Goal: Information Seeking & Learning: Learn about a topic

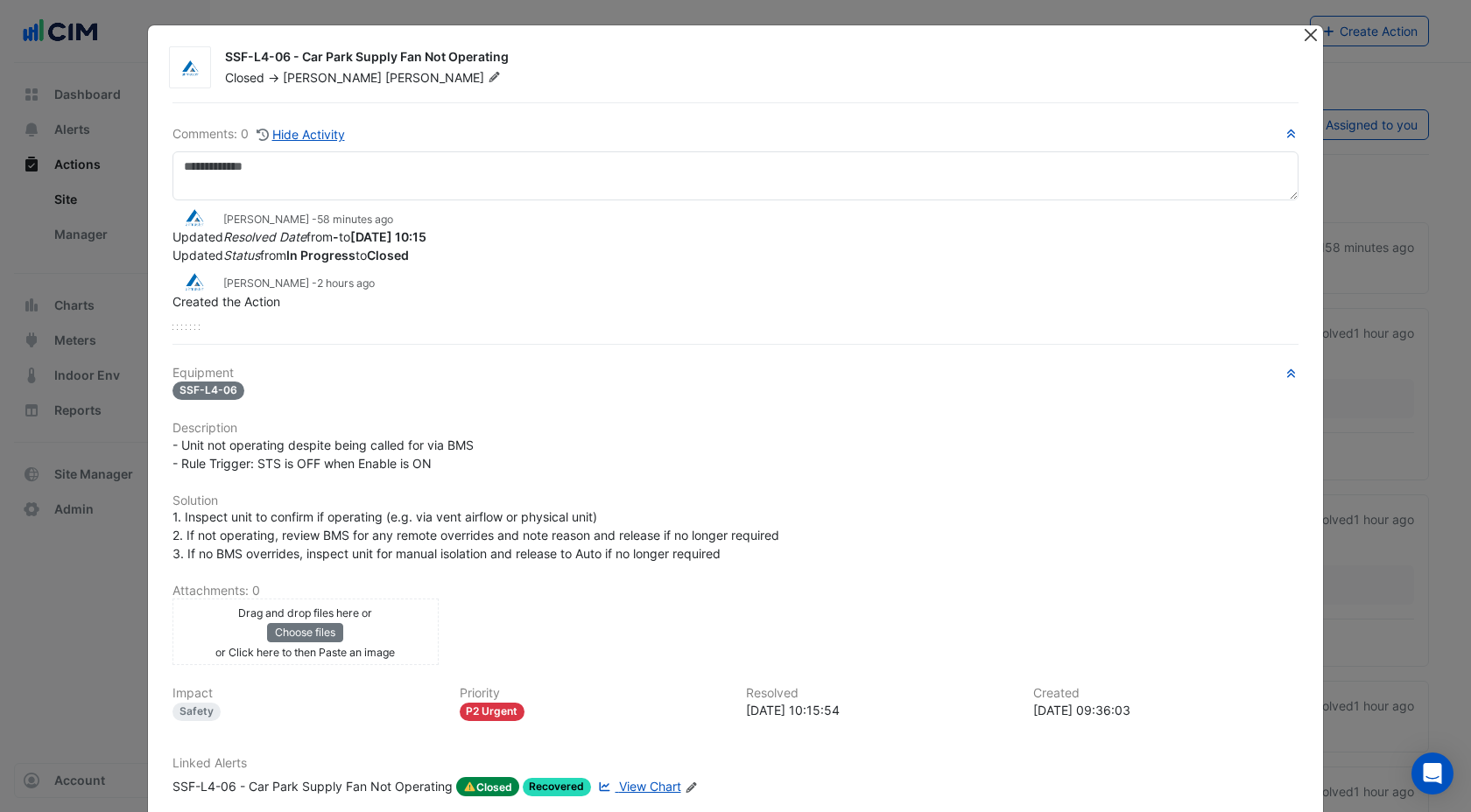
click at [1312, 40] on button "Close" at bounding box center [1310, 35] width 19 height 19
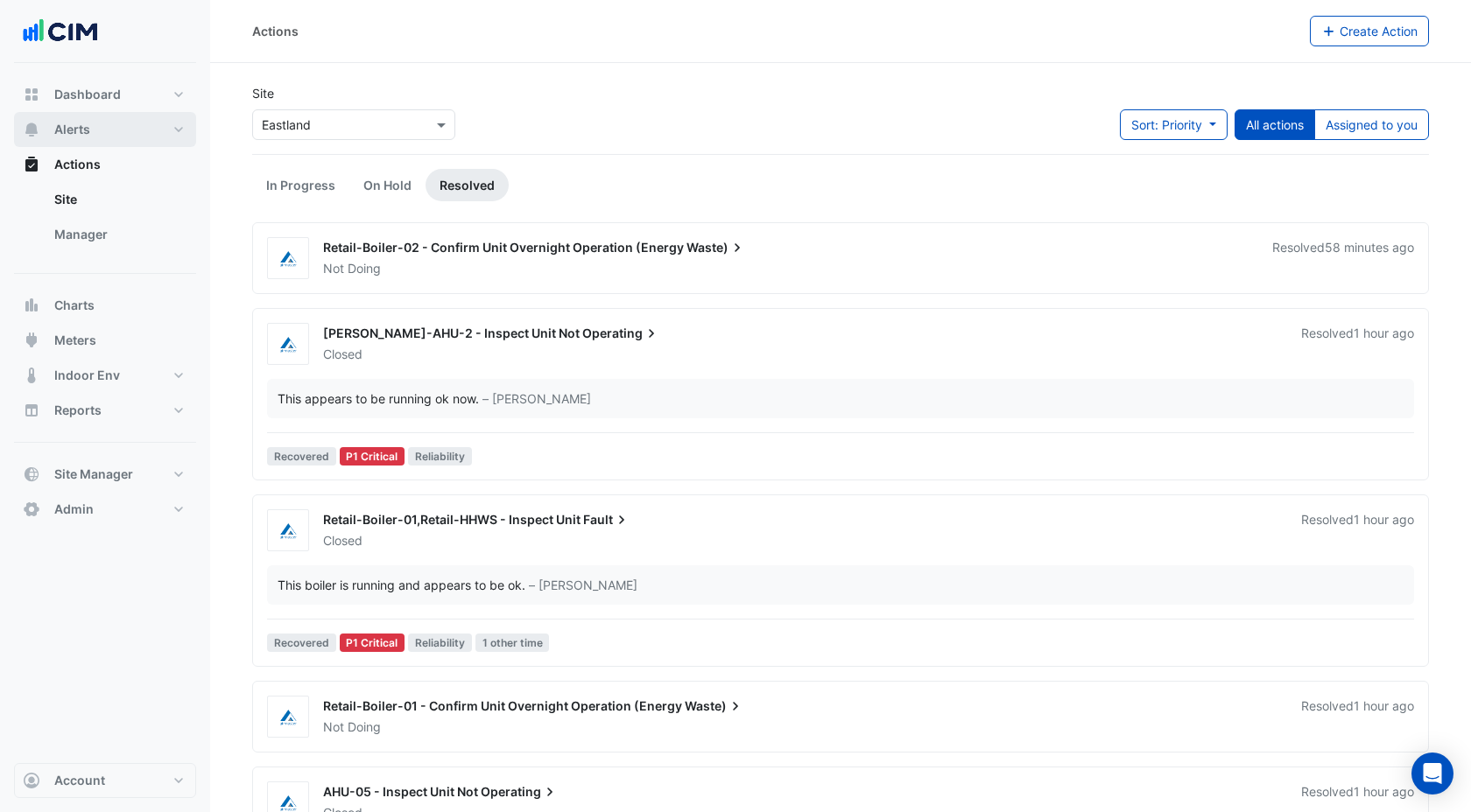
click at [84, 131] on span "Alerts" at bounding box center [72, 129] width 36 height 18
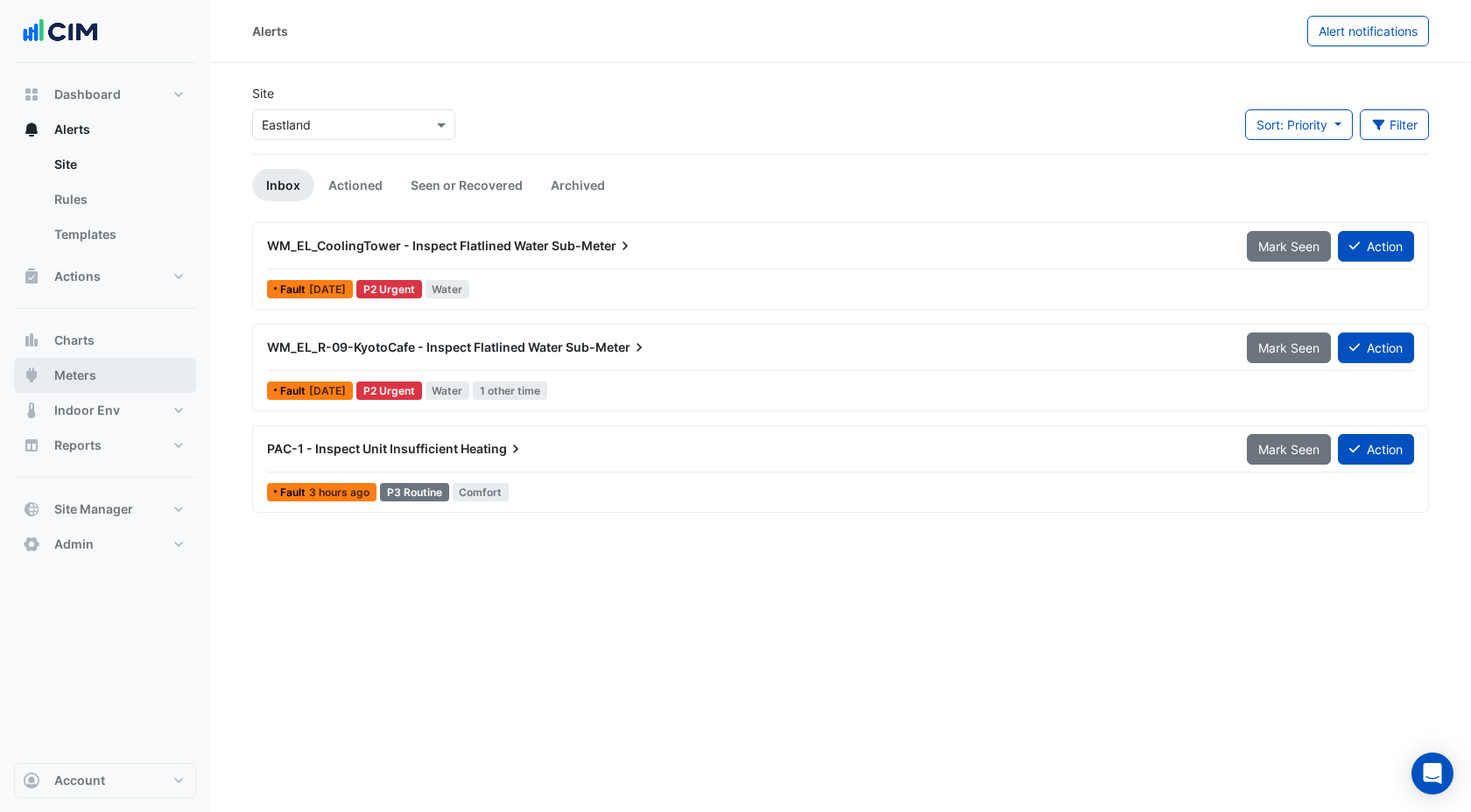
click at [90, 383] on span "Meters" at bounding box center [75, 375] width 42 height 18
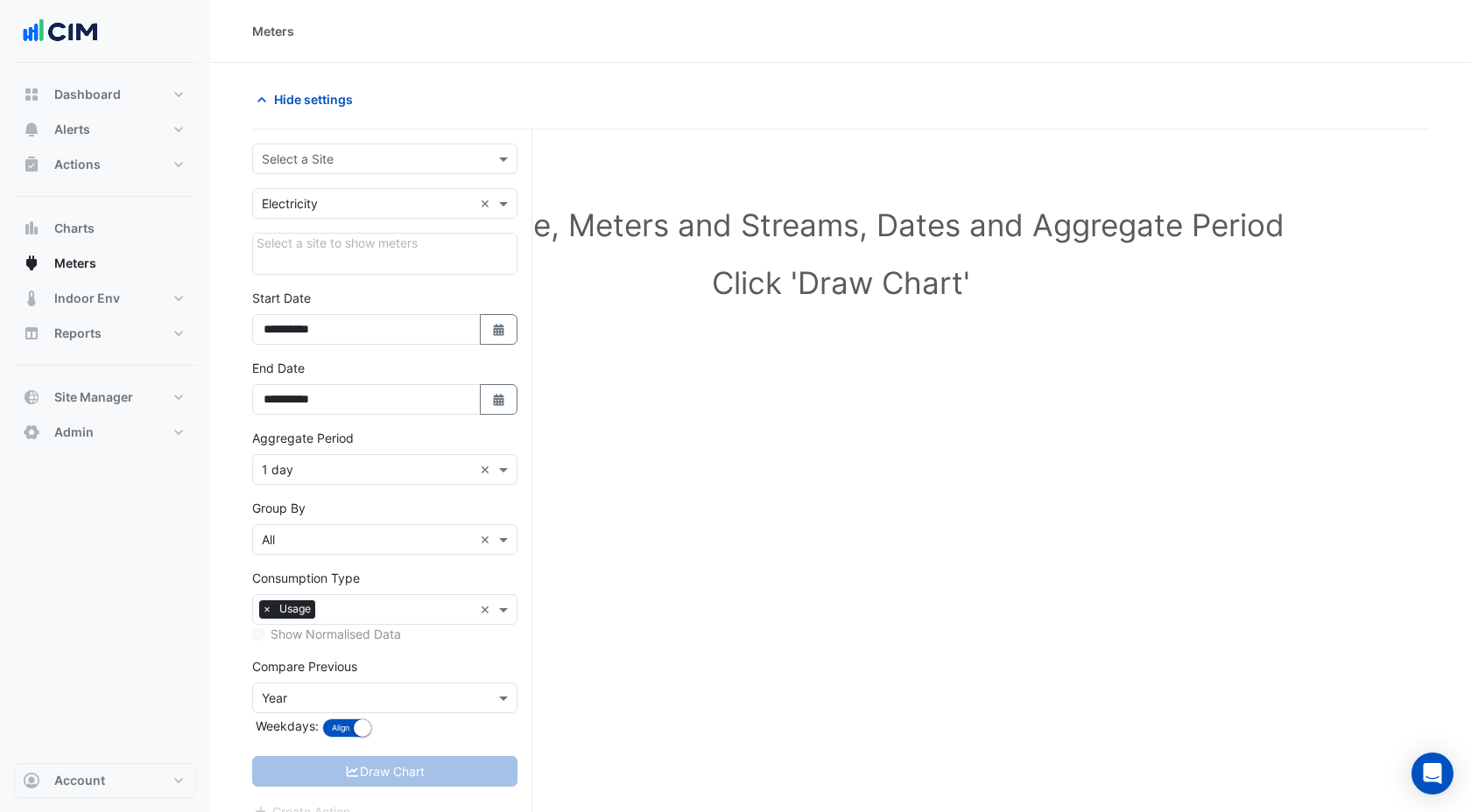
click at [320, 151] on input "text" at bounding box center [367, 160] width 211 height 19
type input "*"
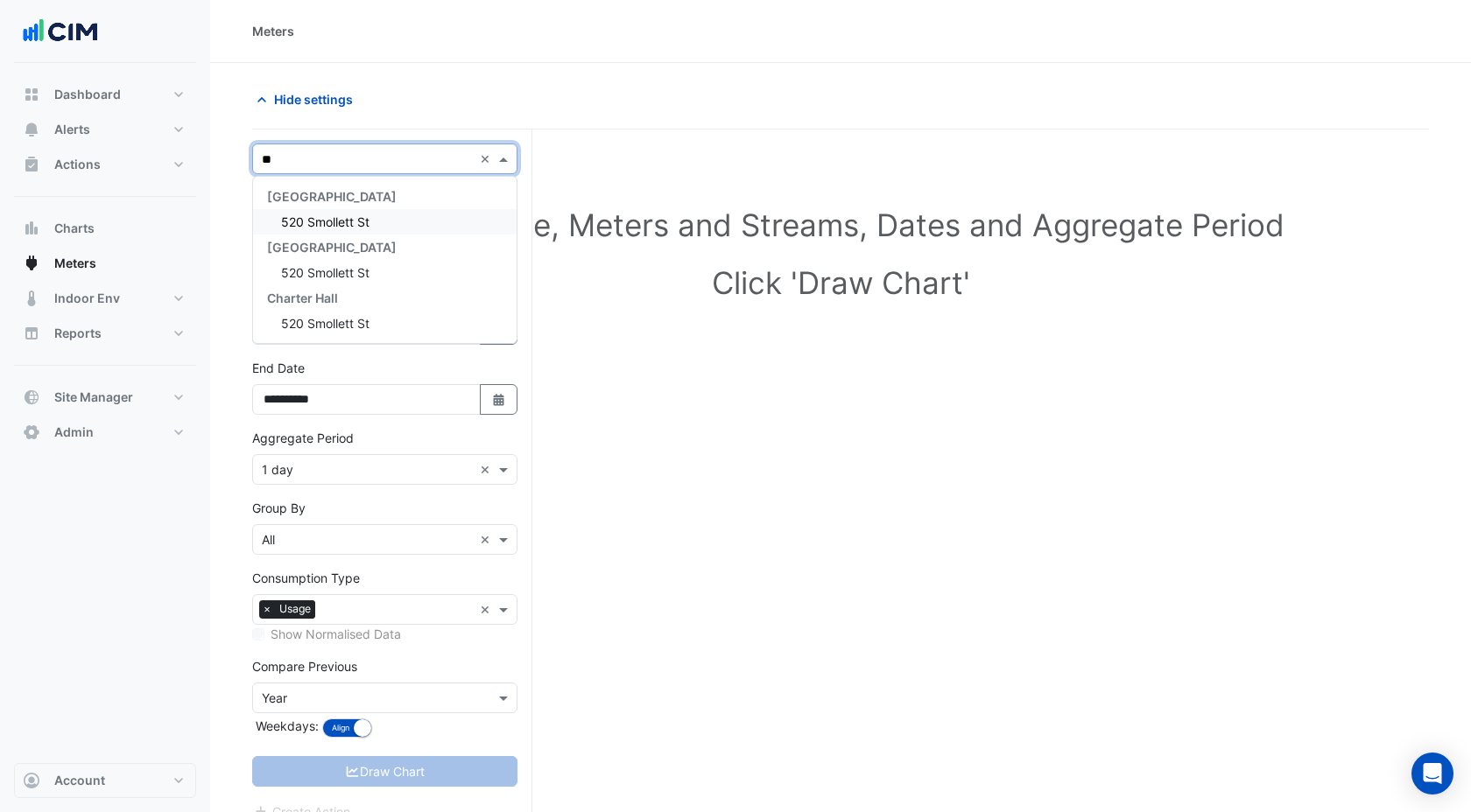
type input "*"
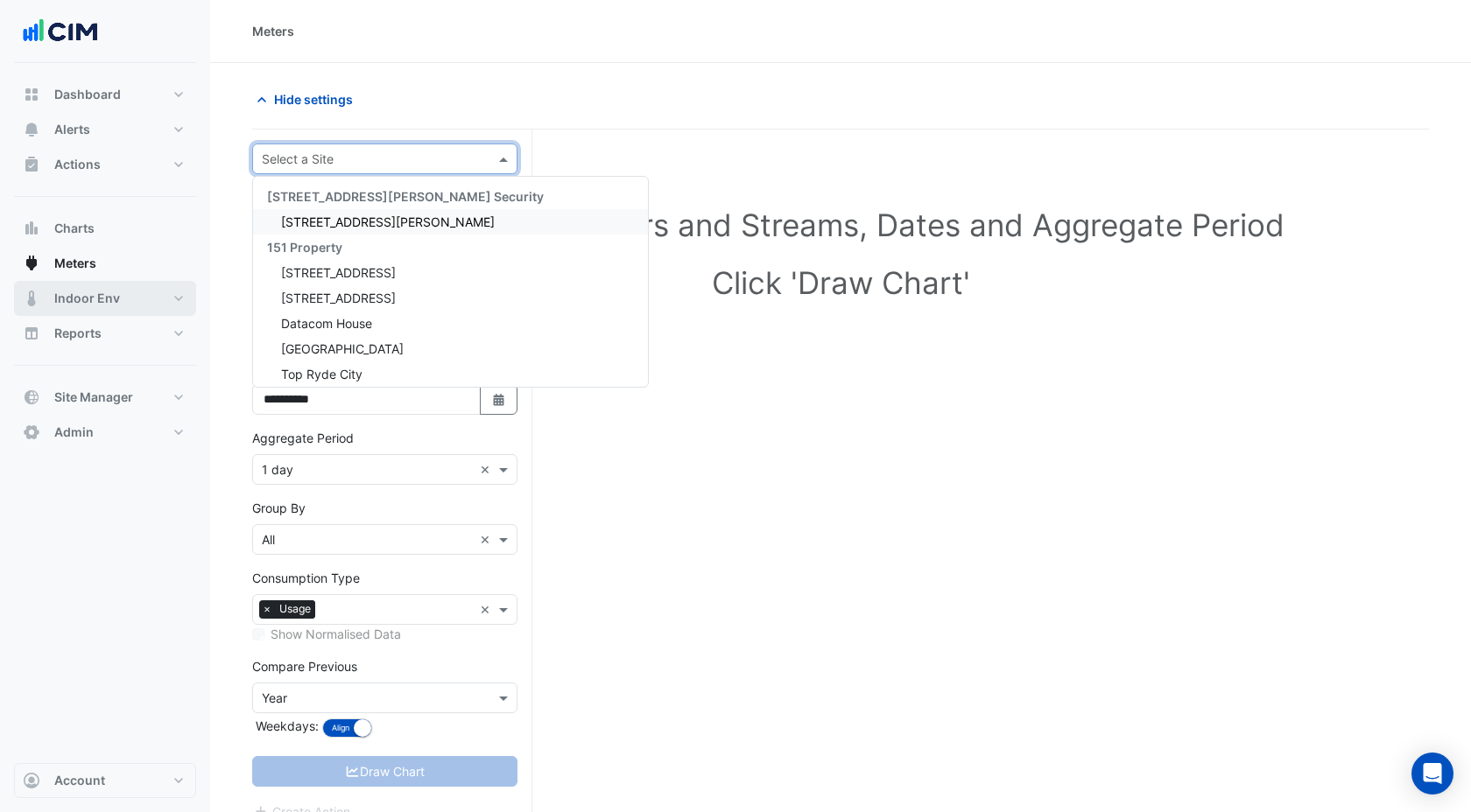
click at [90, 308] on button "Indoor Env" at bounding box center [105, 298] width 183 height 35
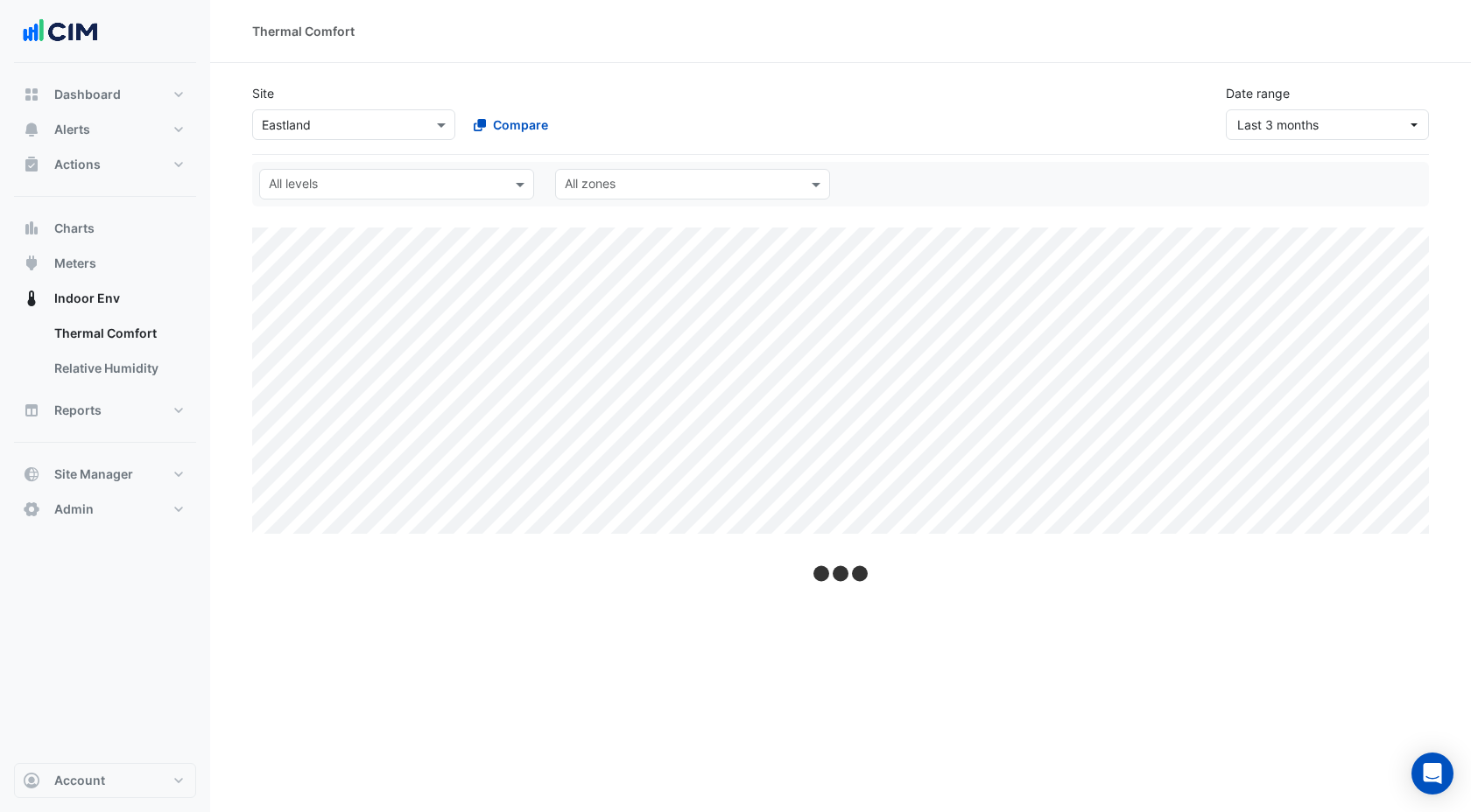
click at [342, 114] on div "Select a Site × Eastland" at bounding box center [354, 124] width 203 height 31
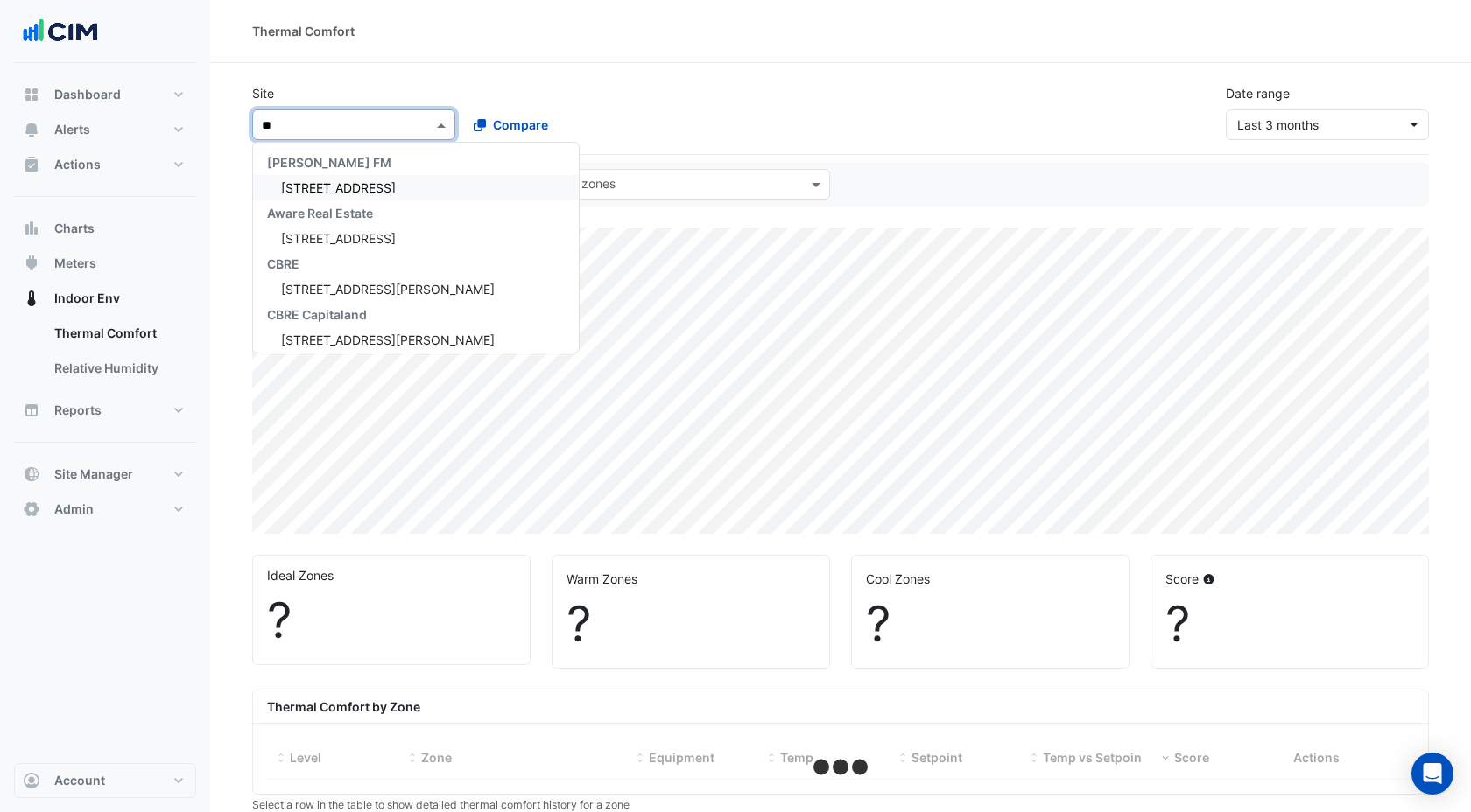
type input "**"
select select "***"
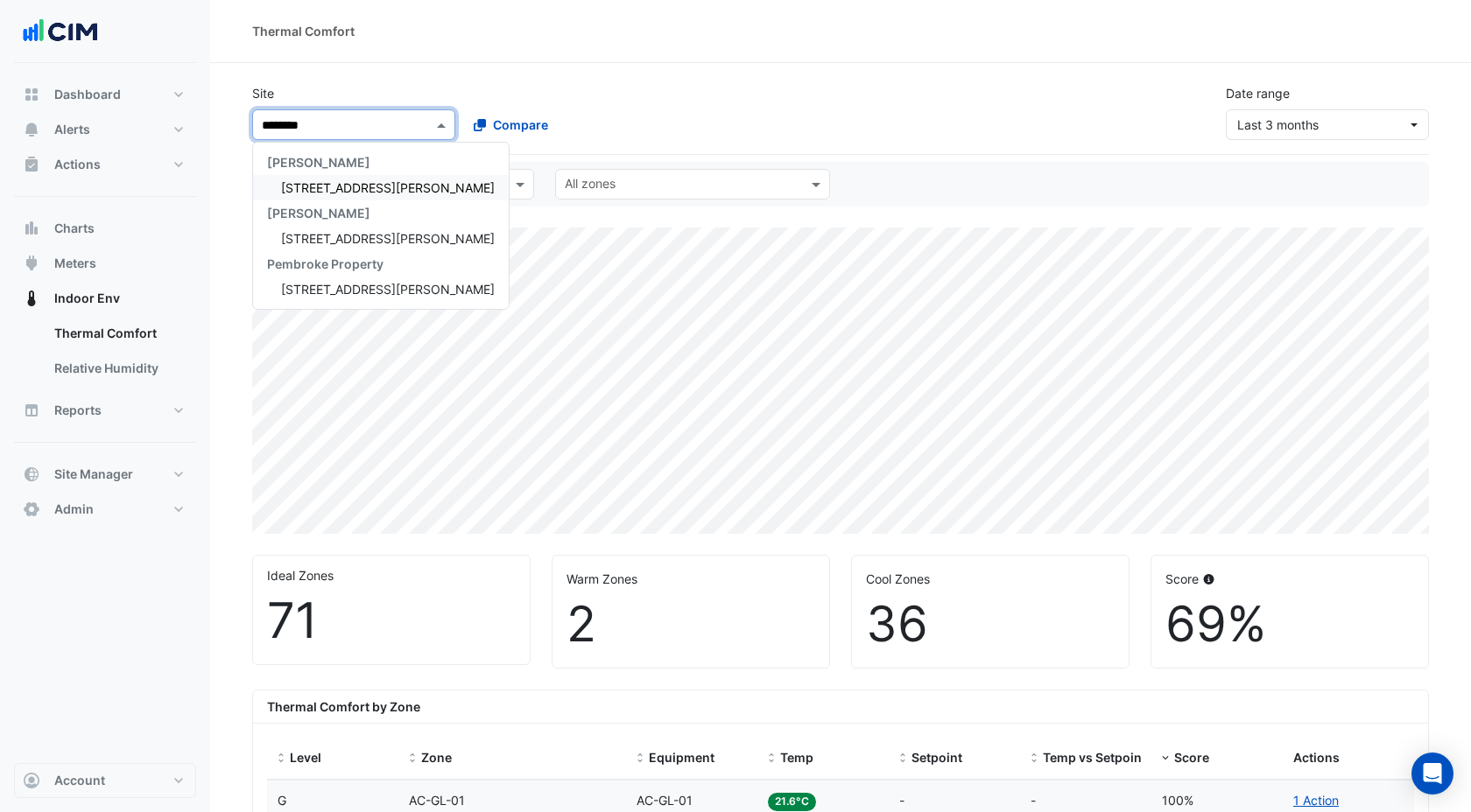
type input "*********"
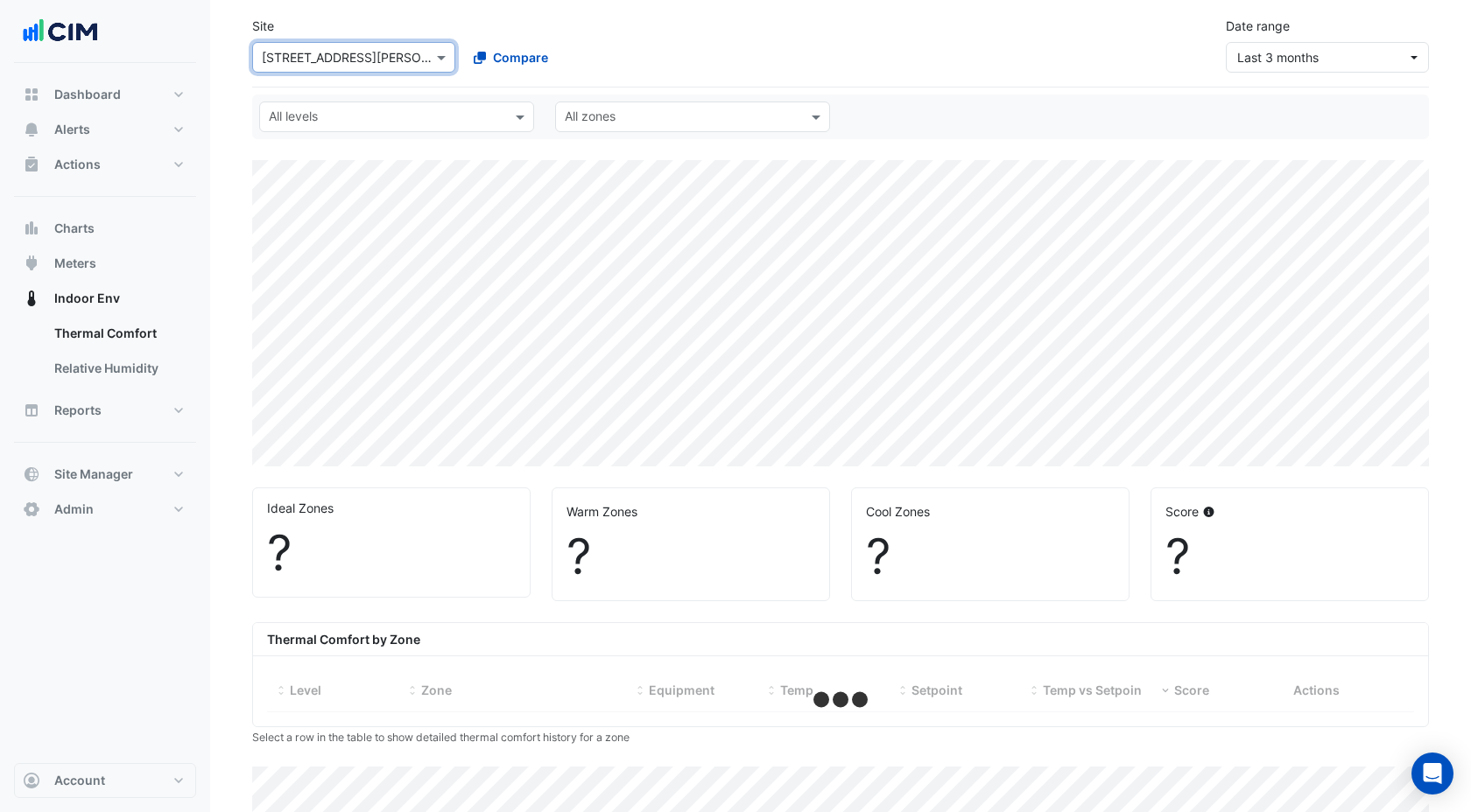
scroll to position [69, 0]
select select "***"
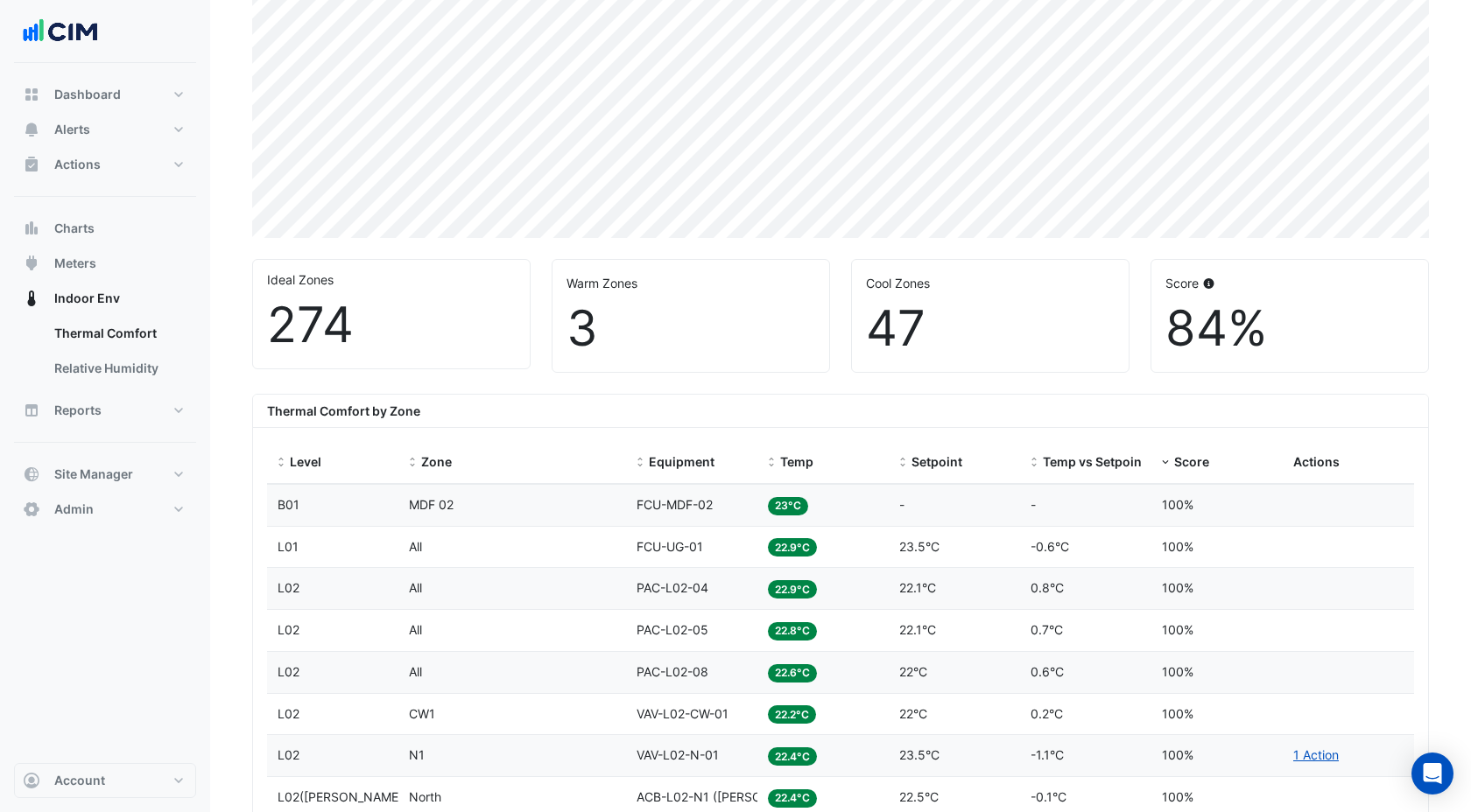
scroll to position [0, 0]
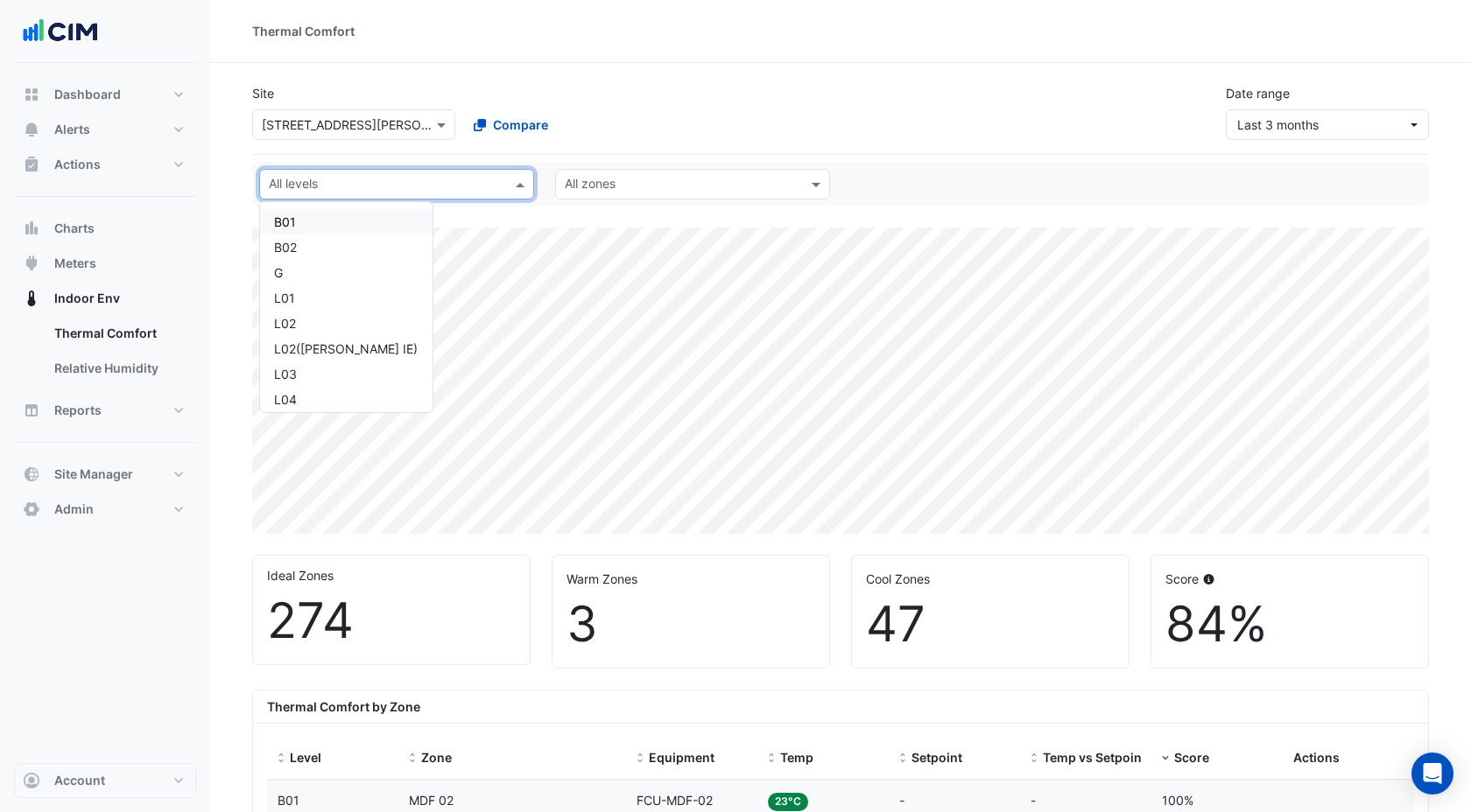
click at [328, 179] on input "text" at bounding box center [387, 186] width 235 height 19
click at [289, 291] on div "L01" at bounding box center [345, 298] width 144 height 19
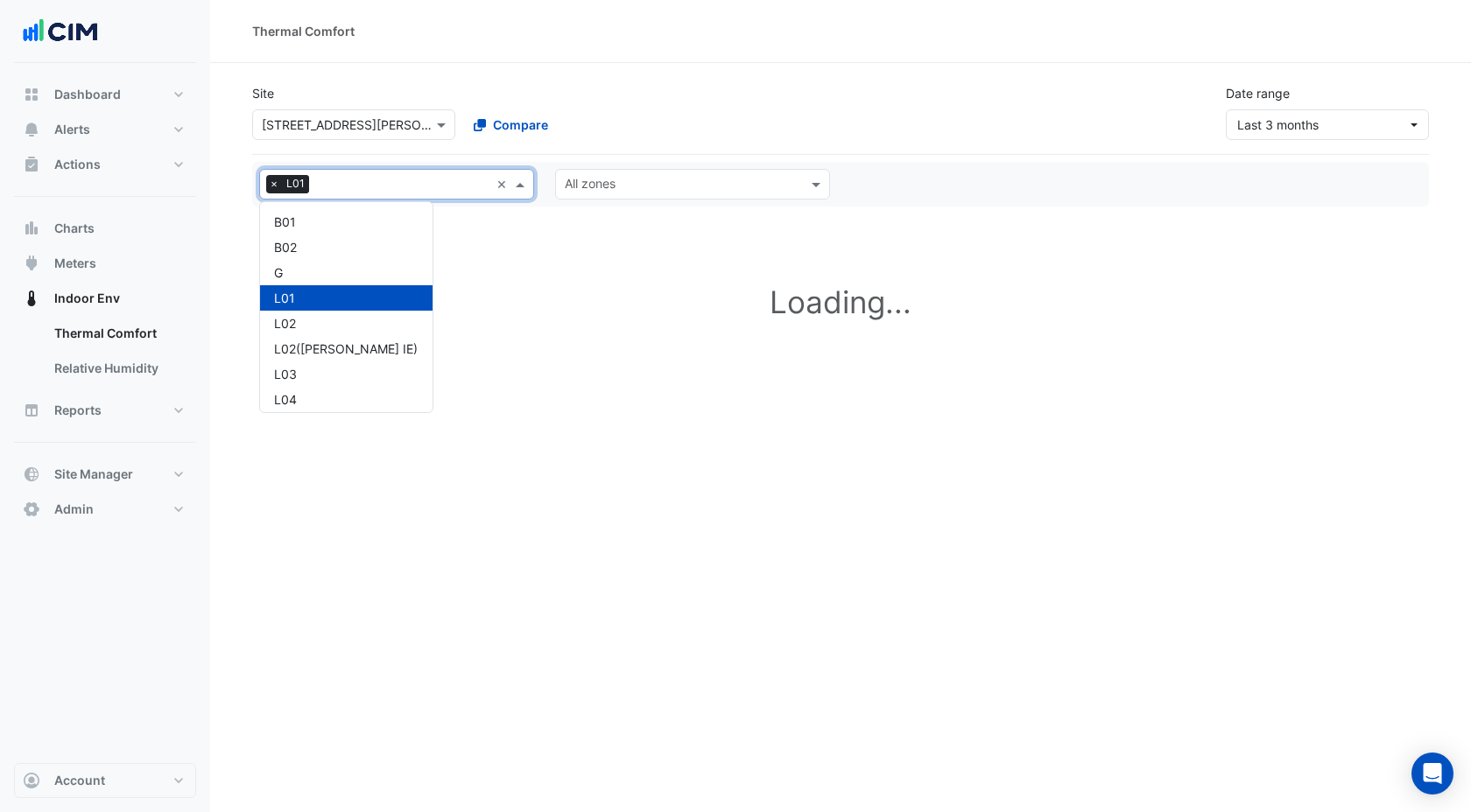
click at [351, 175] on div "All levels × L01" at bounding box center [375, 183] width 230 height 27
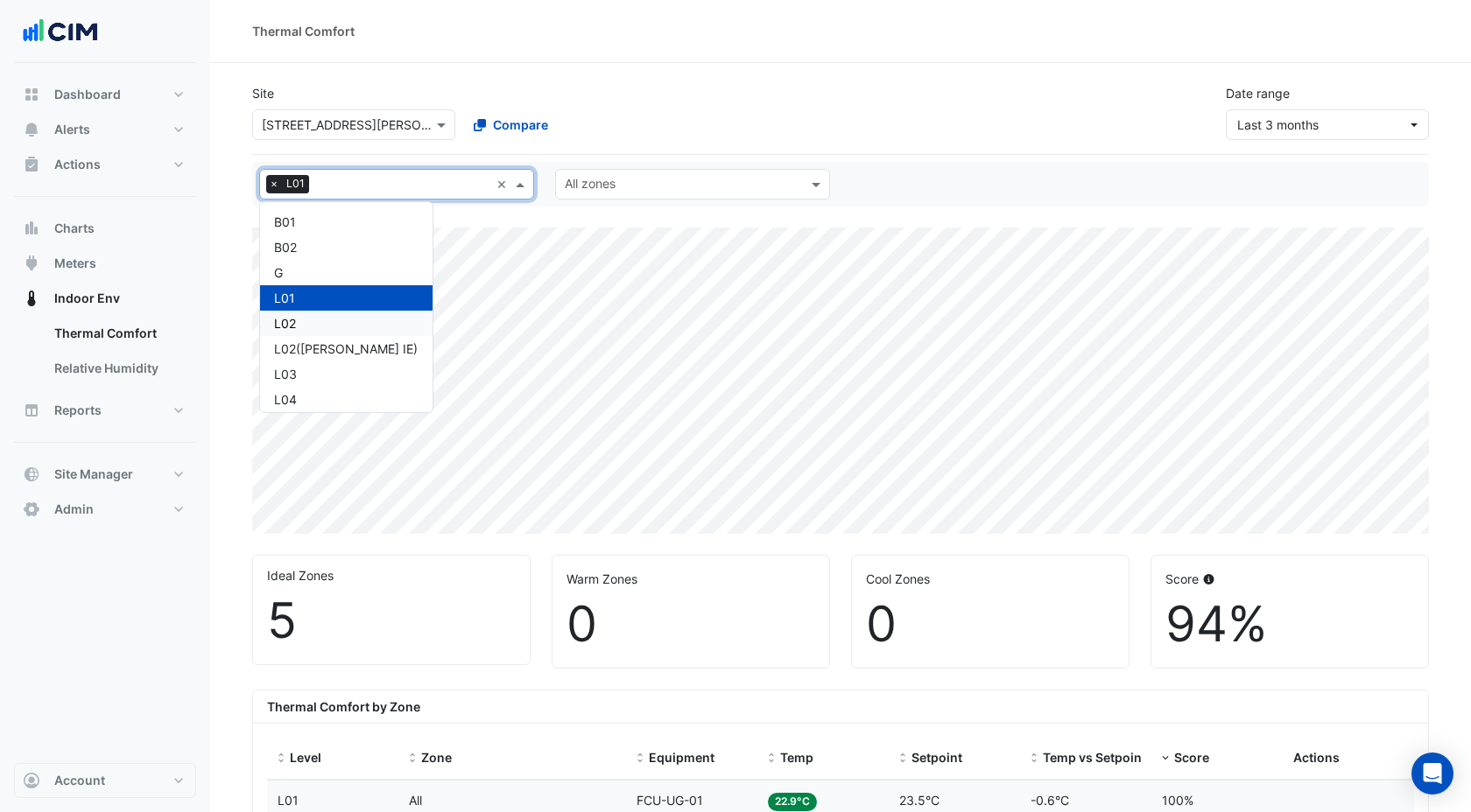
click at [291, 317] on div "L02" at bounding box center [345, 324] width 144 height 19
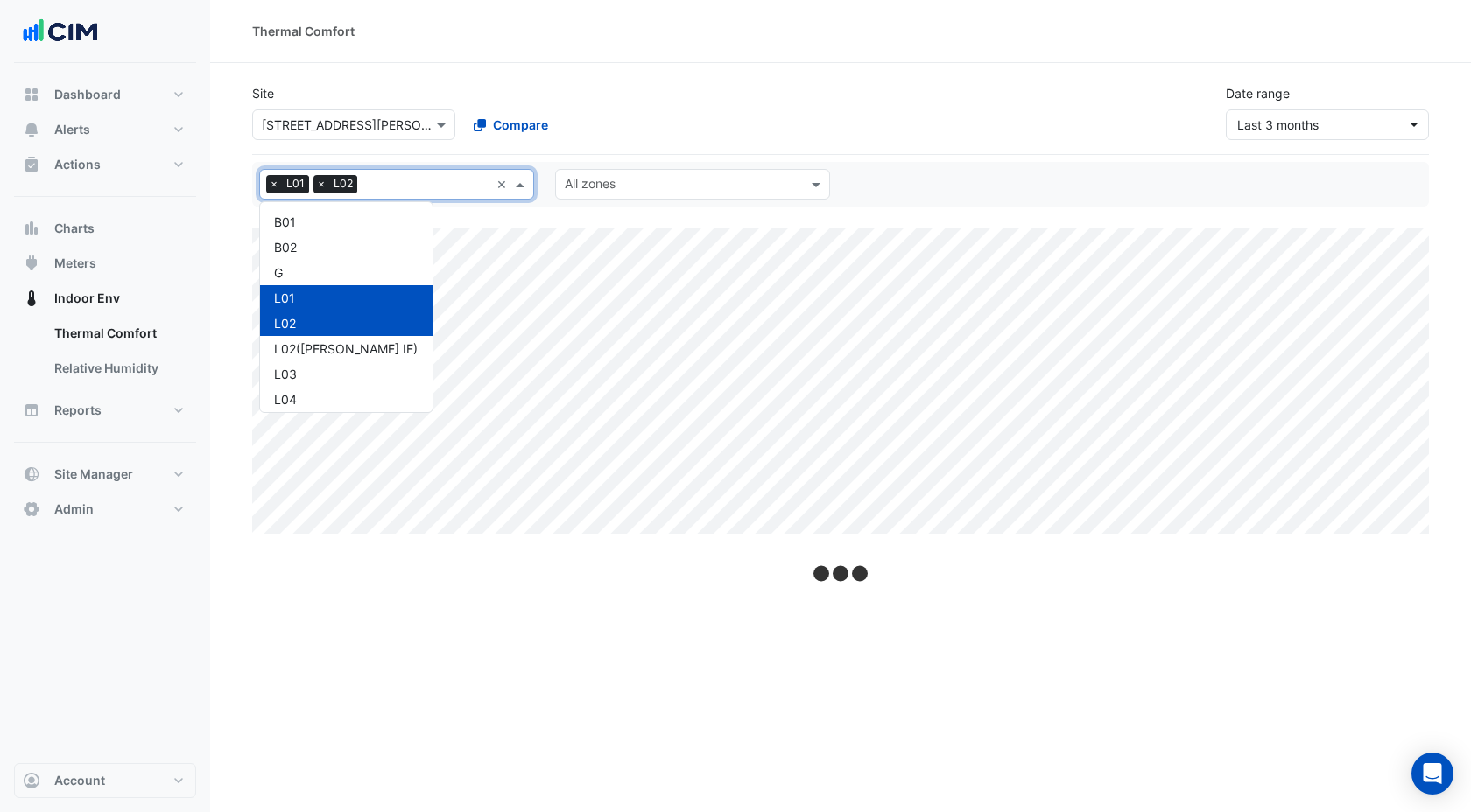
click at [408, 179] on input "text" at bounding box center [426, 186] width 125 height 19
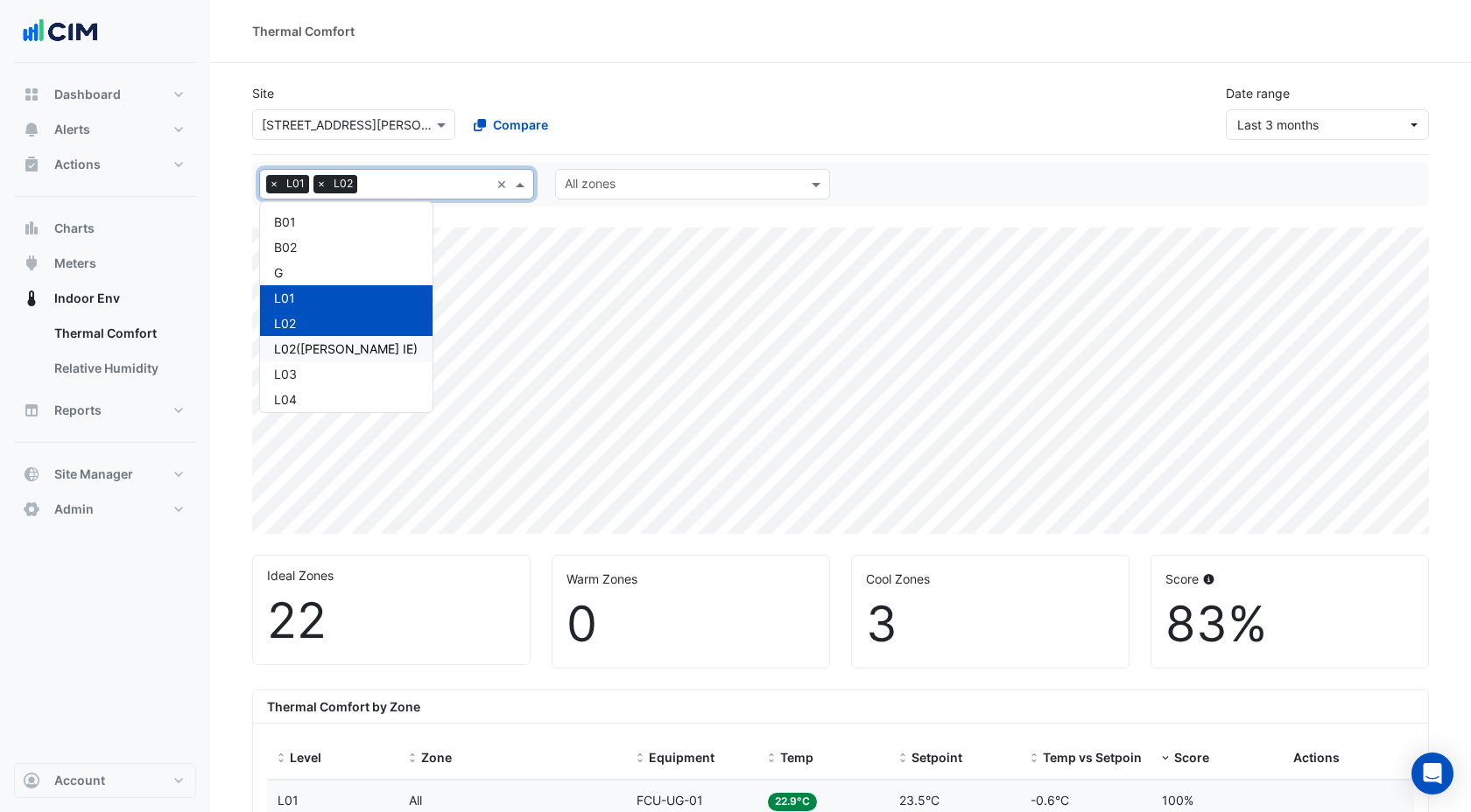
click at [320, 345] on div "L02(NABERS IE)" at bounding box center [345, 349] width 144 height 19
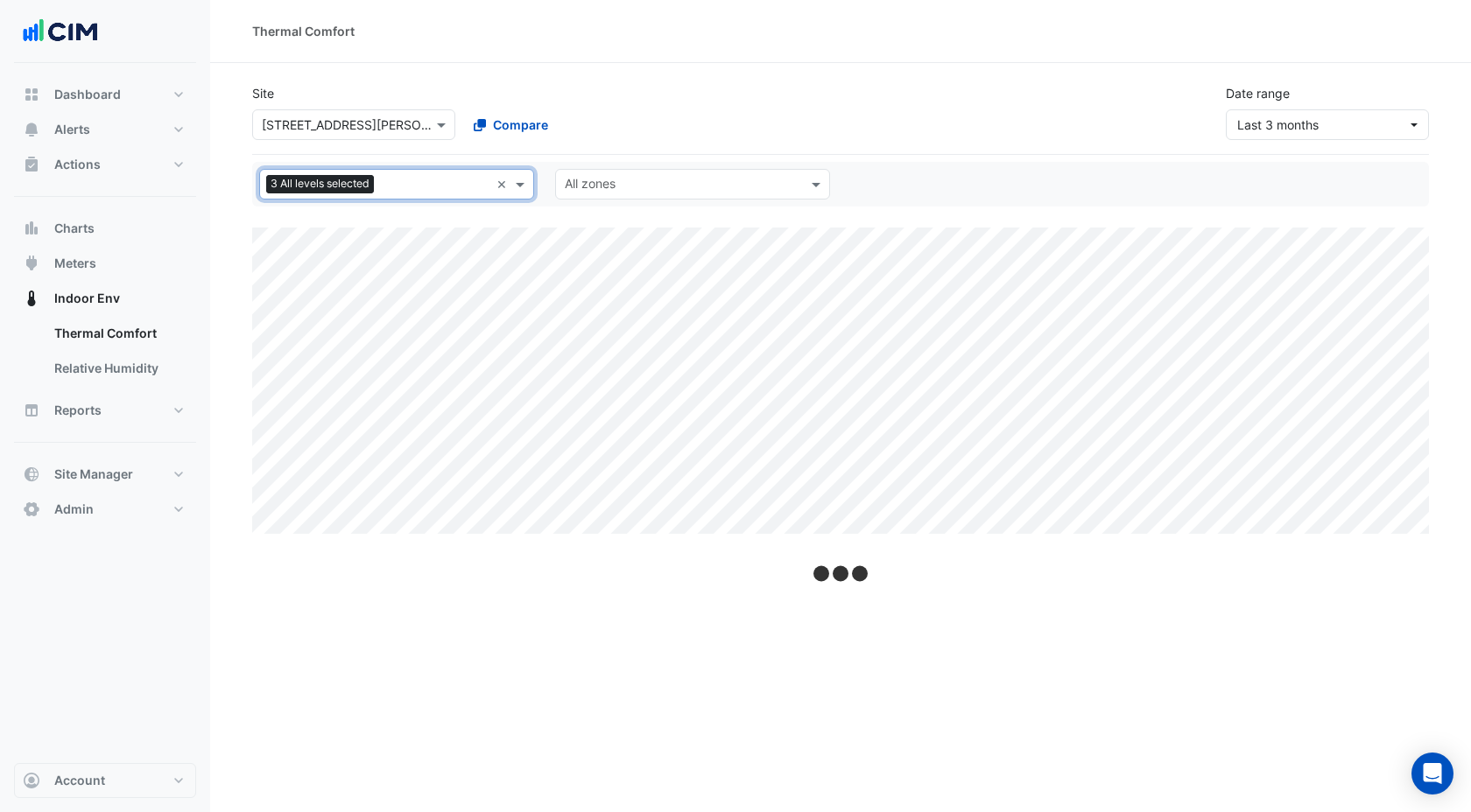
click at [403, 170] on div "All levels 3 All levels selected" at bounding box center [375, 183] width 230 height 27
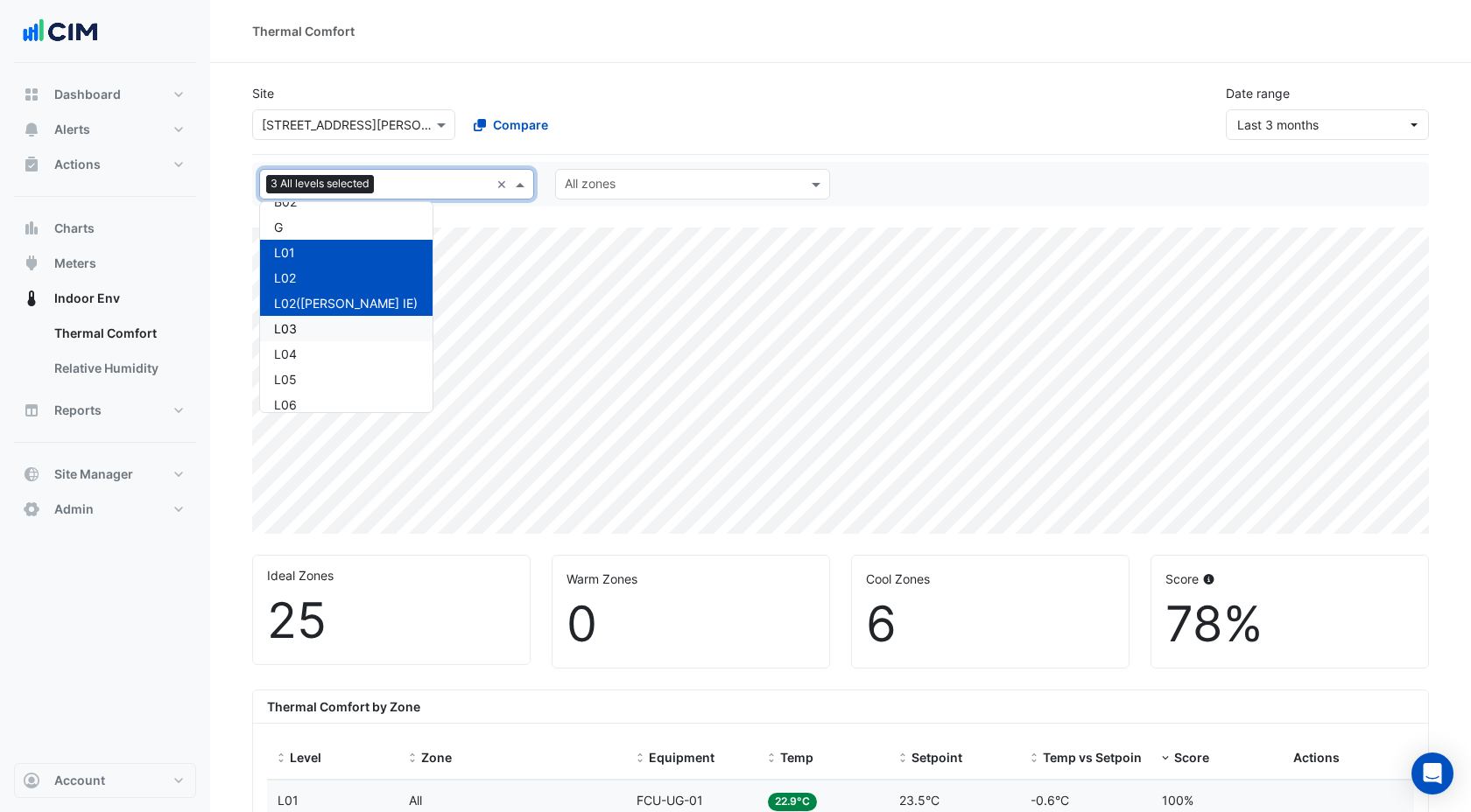
scroll to position [43, 0]
click at [305, 333] on div "L03" at bounding box center [345, 331] width 144 height 19
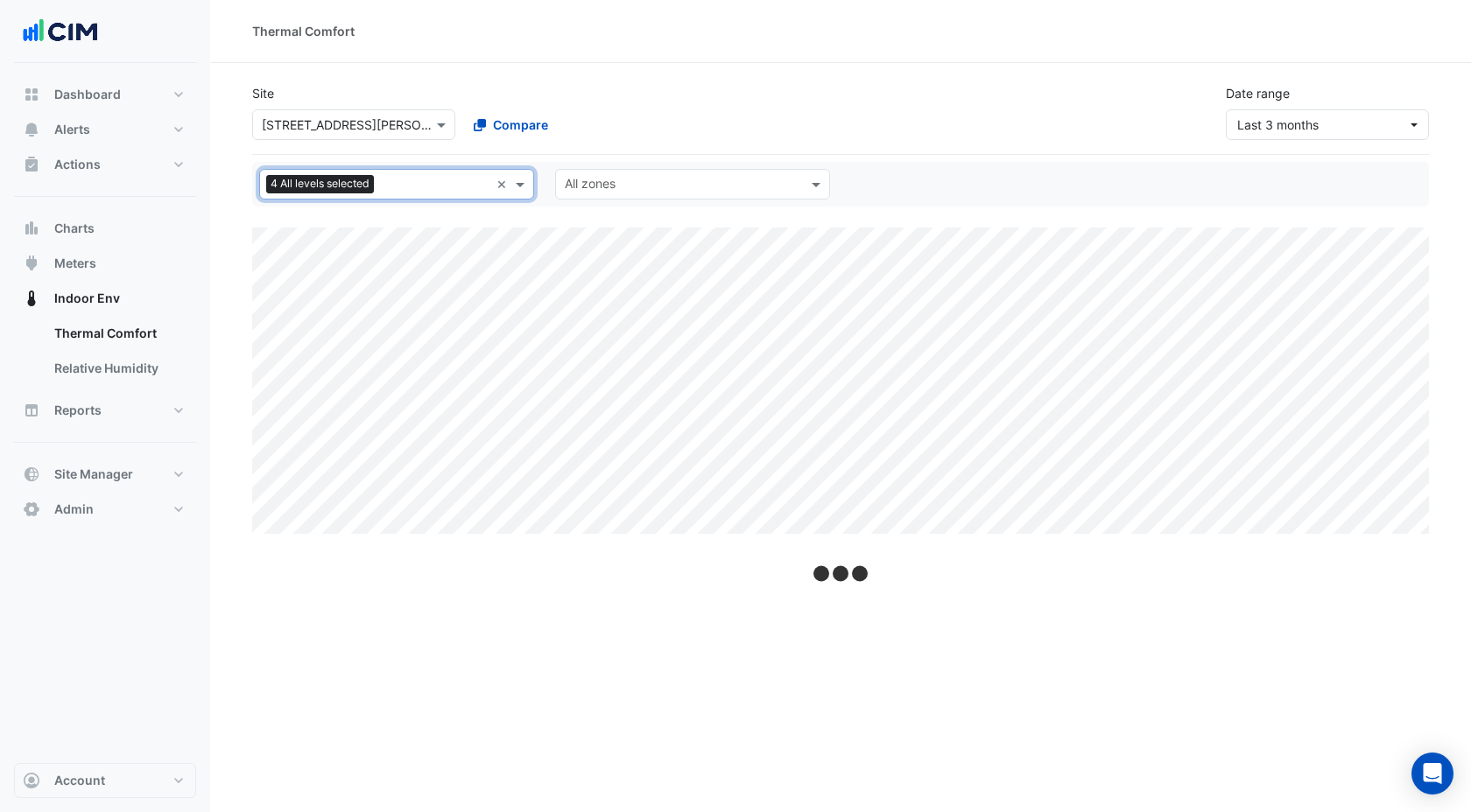
click at [407, 181] on input "text" at bounding box center [435, 186] width 108 height 19
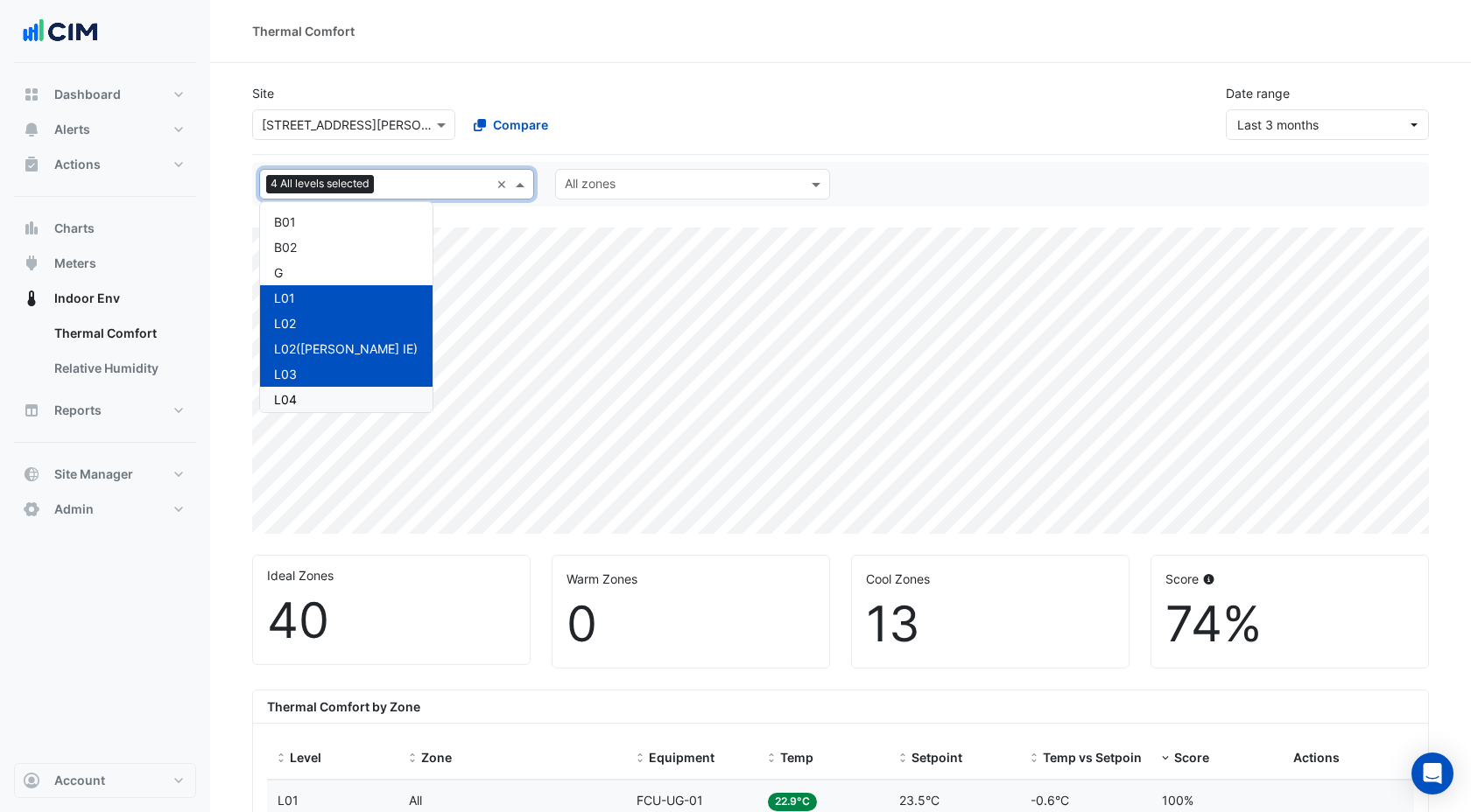
click at [302, 390] on div "L04" at bounding box center [345, 400] width 144 height 19
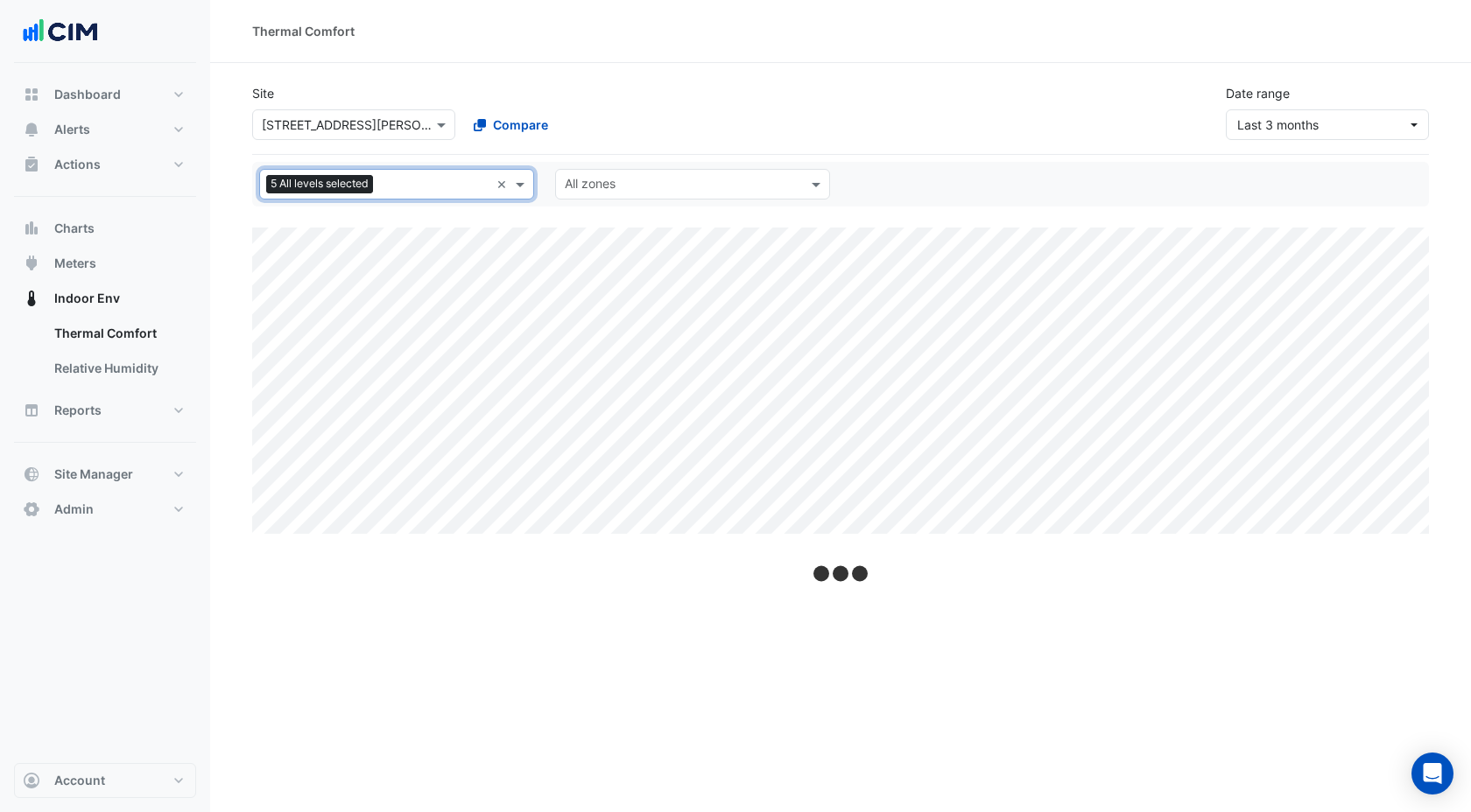
click at [406, 192] on input "text" at bounding box center [435, 186] width 109 height 19
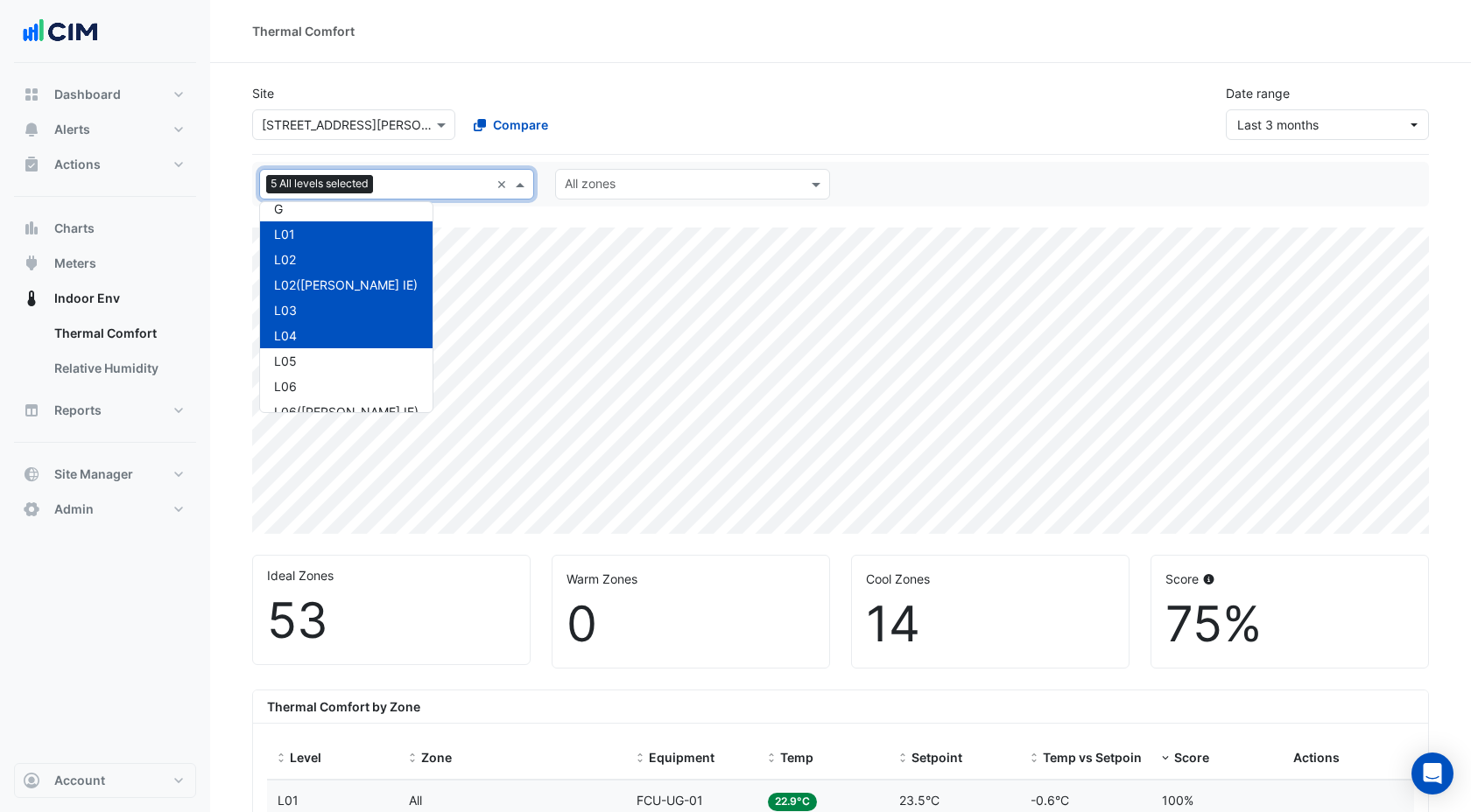
scroll to position [65, 0]
click at [316, 368] on div "L05" at bounding box center [345, 360] width 144 height 19
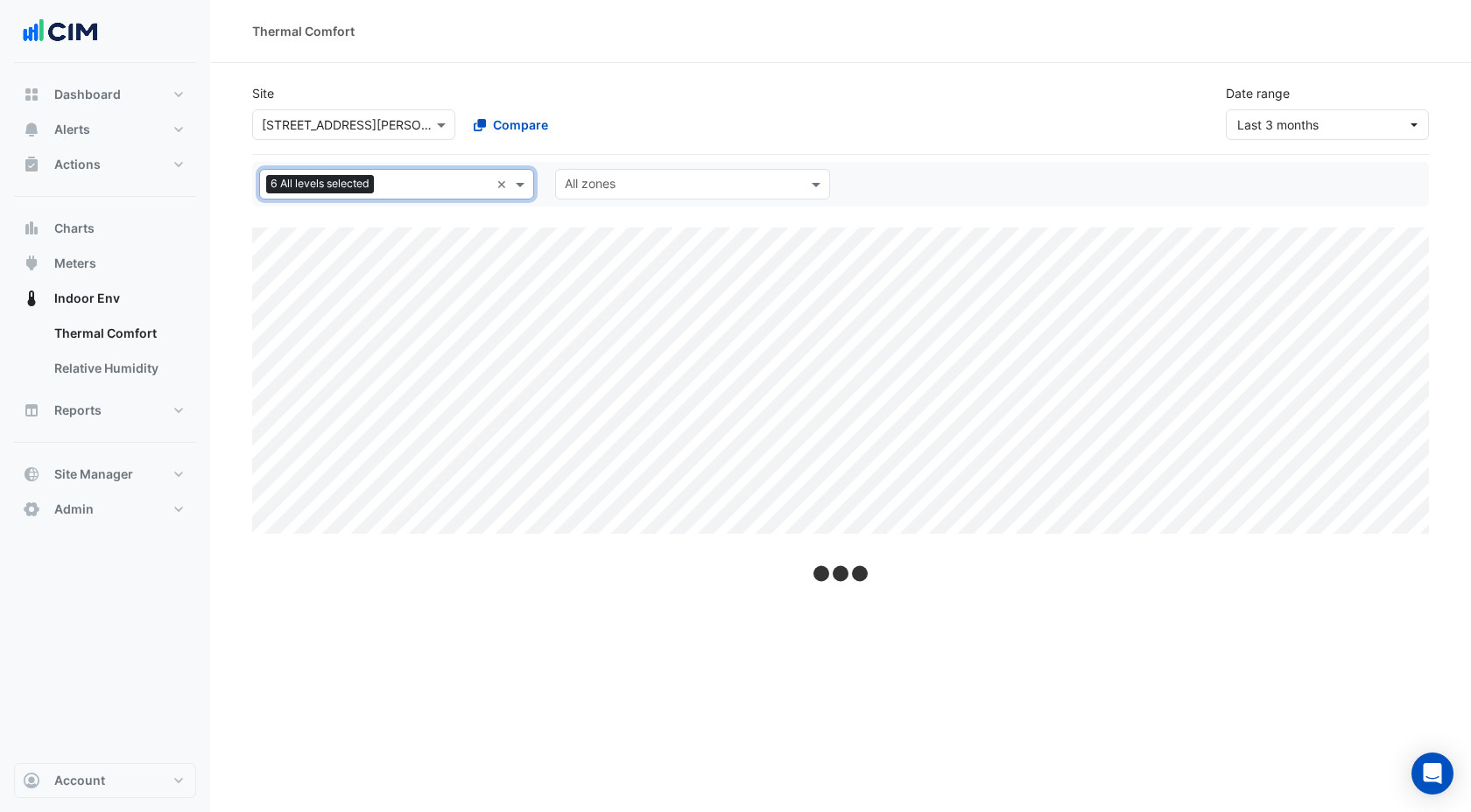
click at [398, 166] on div "All levels 6 All levels selected × All zones" at bounding box center [840, 183] width 1176 height 44
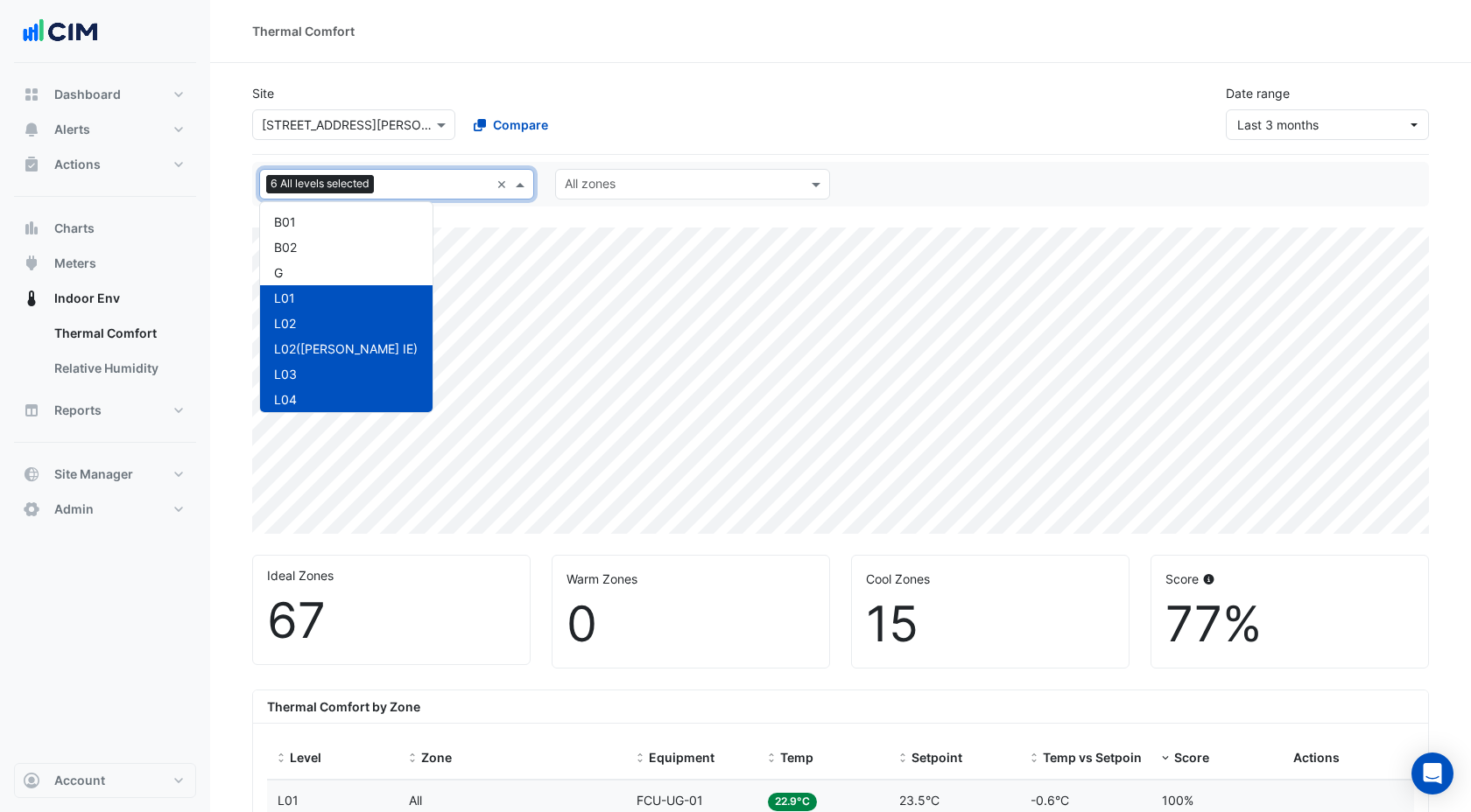
click at [395, 181] on input "text" at bounding box center [435, 186] width 108 height 19
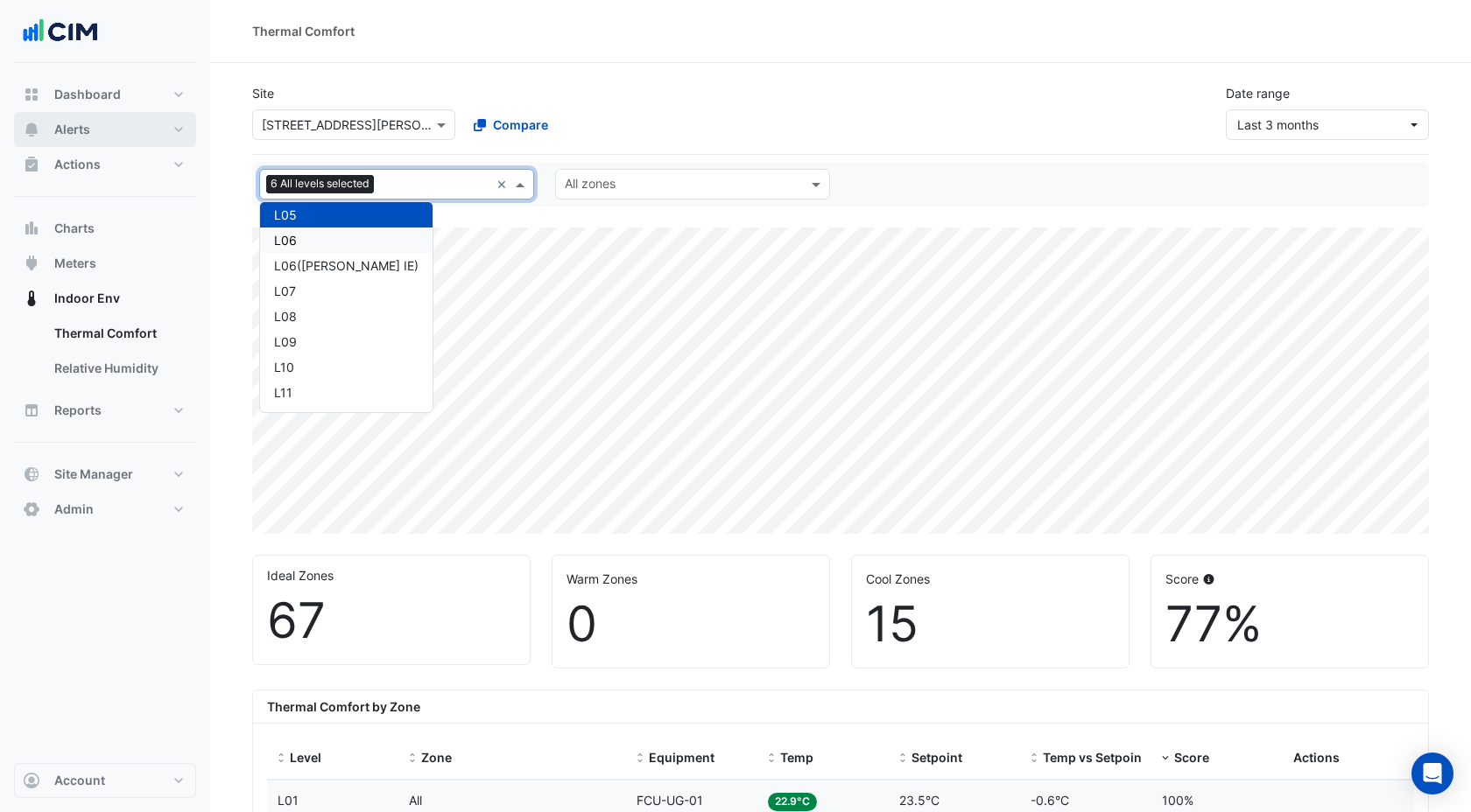
click at [91, 127] on button "Alerts" at bounding box center [105, 129] width 183 height 35
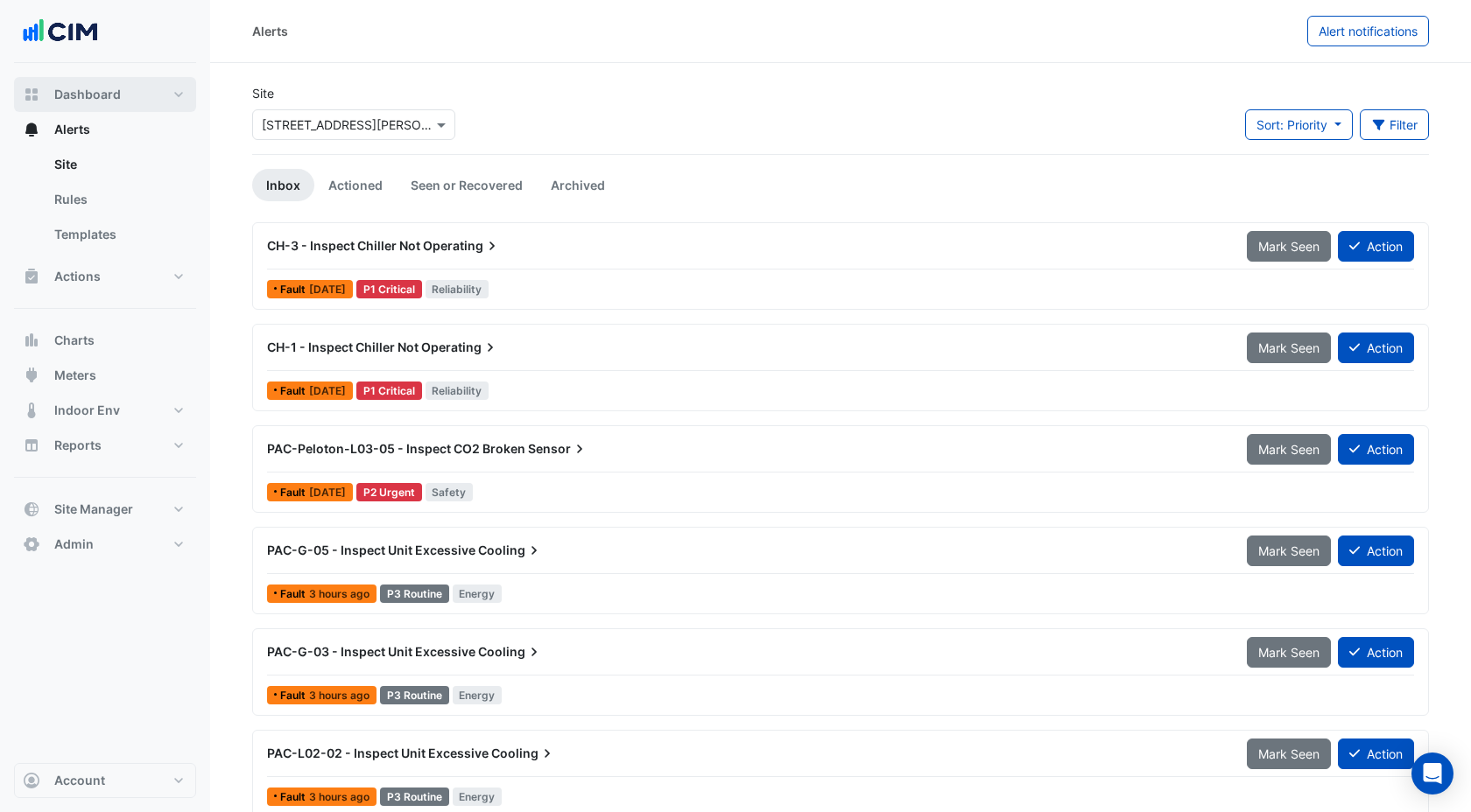
click at [63, 92] on span "Dashboard" at bounding box center [88, 94] width 67 height 18
select select "***"
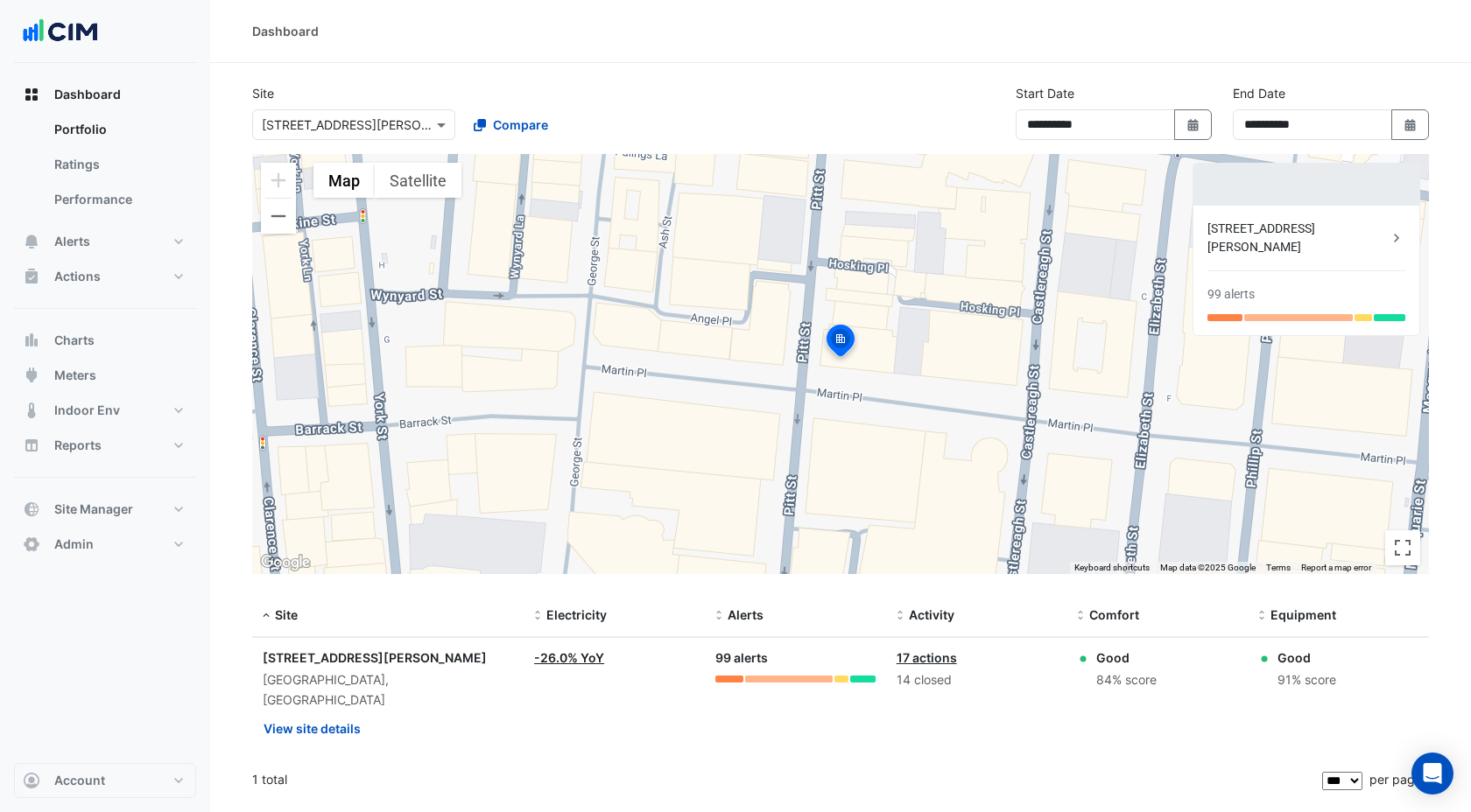
click at [577, 660] on link "-26.0% YoY" at bounding box center [568, 658] width 70 height 15
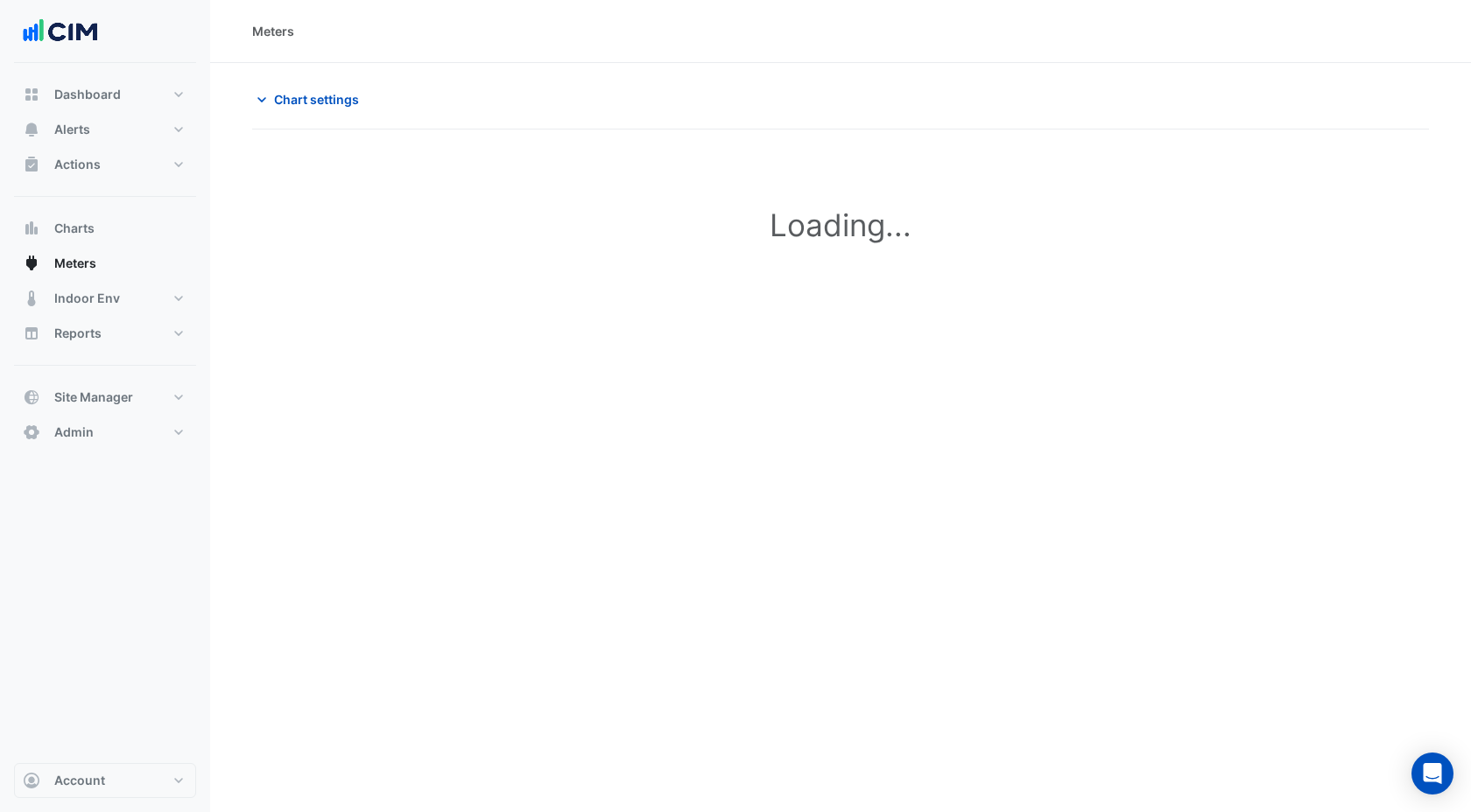
type input "**********"
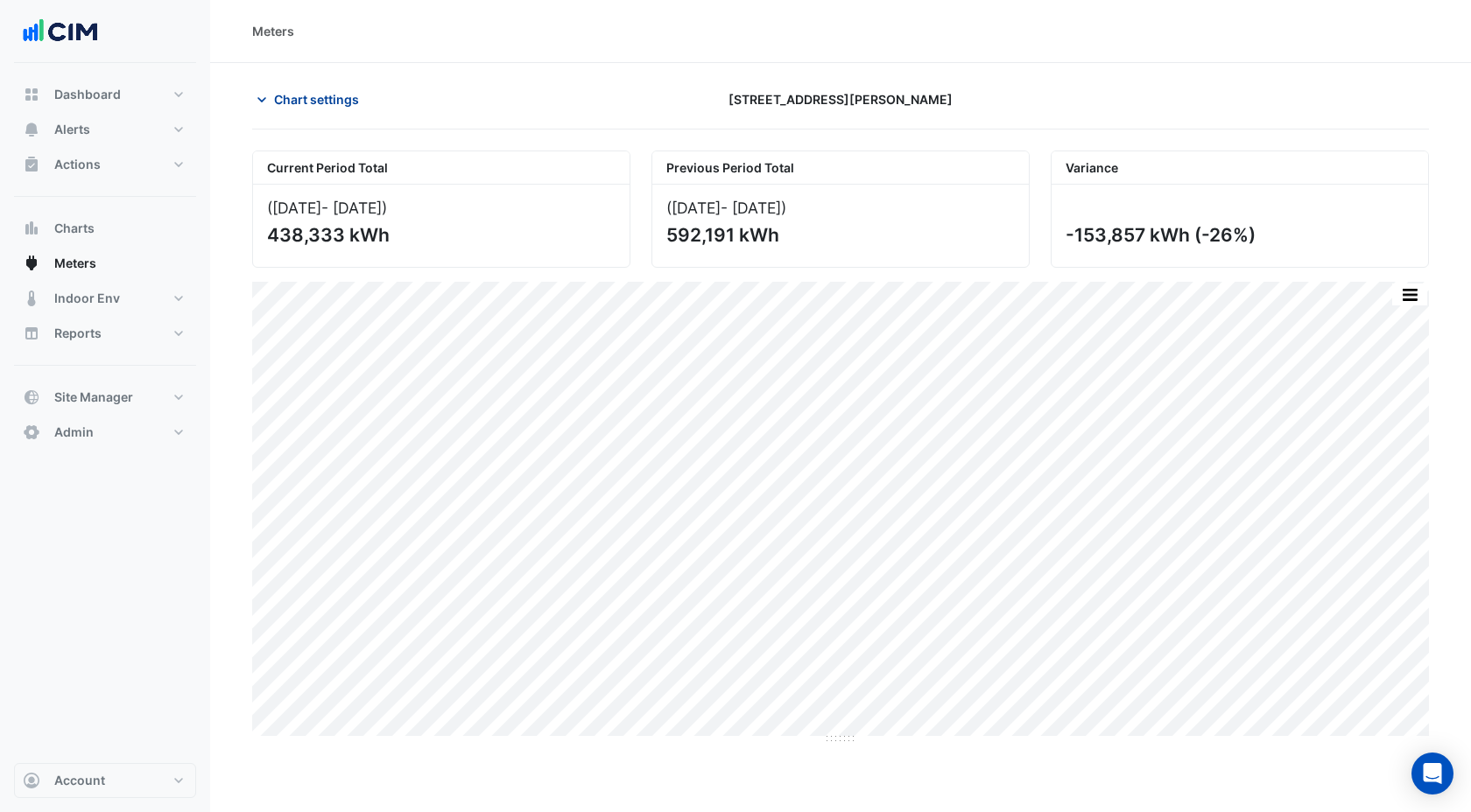
click at [264, 93] on icon "button" at bounding box center [262, 100] width 18 height 18
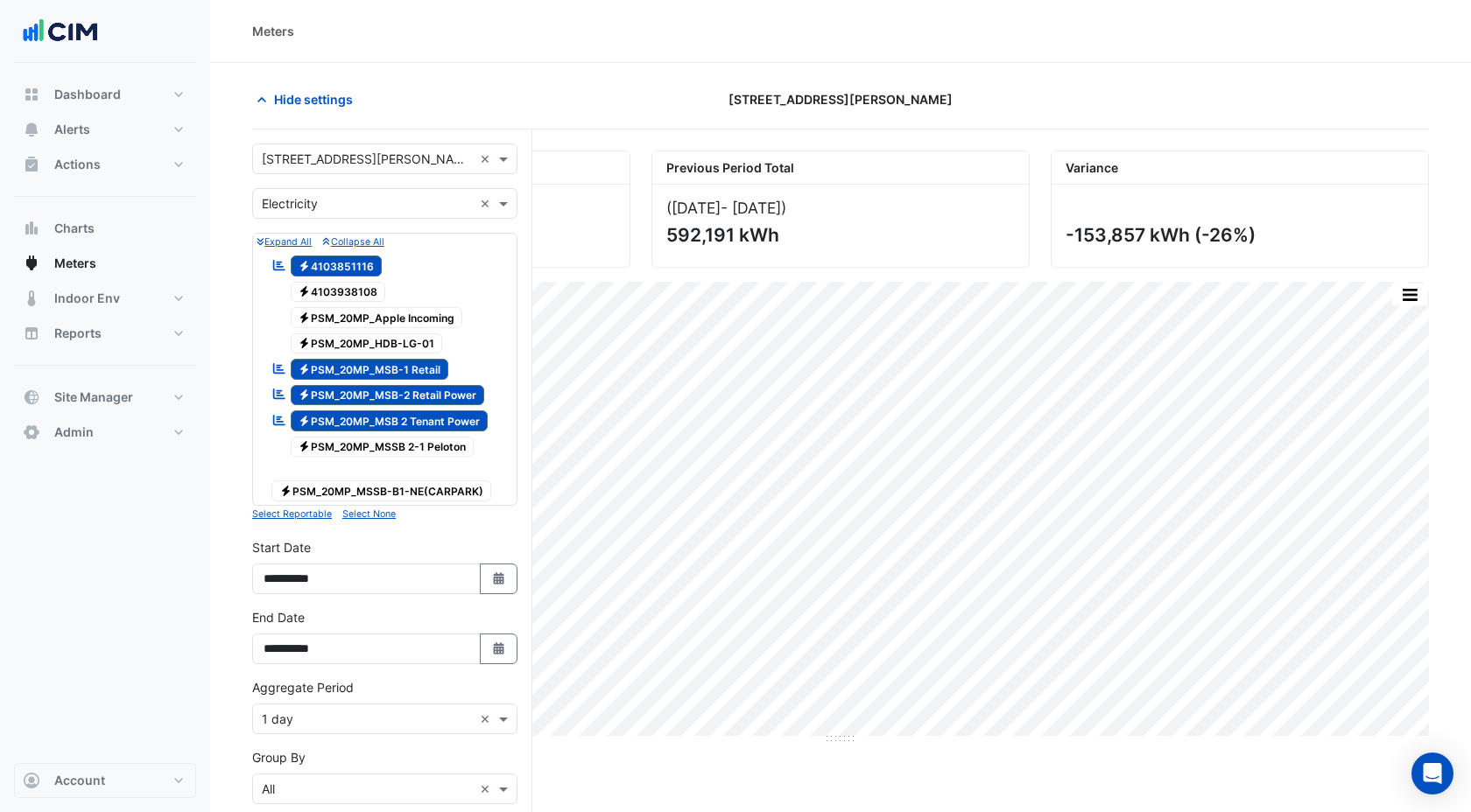
click at [343, 363] on span "Electricity PSM_20MP_MSB-1 Retail" at bounding box center [370, 369] width 158 height 21
click at [343, 385] on span "Electricity PSM_20MP_MSB-2 Retail Power" at bounding box center [388, 395] width 195 height 21
click at [343, 415] on span "Electricity PSM_20MP_MSB 2 Tenant Power" at bounding box center [390, 421] width 198 height 21
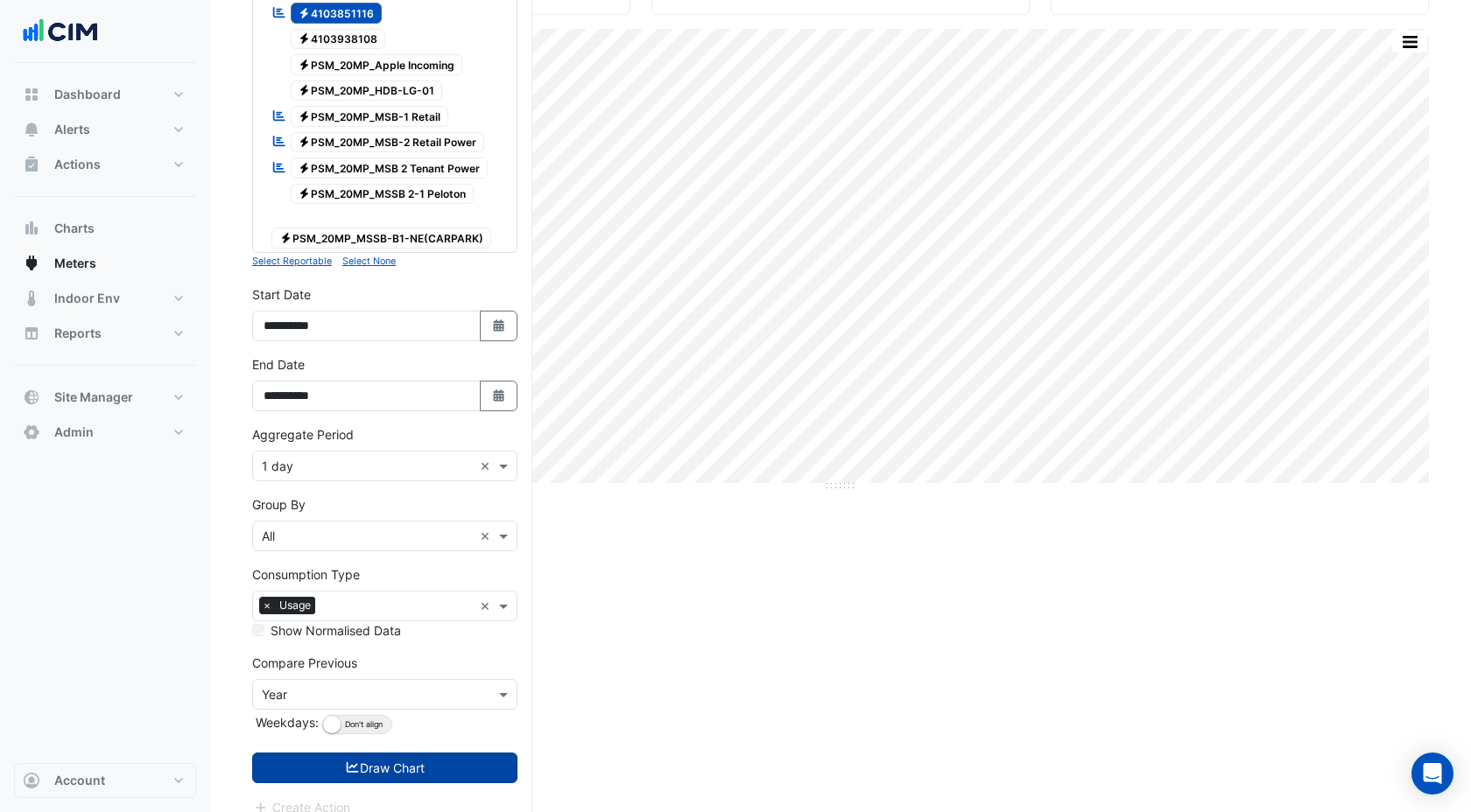
click at [338, 753] on button "Draw Chart" at bounding box center [385, 768] width 265 height 31
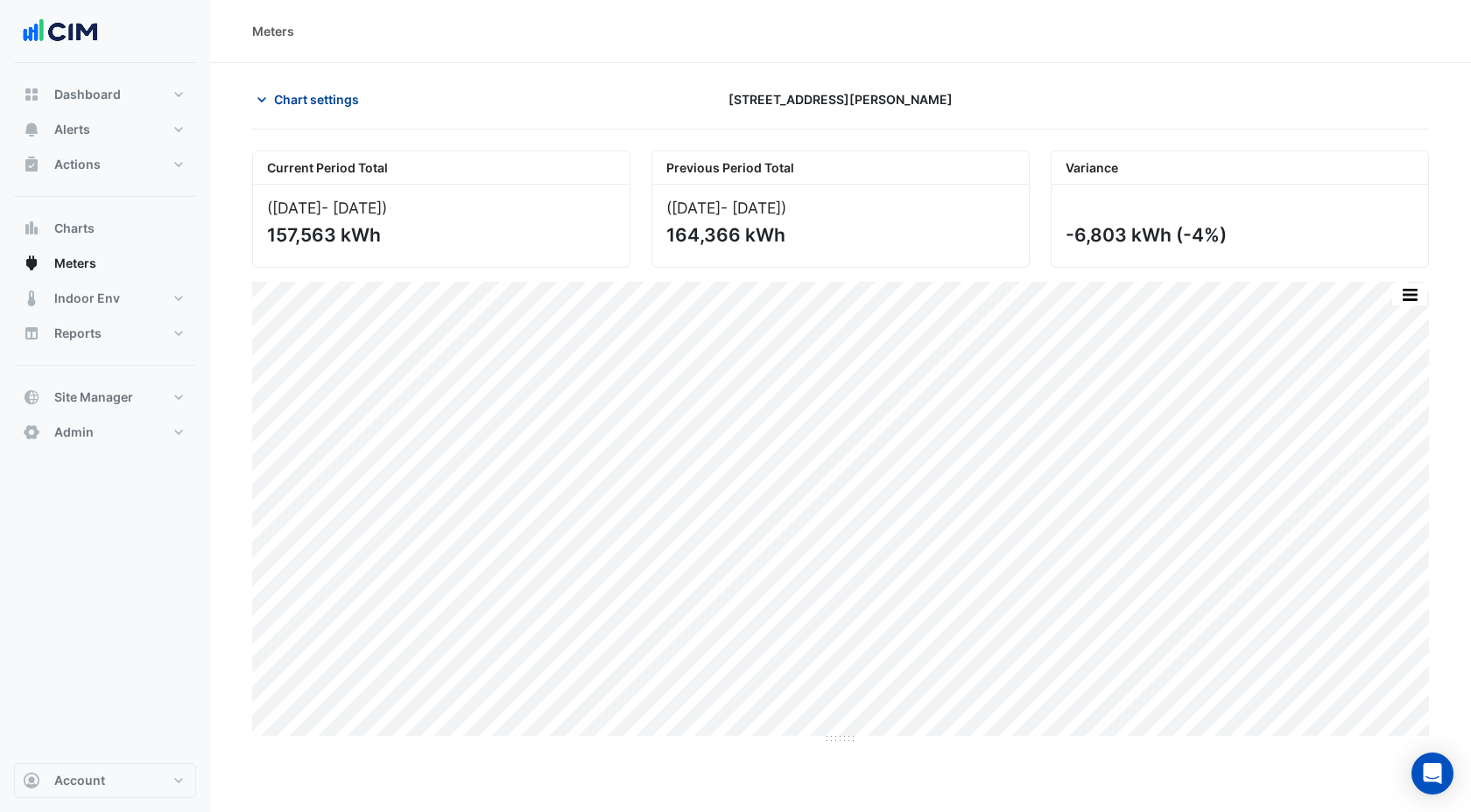
click at [262, 95] on icon "button" at bounding box center [262, 100] width 18 height 18
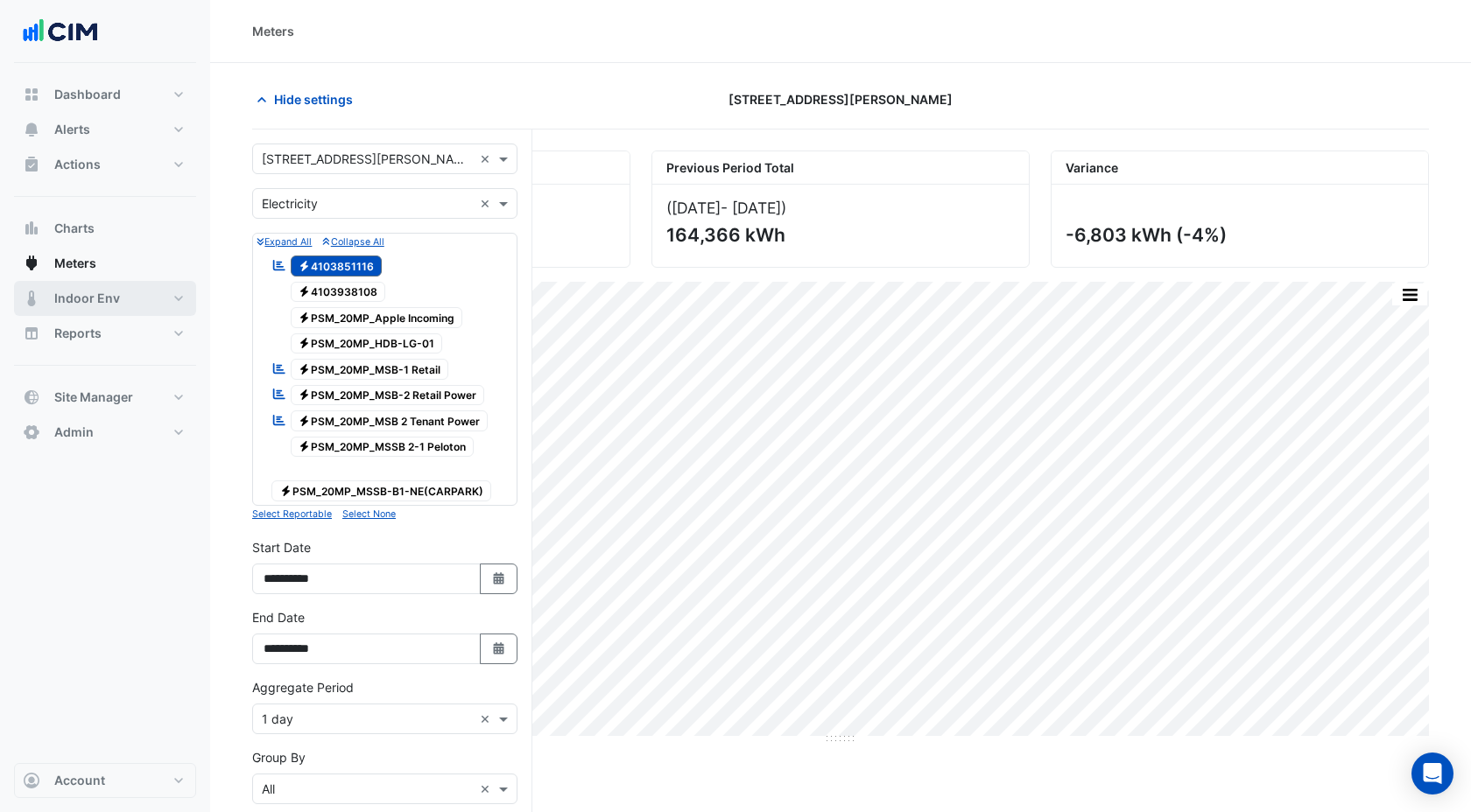
click at [102, 291] on span "Indoor Env" at bounding box center [88, 298] width 66 height 18
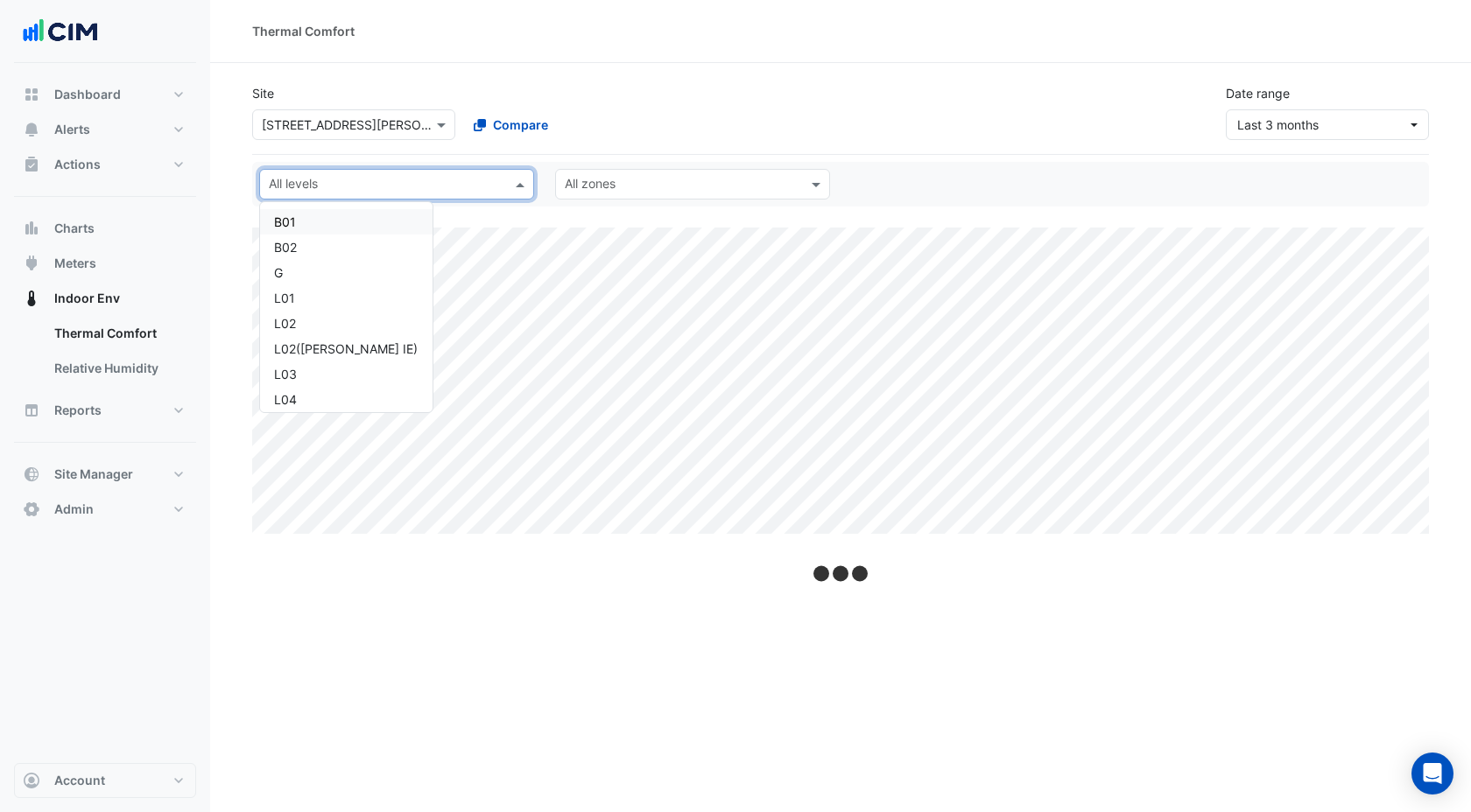
click at [471, 183] on input "text" at bounding box center [387, 186] width 235 height 19
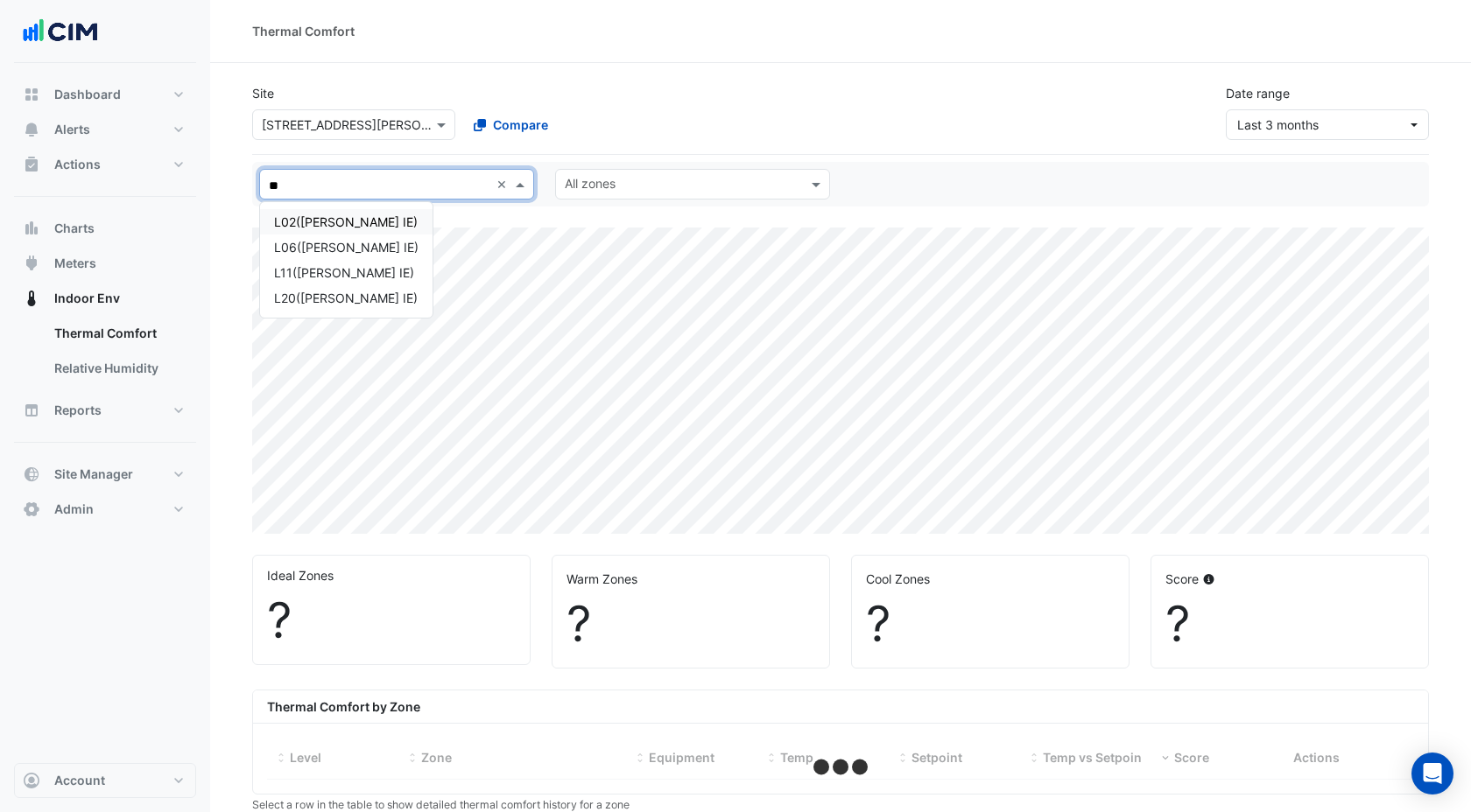
type input "***"
select select "***"
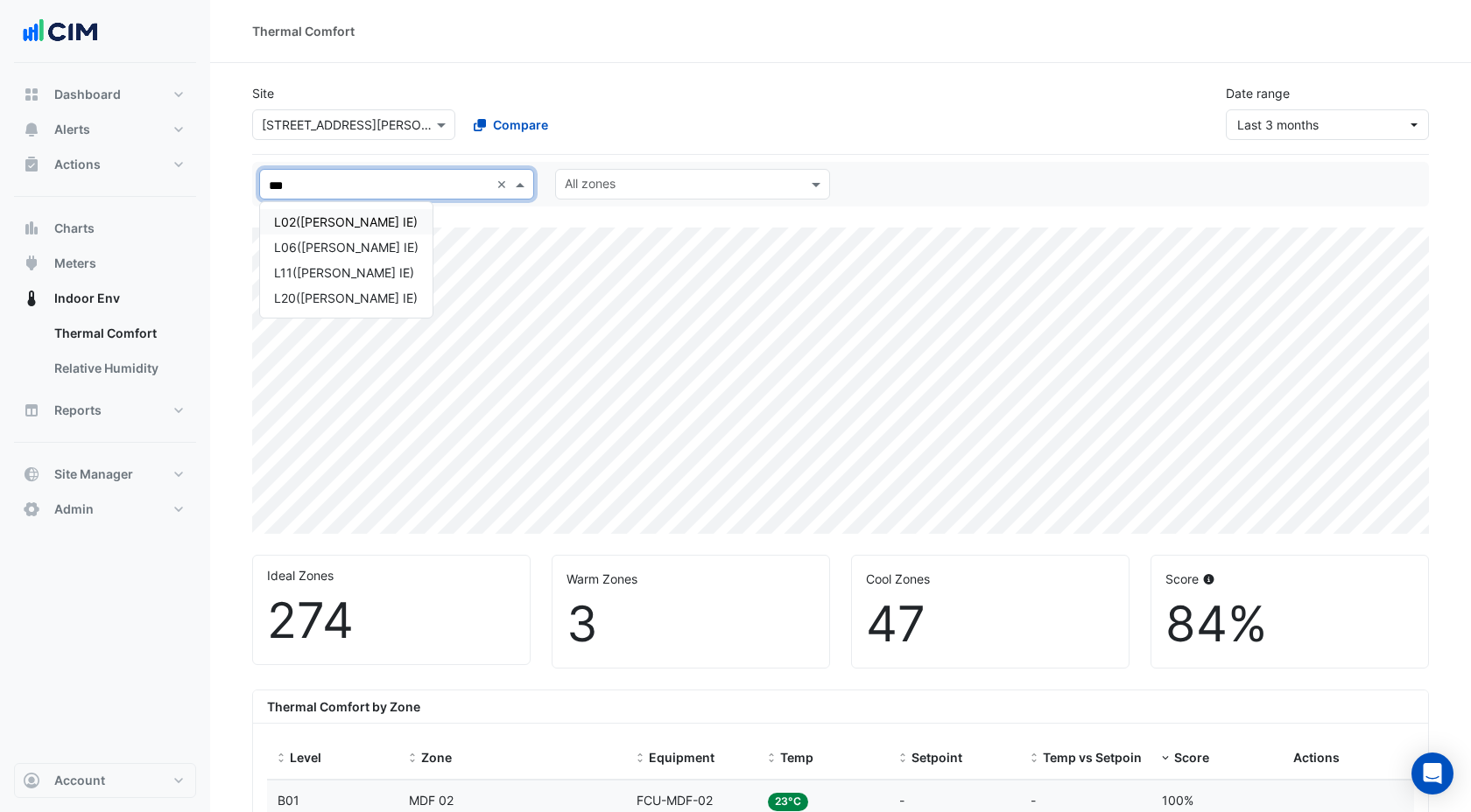
type input "****"
click at [340, 224] on div "L02(NABERS IE)" at bounding box center [345, 222] width 144 height 19
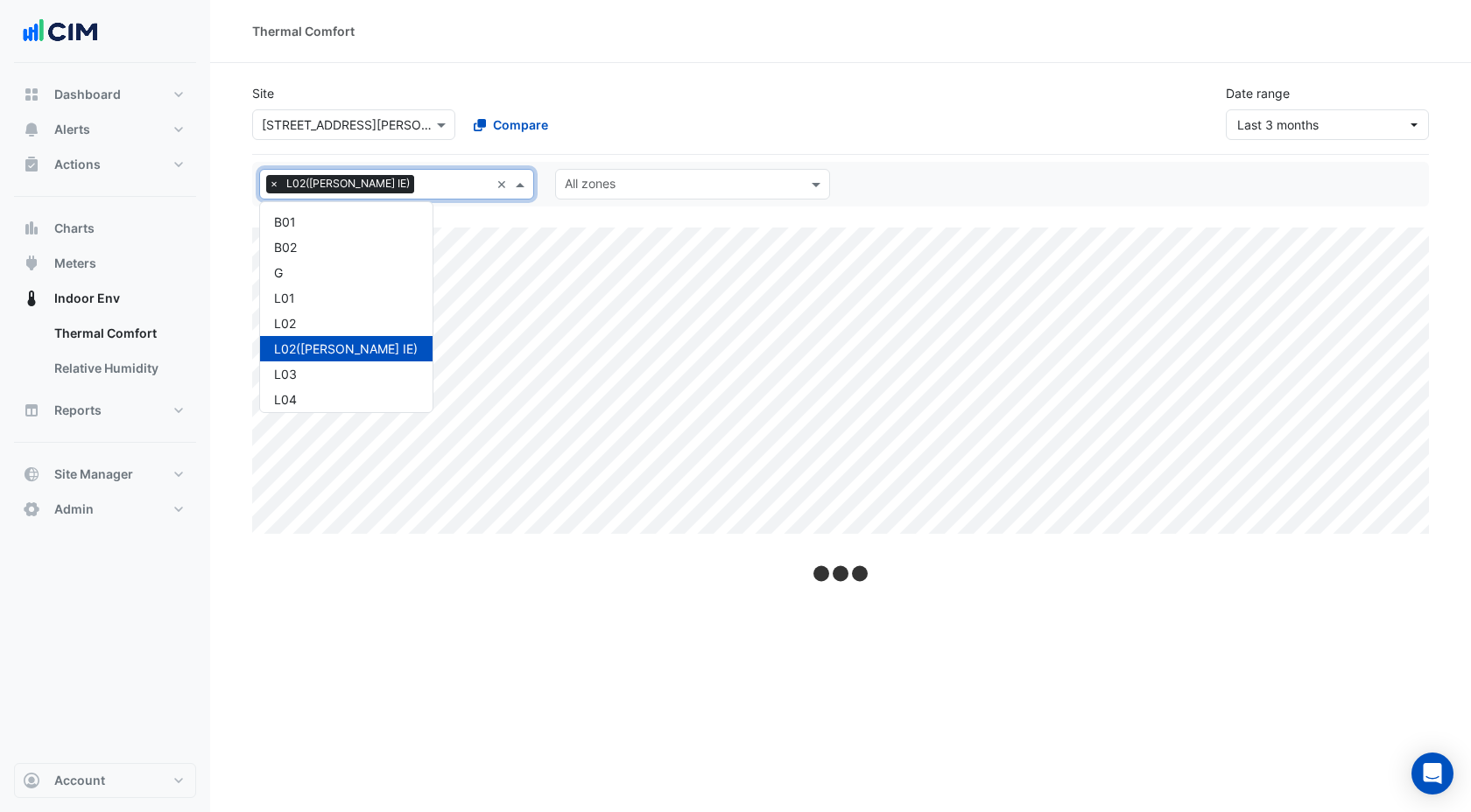
click at [421, 184] on input "text" at bounding box center [455, 186] width 69 height 19
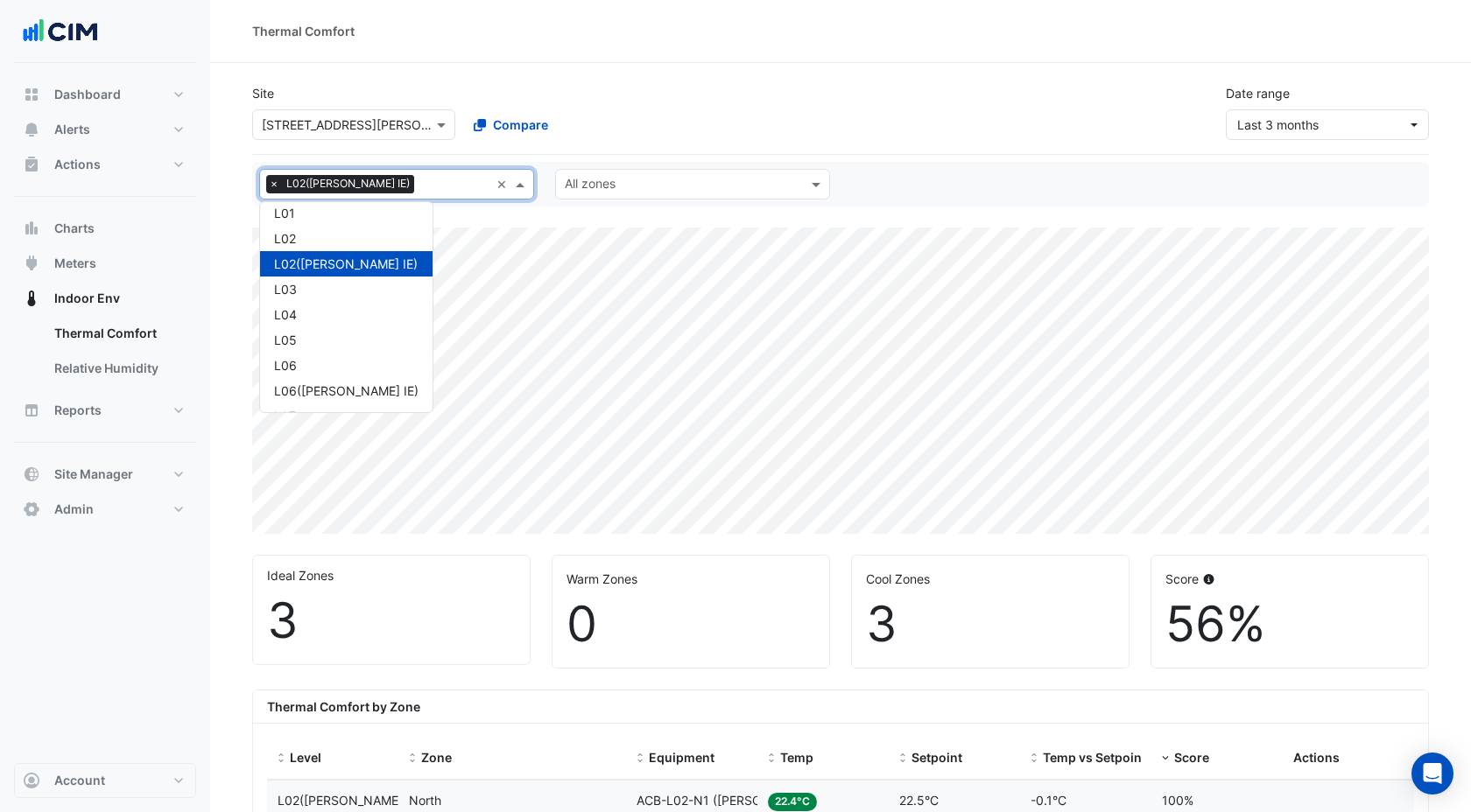
scroll to position [90, 0]
click at [327, 387] on div "L06(NABERS IE)" at bounding box center [345, 386] width 144 height 19
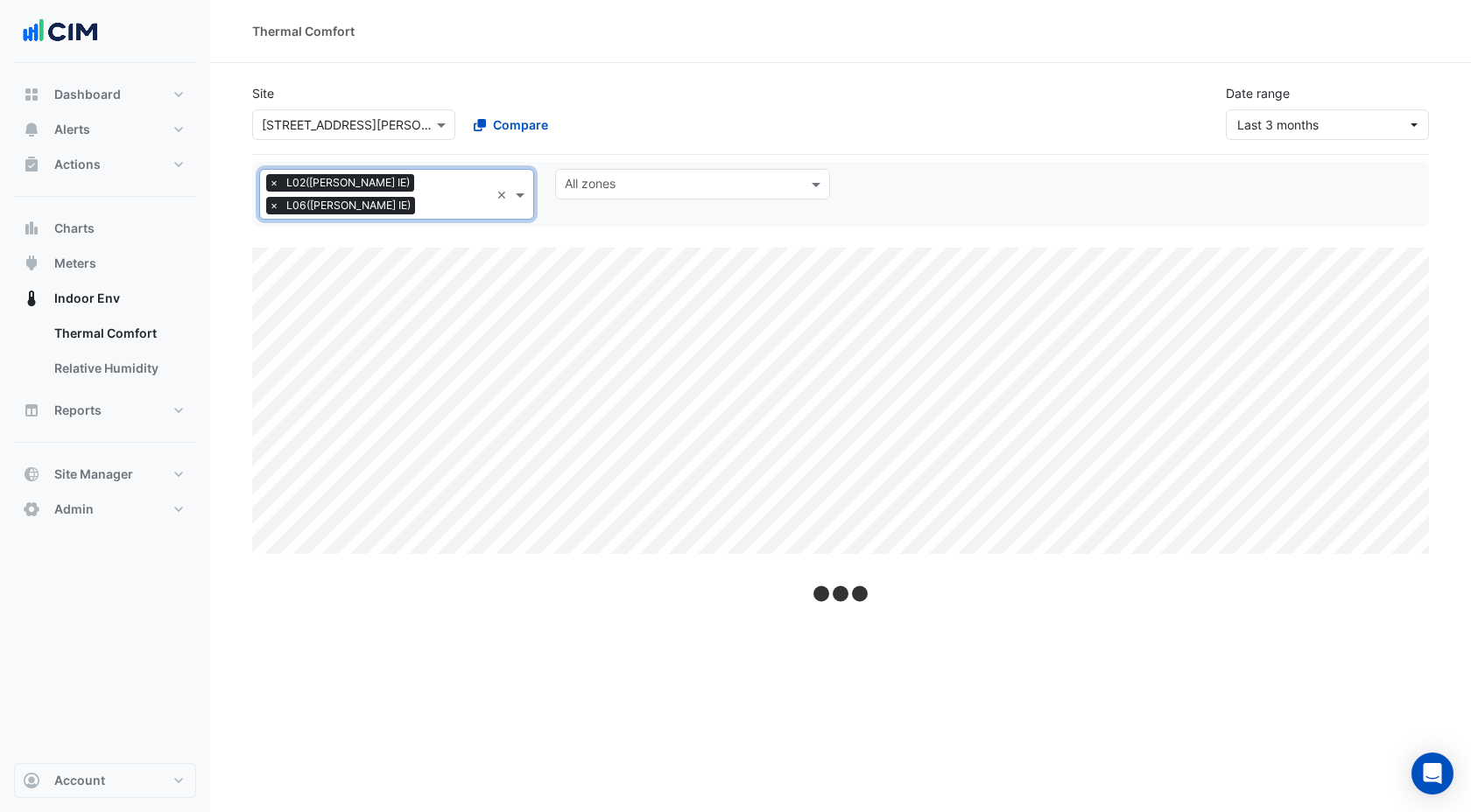
click at [422, 210] on input "text" at bounding box center [456, 207] width 68 height 19
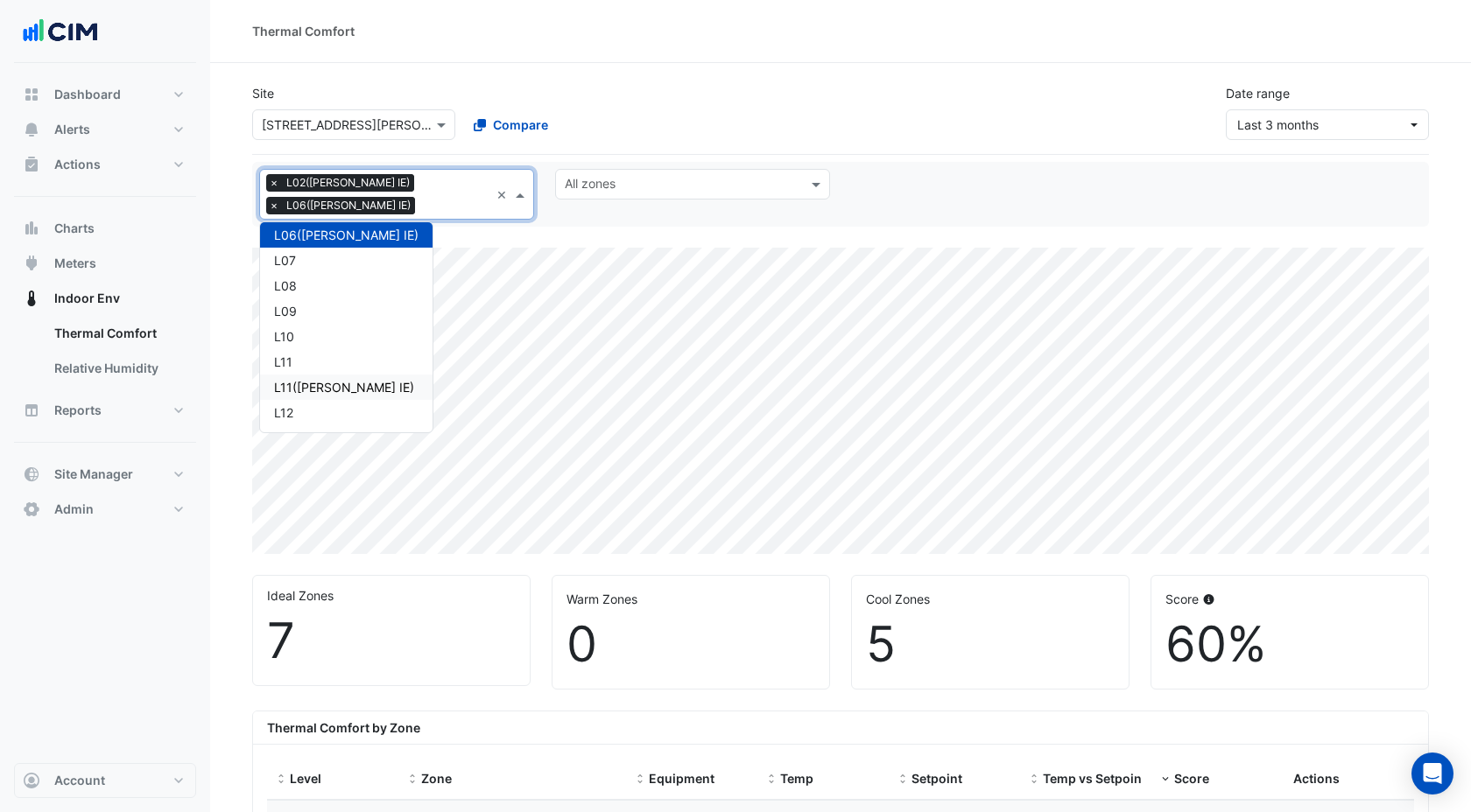
click at [342, 375] on div "L11(NABERS IE)" at bounding box center [345, 387] width 172 height 25
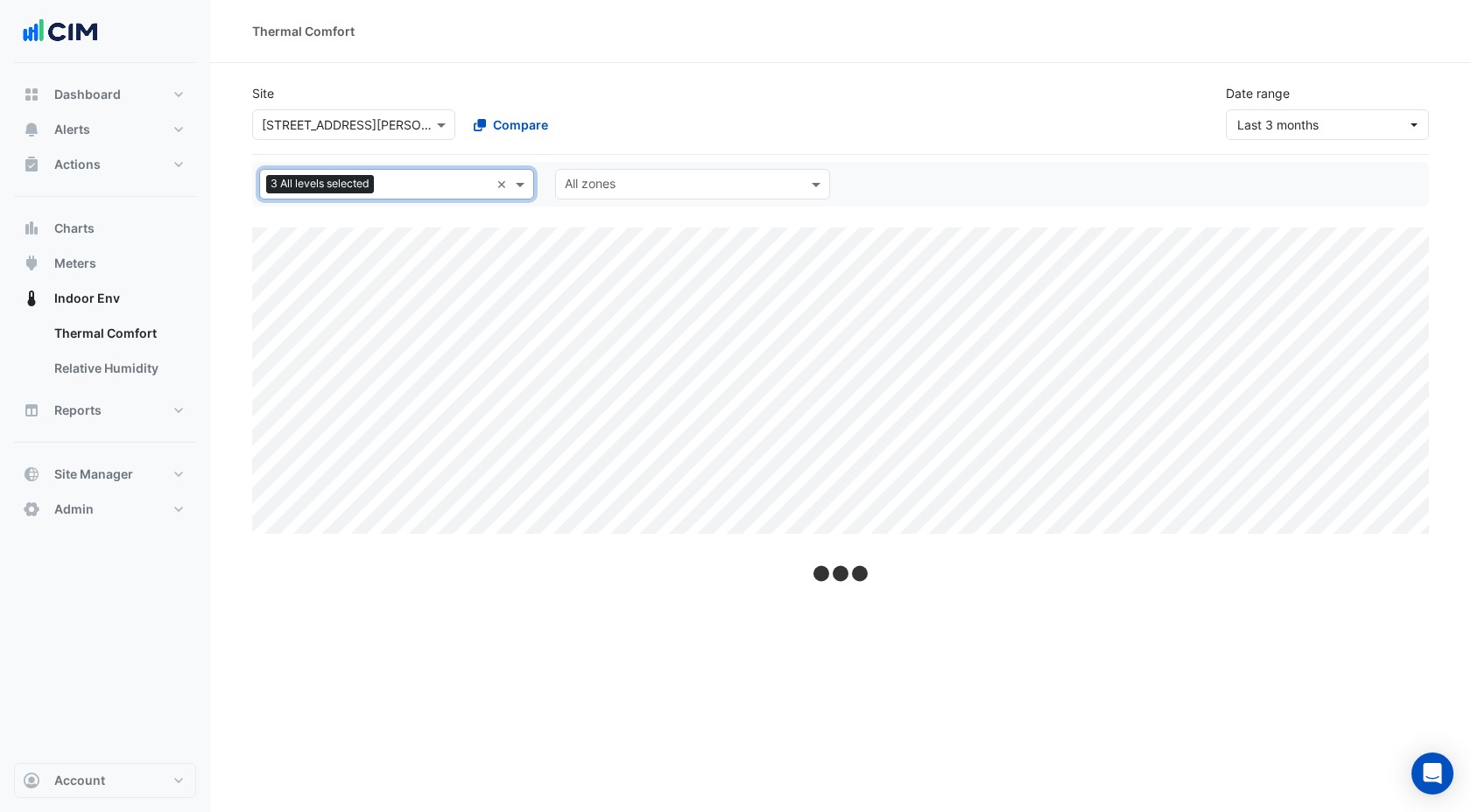
click at [397, 183] on input "text" at bounding box center [435, 186] width 108 height 19
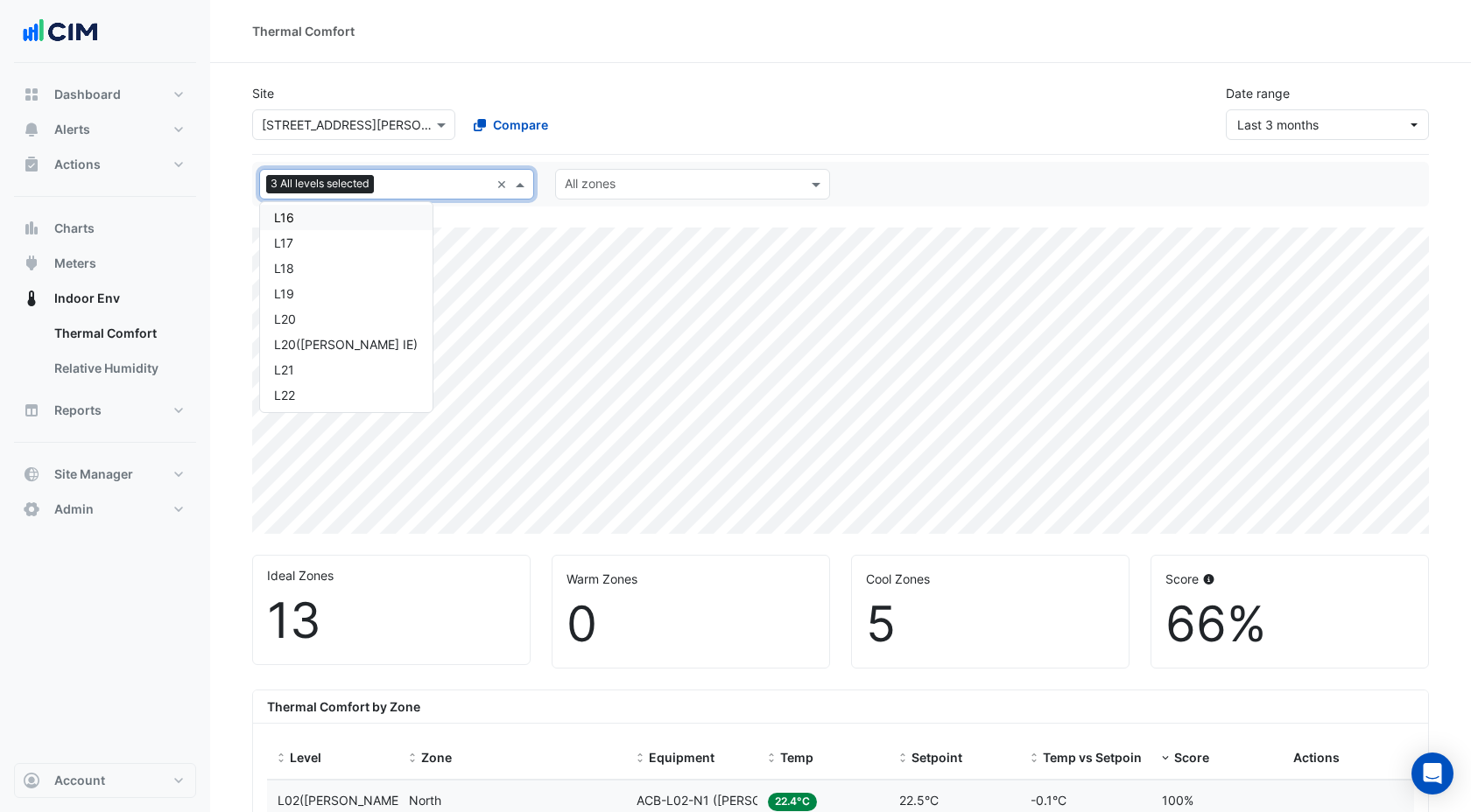
scroll to position [533, 0]
click at [325, 330] on div "L20" at bounding box center [345, 325] width 144 height 19
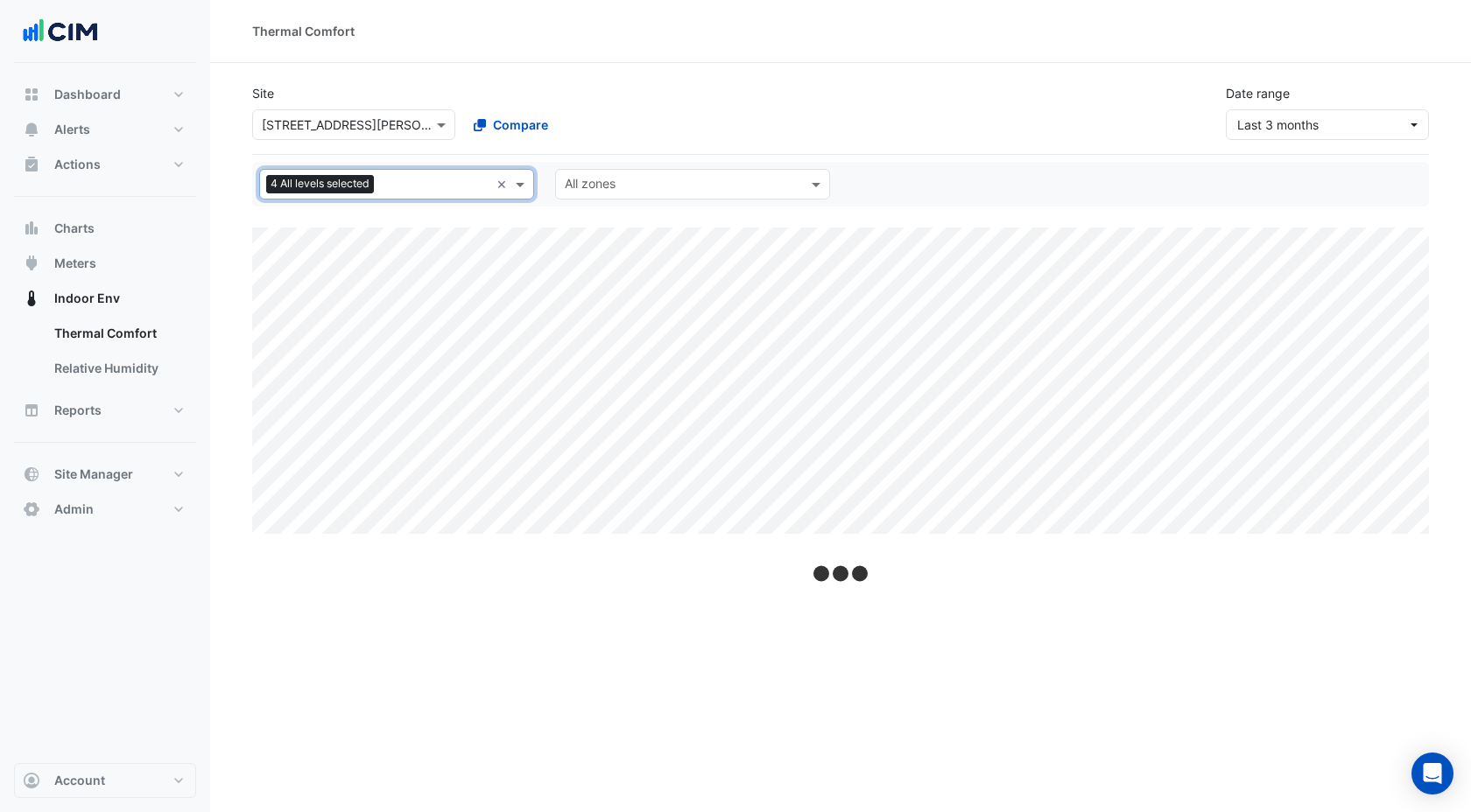
click at [412, 181] on input "text" at bounding box center [435, 186] width 108 height 19
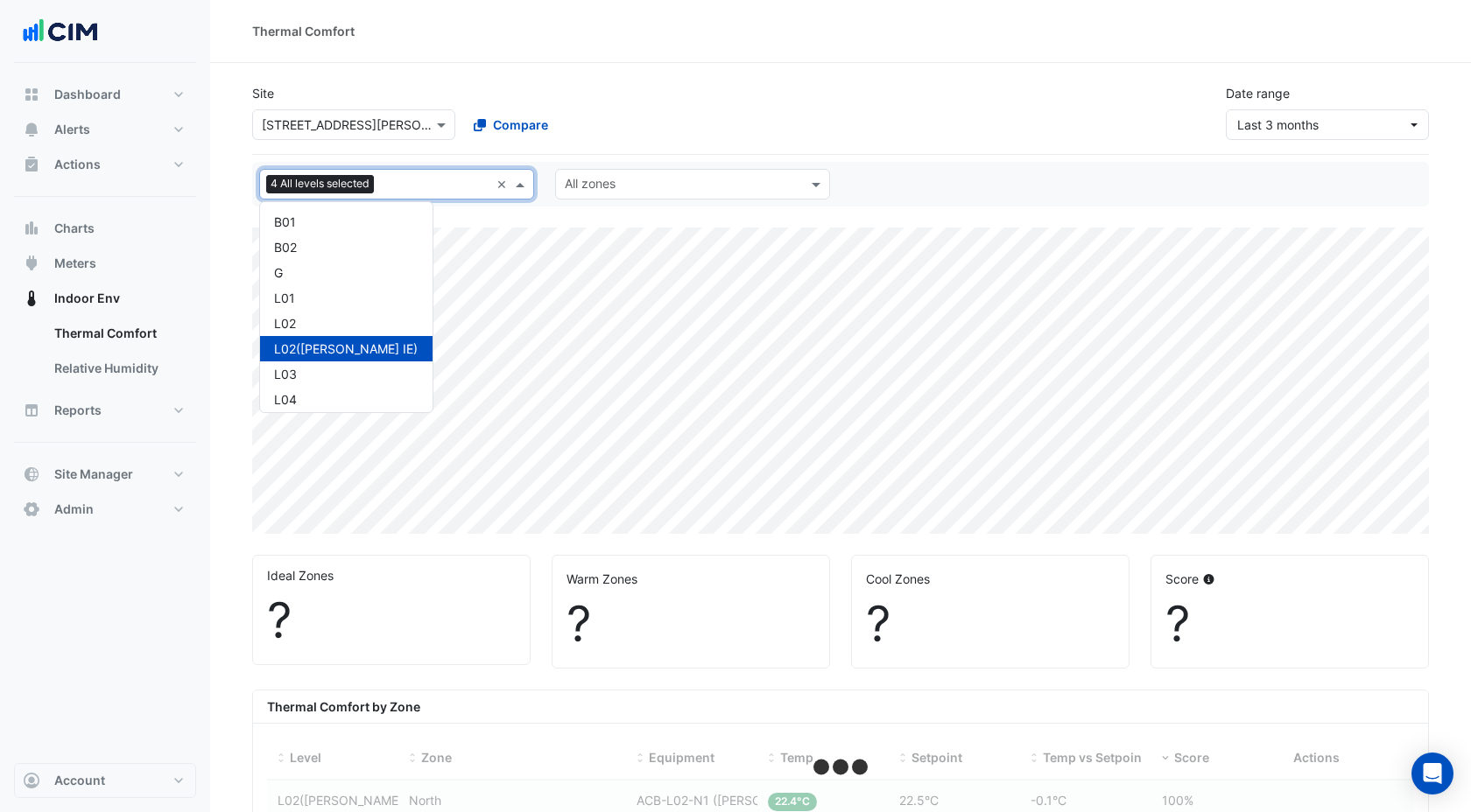
scroll to position [616, 0]
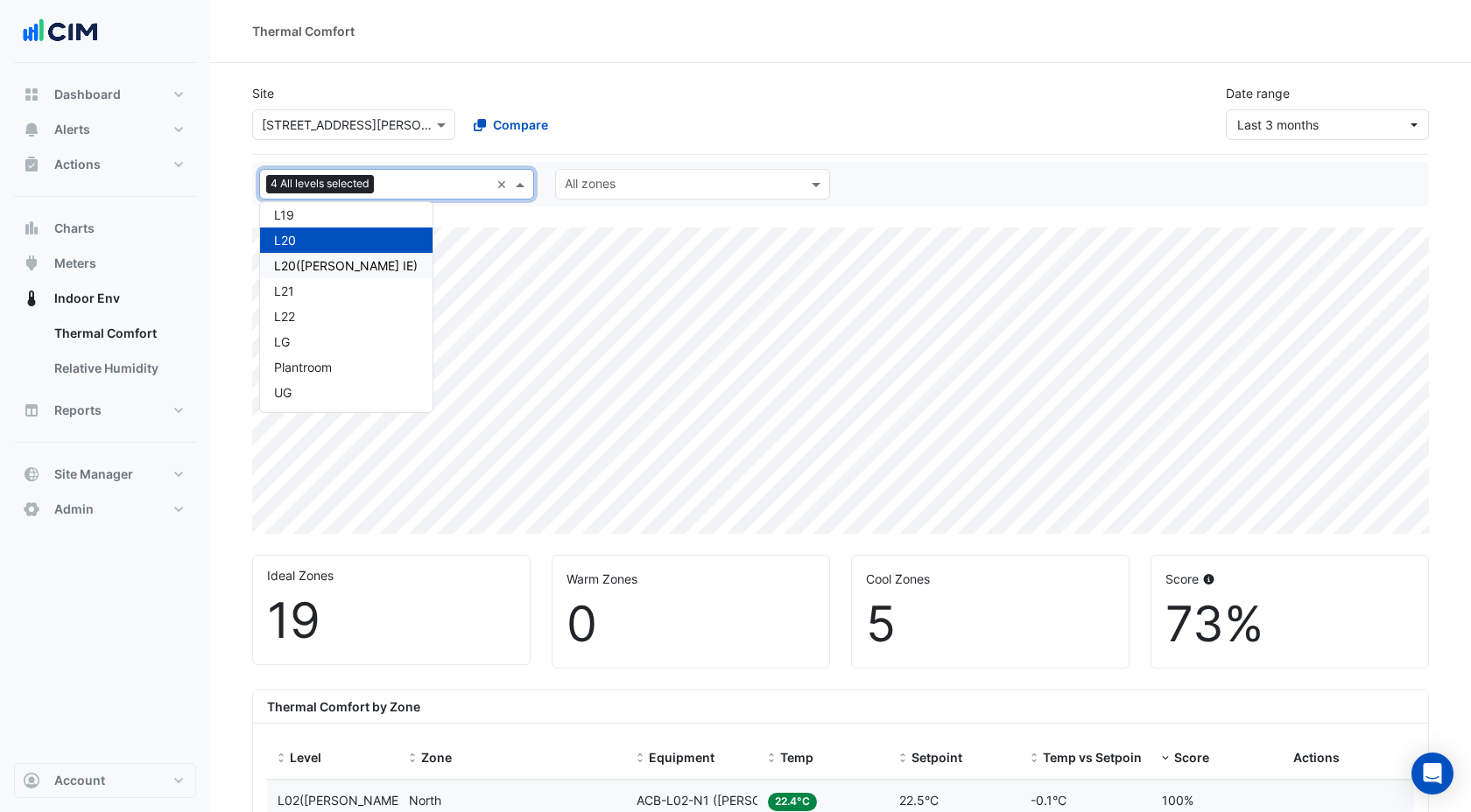
click at [336, 263] on div "L20(NABERS IE)" at bounding box center [345, 266] width 144 height 19
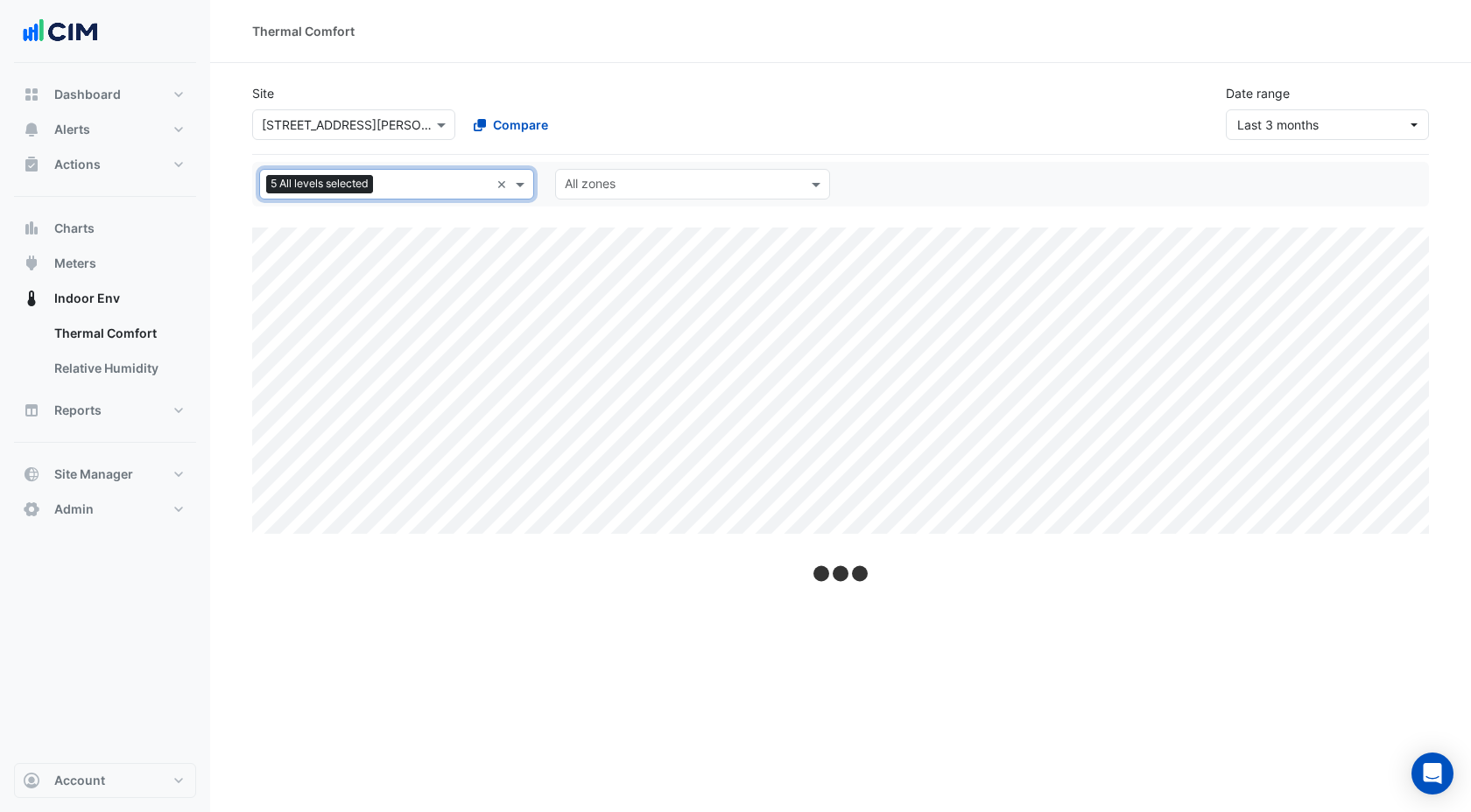
click at [408, 179] on input "text" at bounding box center [435, 186] width 109 height 19
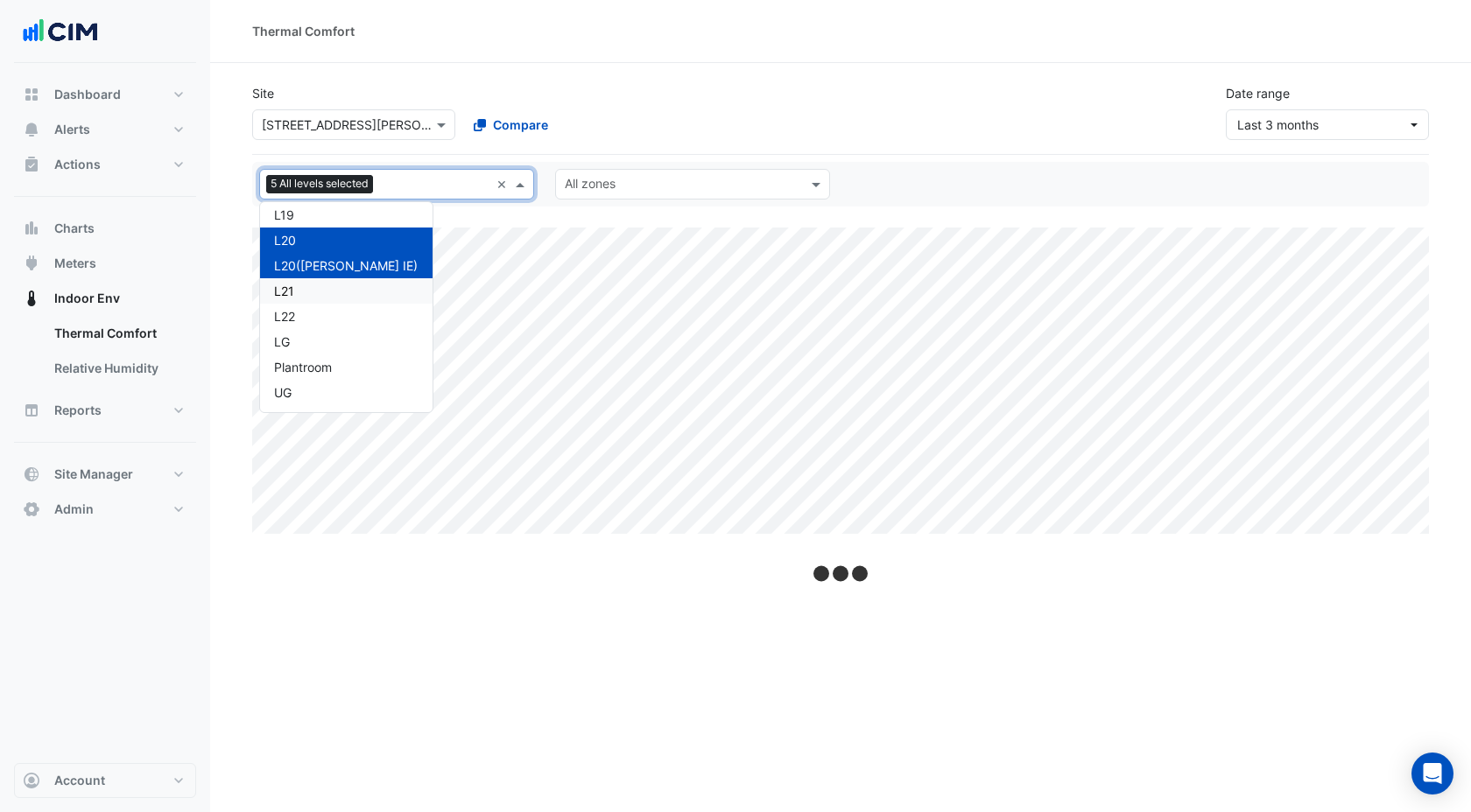
click at [291, 238] on div "L20" at bounding box center [345, 241] width 144 height 19
click at [139, 583] on div "Dashboard Portfolio Ratings Performance Alerts Site Rules Templates Actions Sit…" at bounding box center [105, 413] width 183 height 700
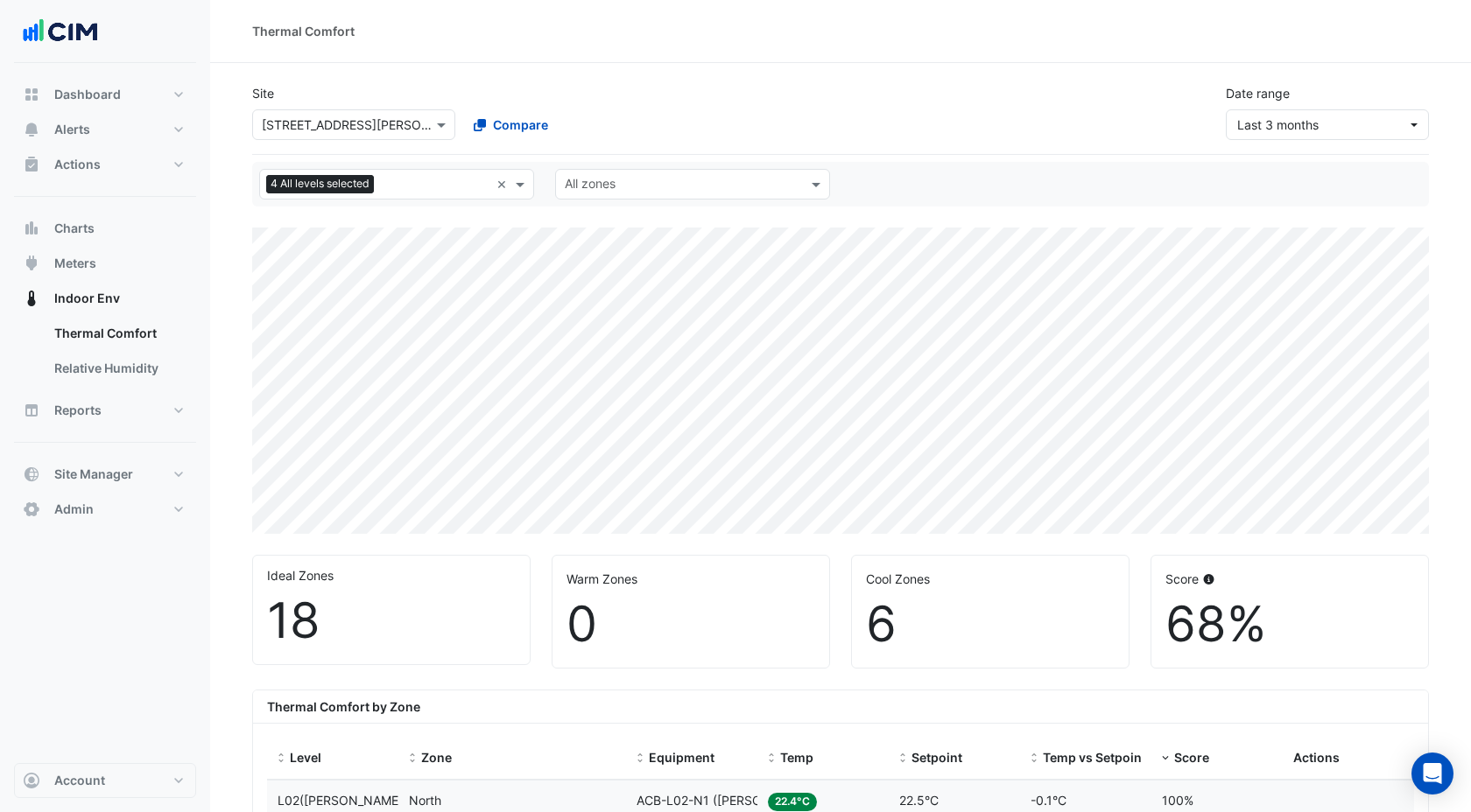
click at [599, 195] on div at bounding box center [680, 186] width 238 height 23
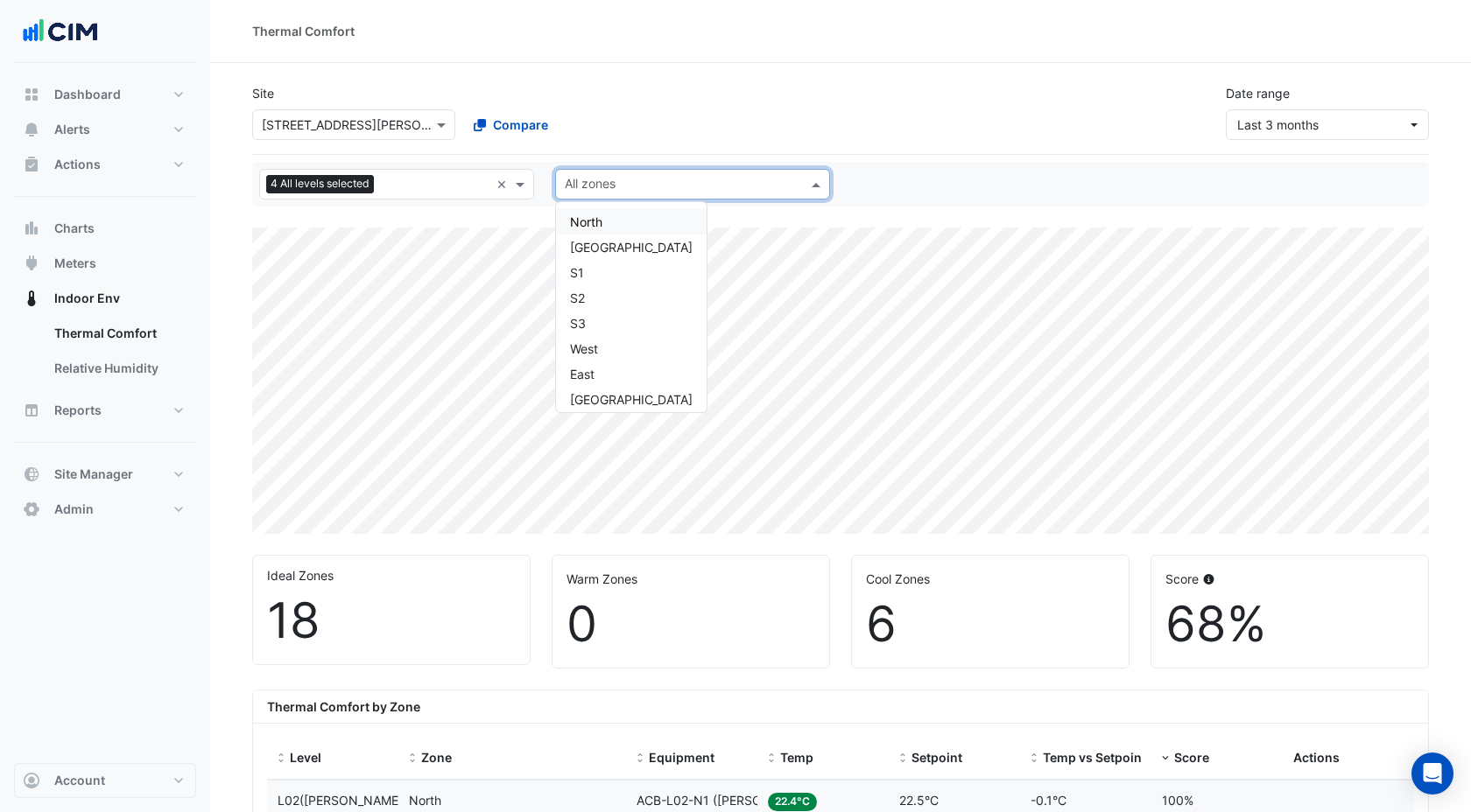
click at [595, 214] on div "North" at bounding box center [632, 221] width 151 height 25
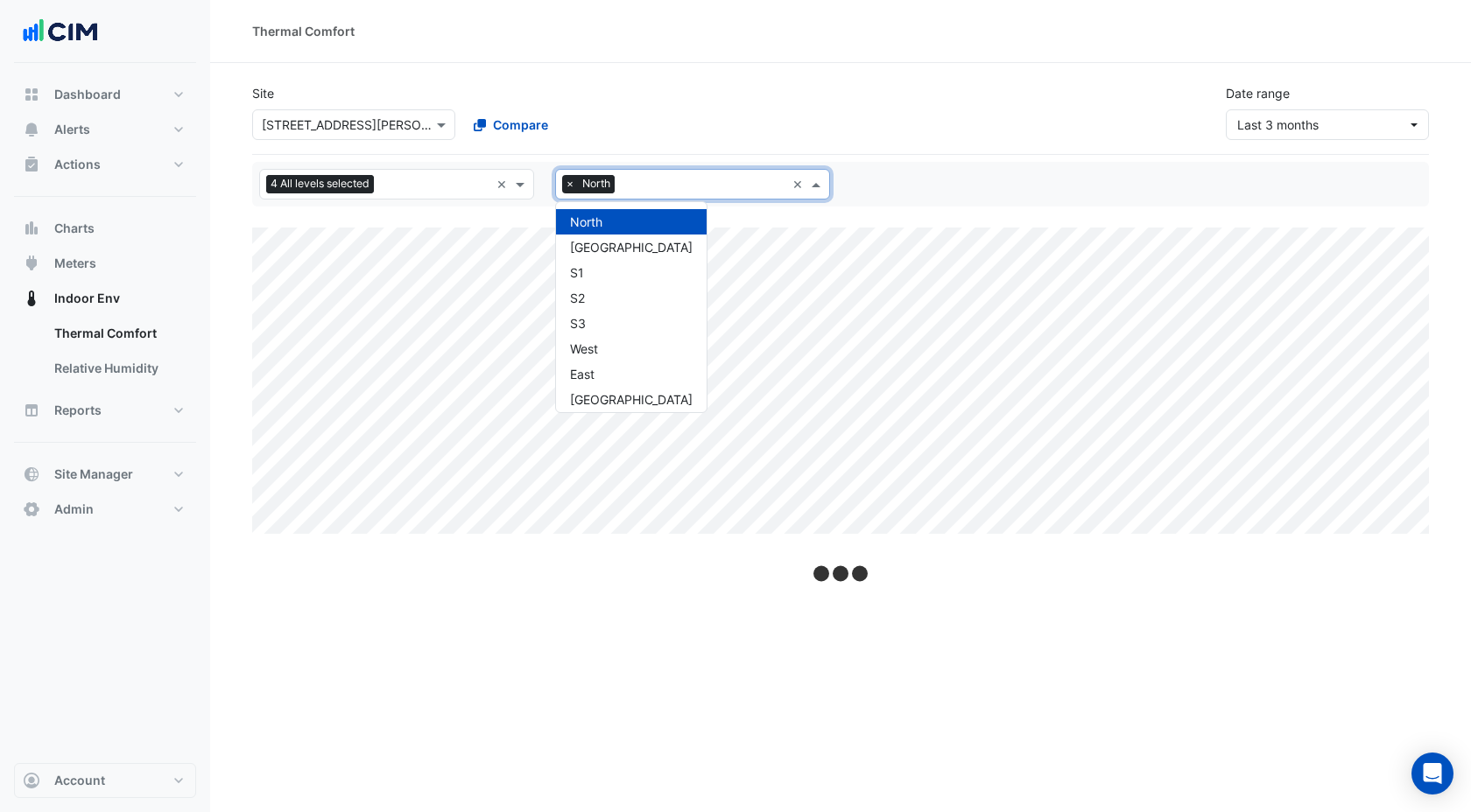
click at [675, 172] on div "All zones × North" at bounding box center [671, 183] width 230 height 27
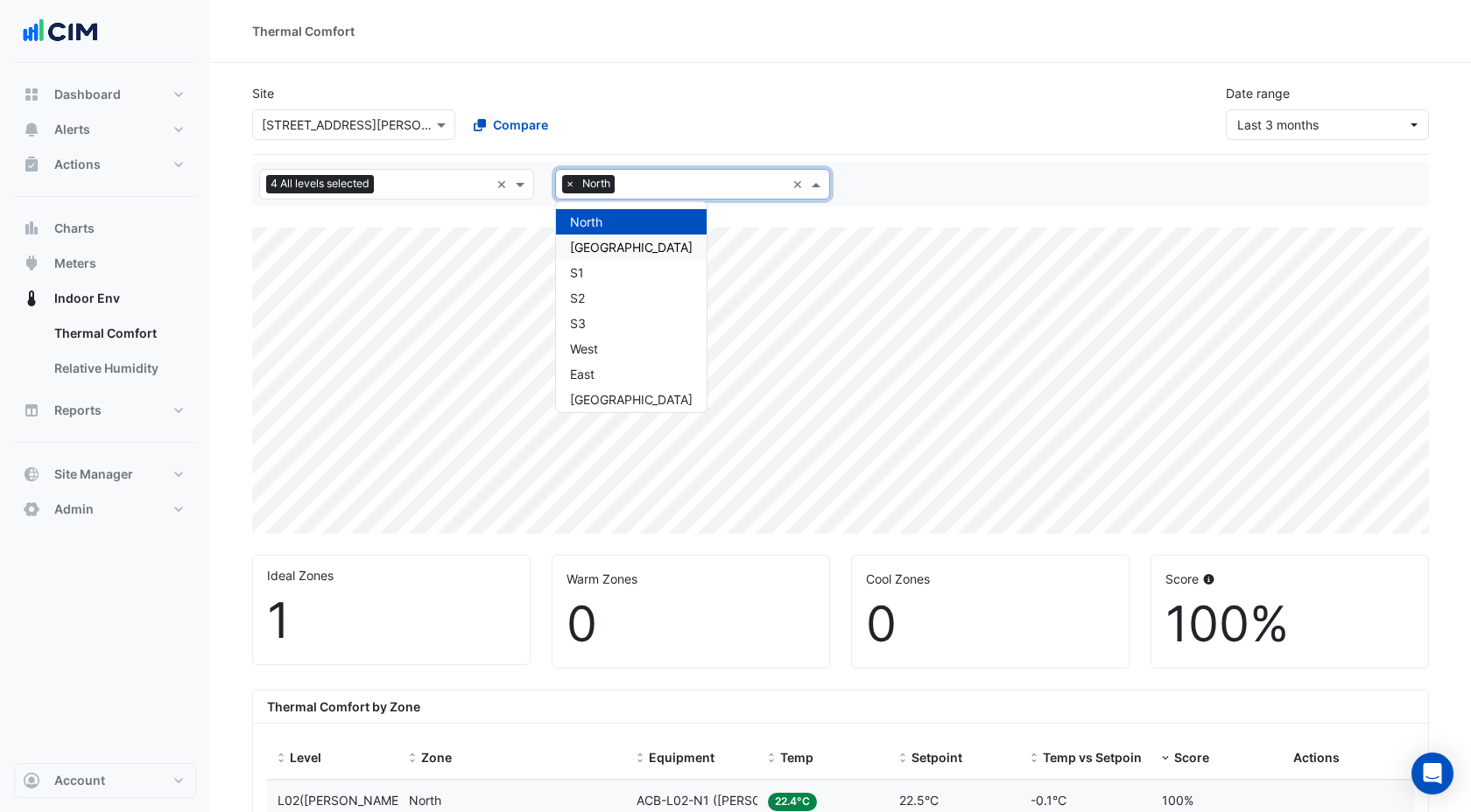
click at [599, 245] on span "North West" at bounding box center [632, 247] width 122 height 15
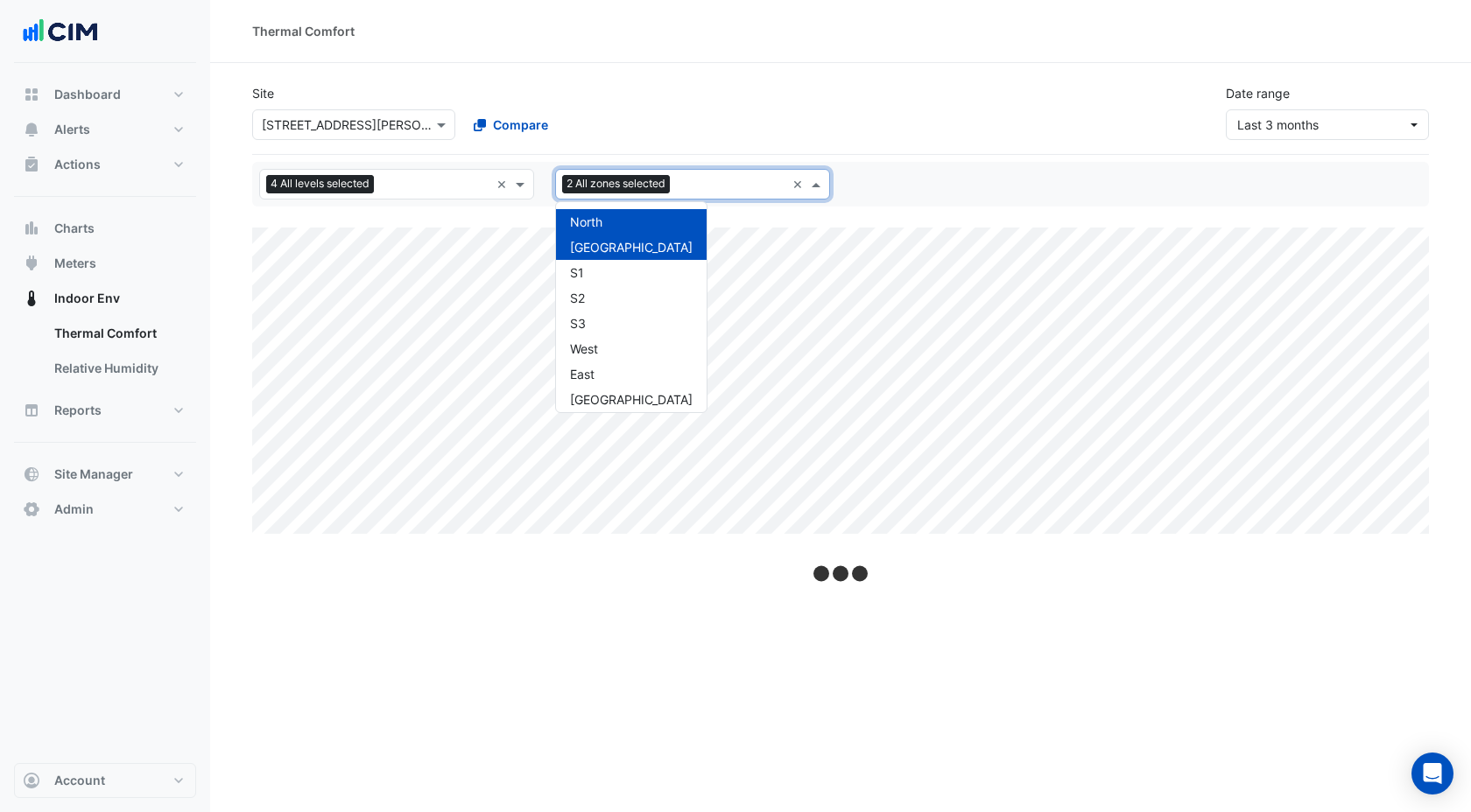
click at [681, 187] on input "text" at bounding box center [730, 186] width 108 height 19
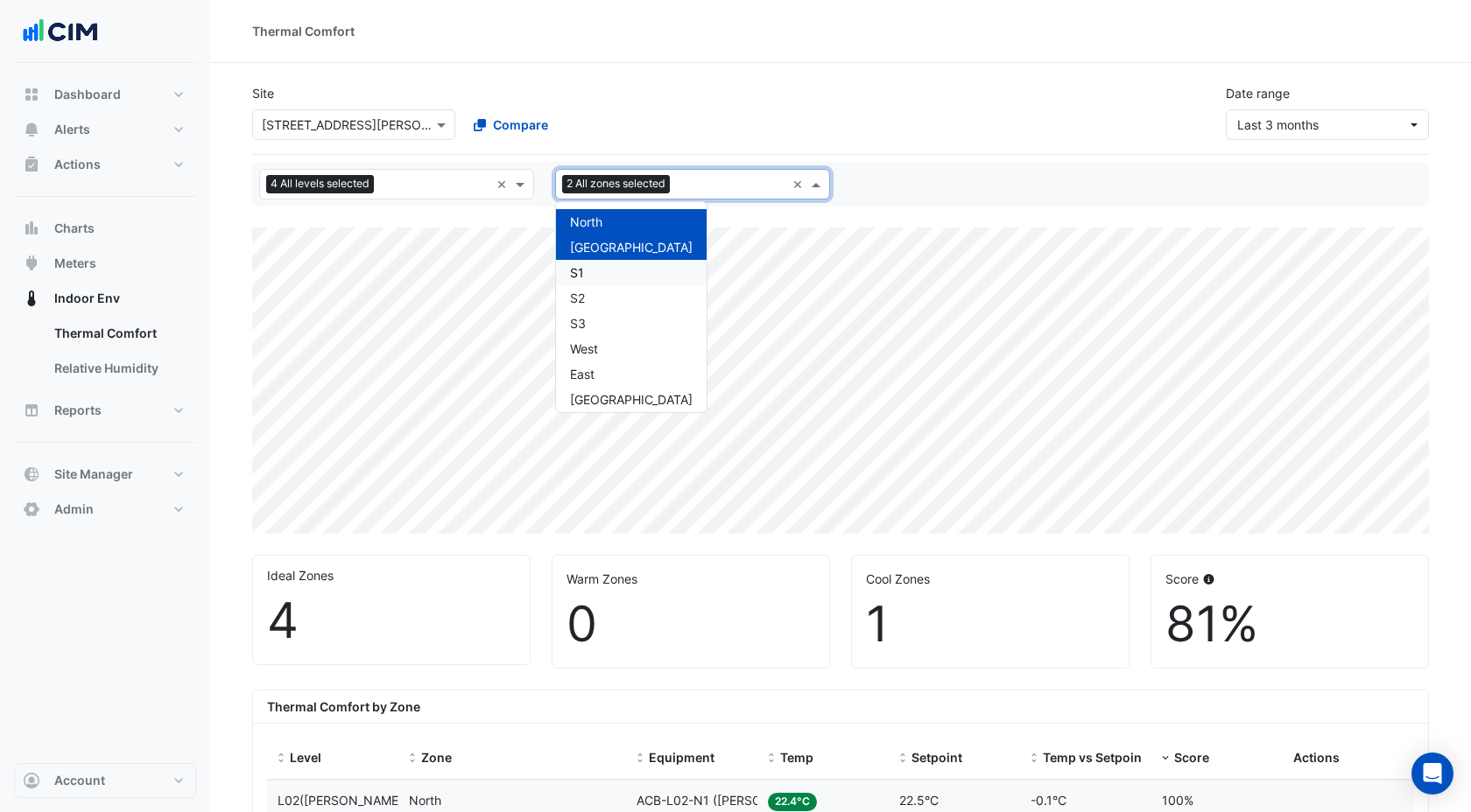
click at [617, 263] on div "S1" at bounding box center [632, 272] width 151 height 25
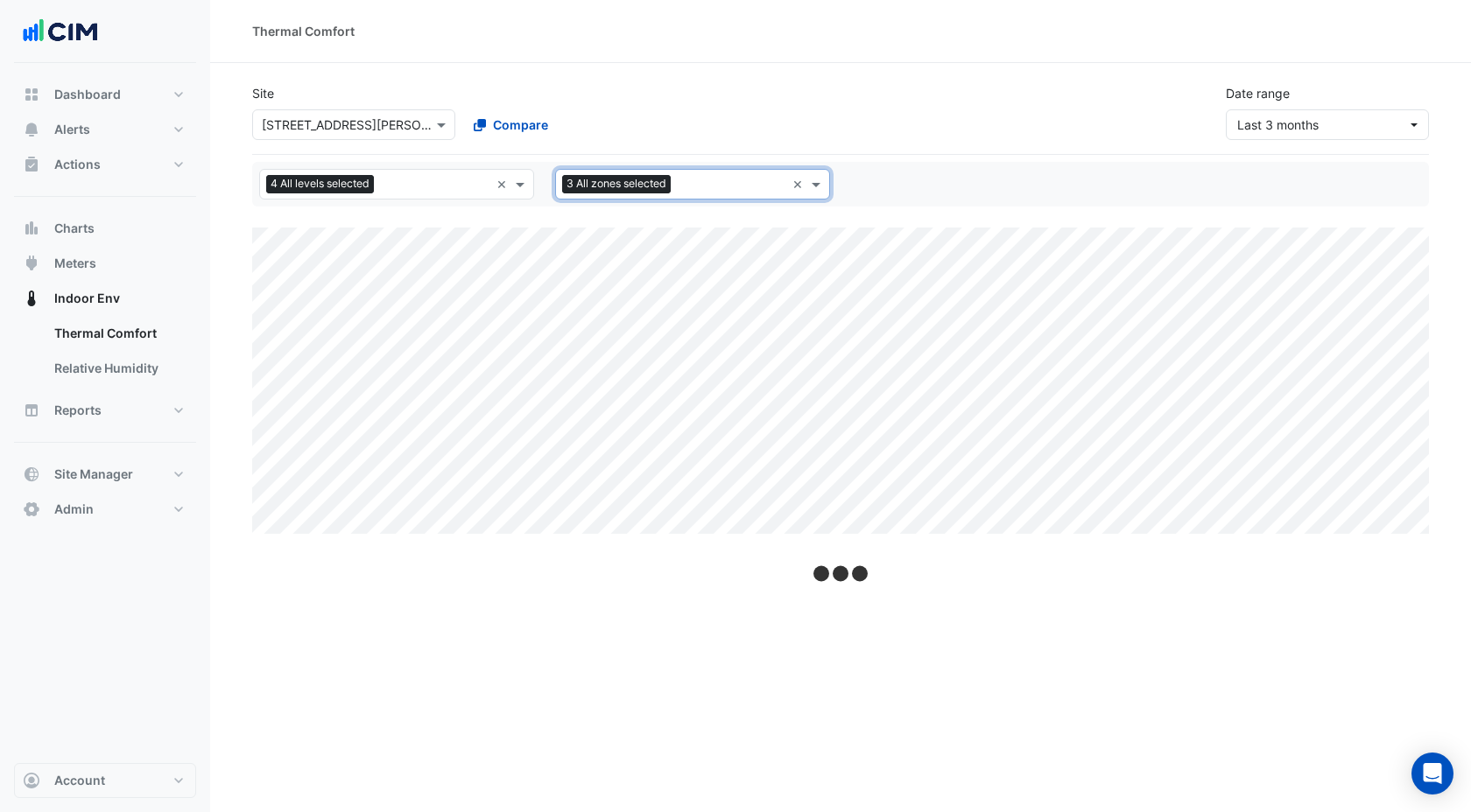
click at [730, 171] on div "All zones 3 All zones selected" at bounding box center [671, 183] width 230 height 27
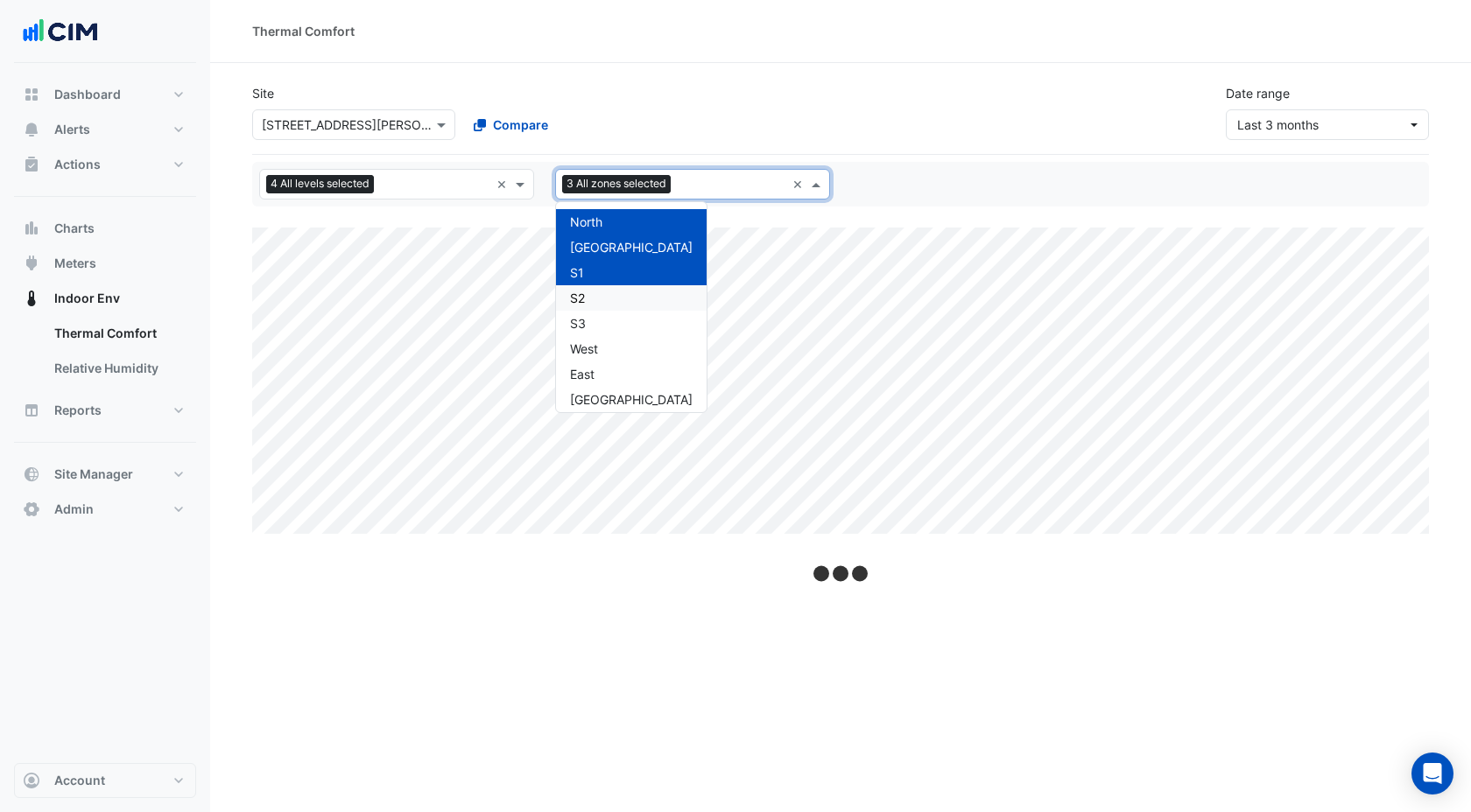
click at [592, 295] on div "S2" at bounding box center [632, 297] width 151 height 25
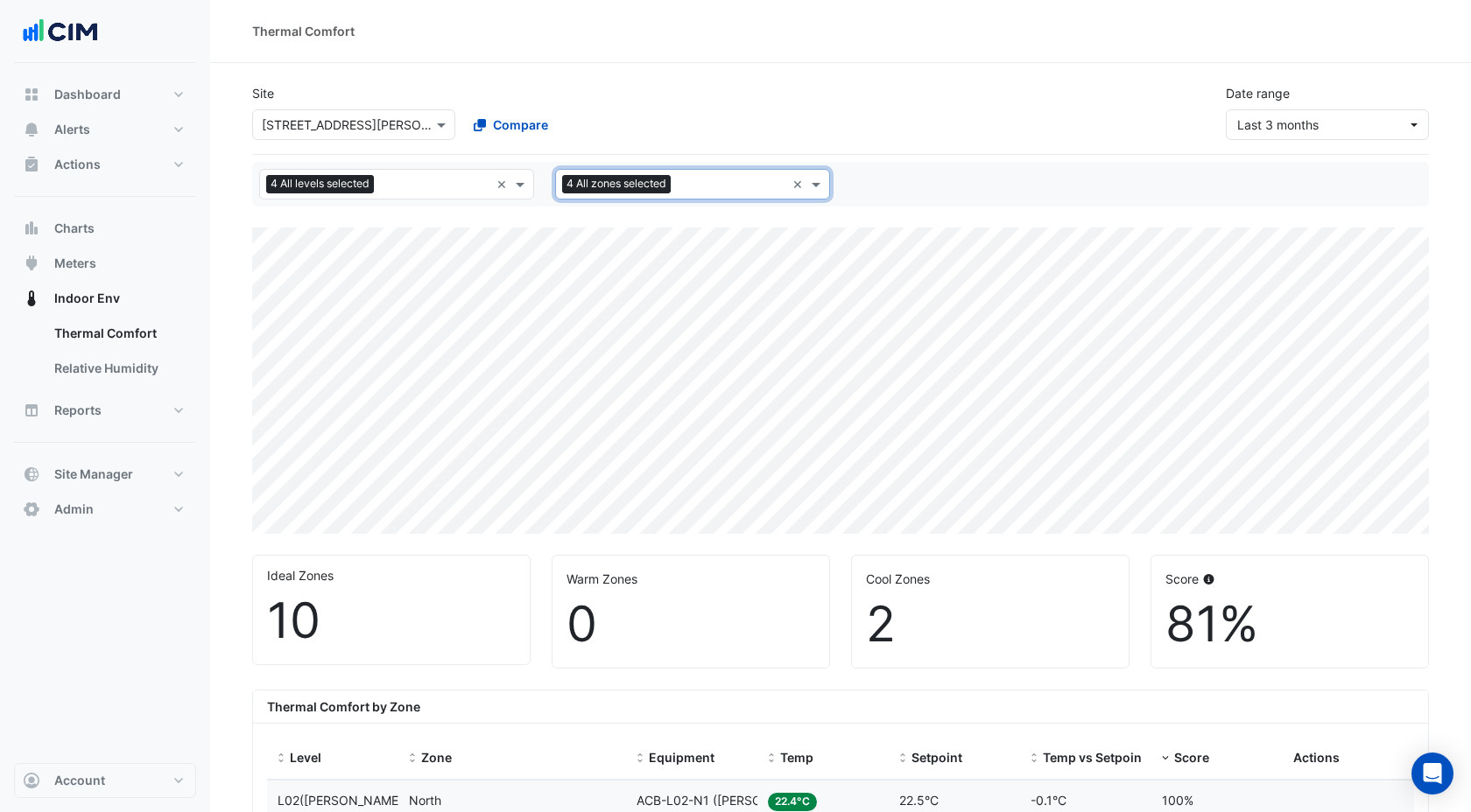
click at [708, 183] on input "text" at bounding box center [731, 186] width 107 height 19
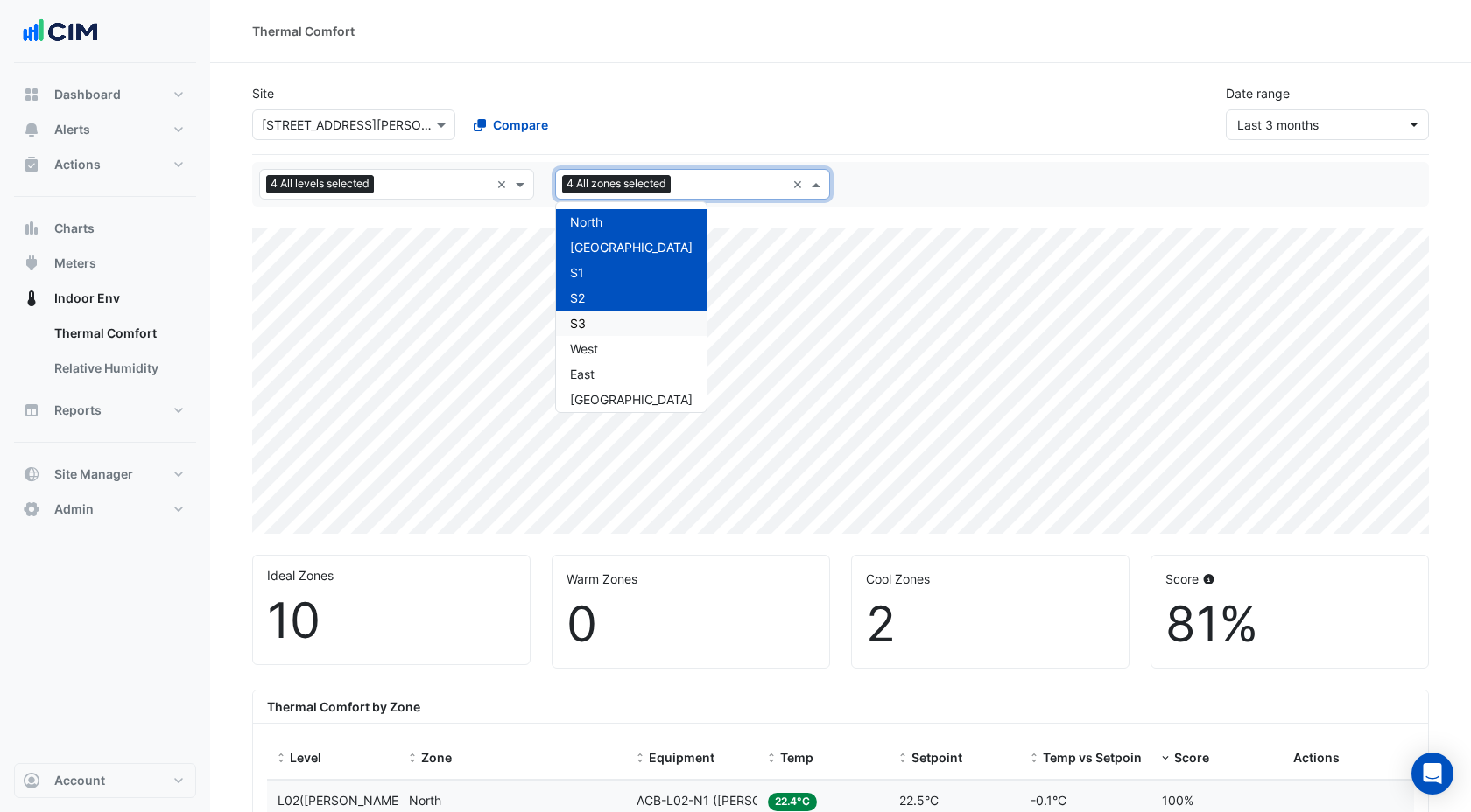
click at [577, 326] on span "S3" at bounding box center [578, 324] width 16 height 15
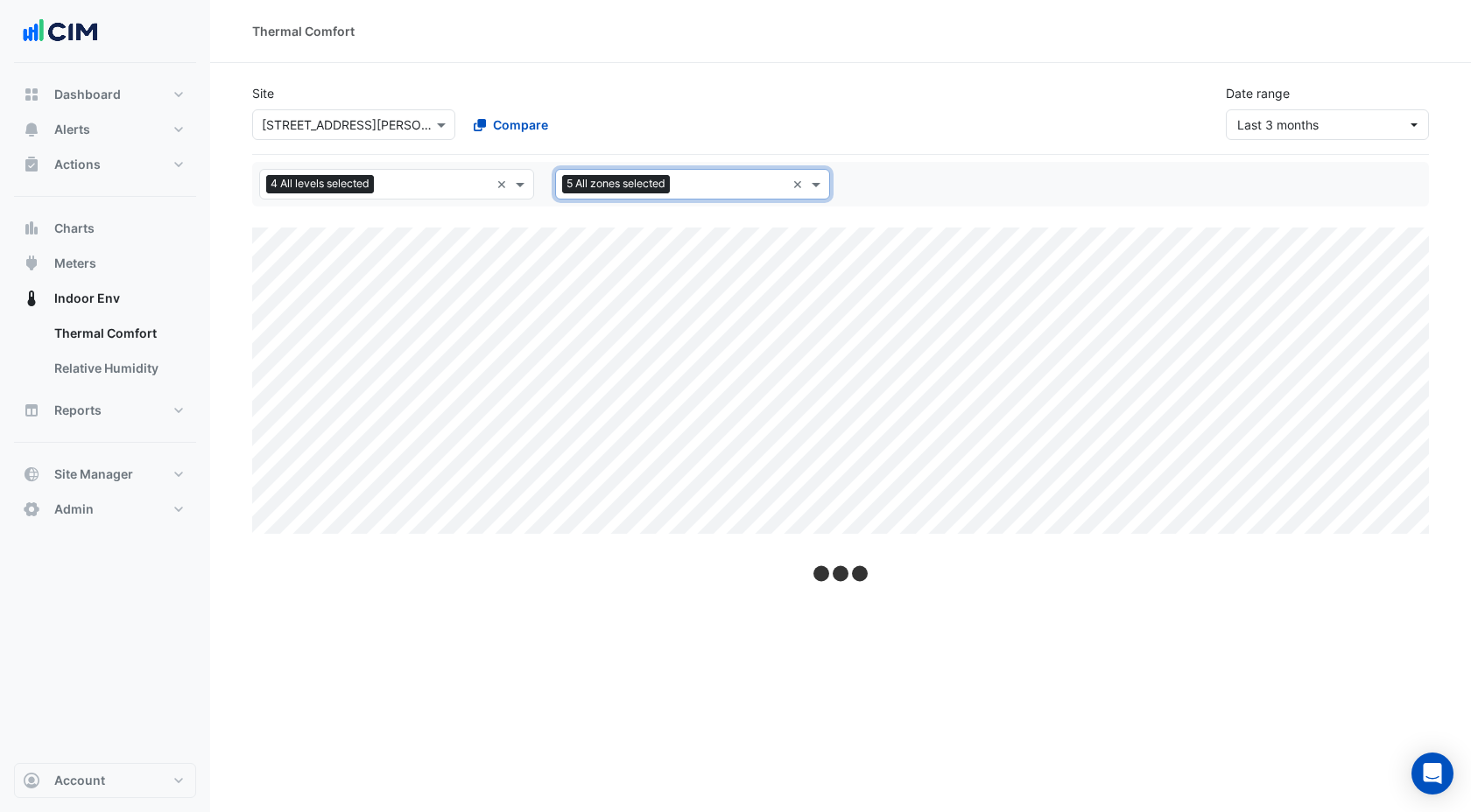
click at [696, 182] on input "text" at bounding box center [730, 186] width 108 height 19
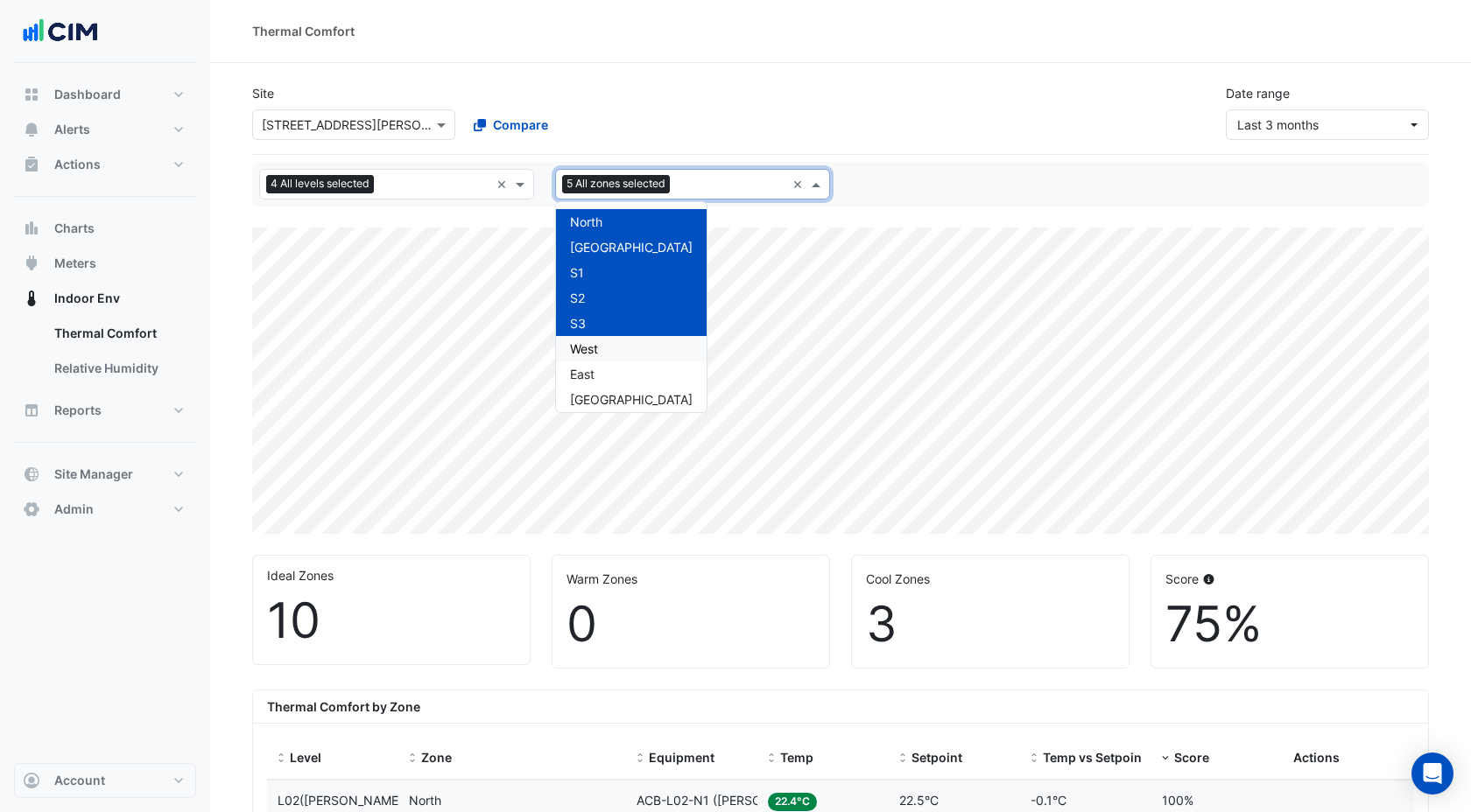
click at [612, 346] on div "West" at bounding box center [632, 348] width 151 height 25
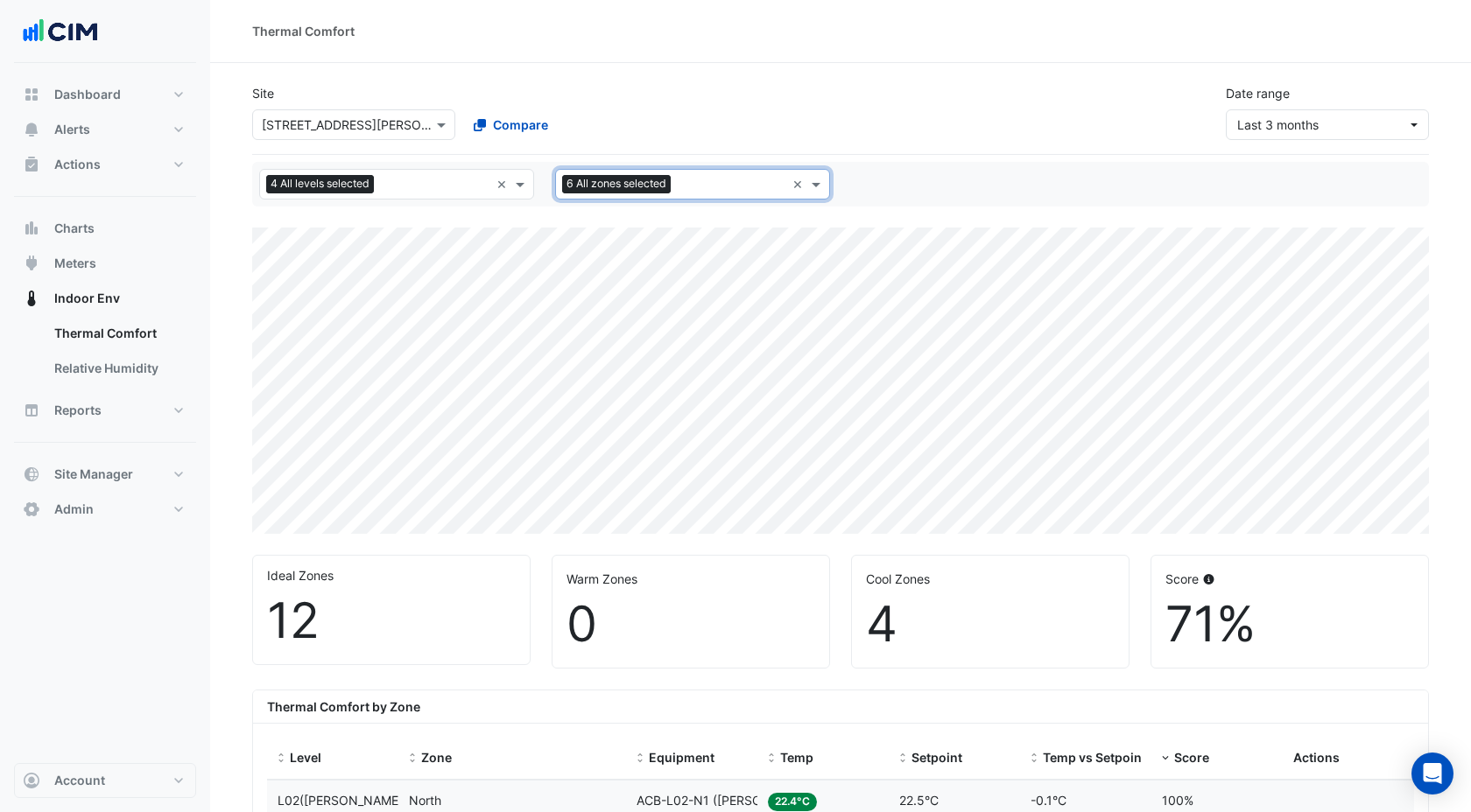
click at [711, 183] on input "text" at bounding box center [731, 186] width 107 height 19
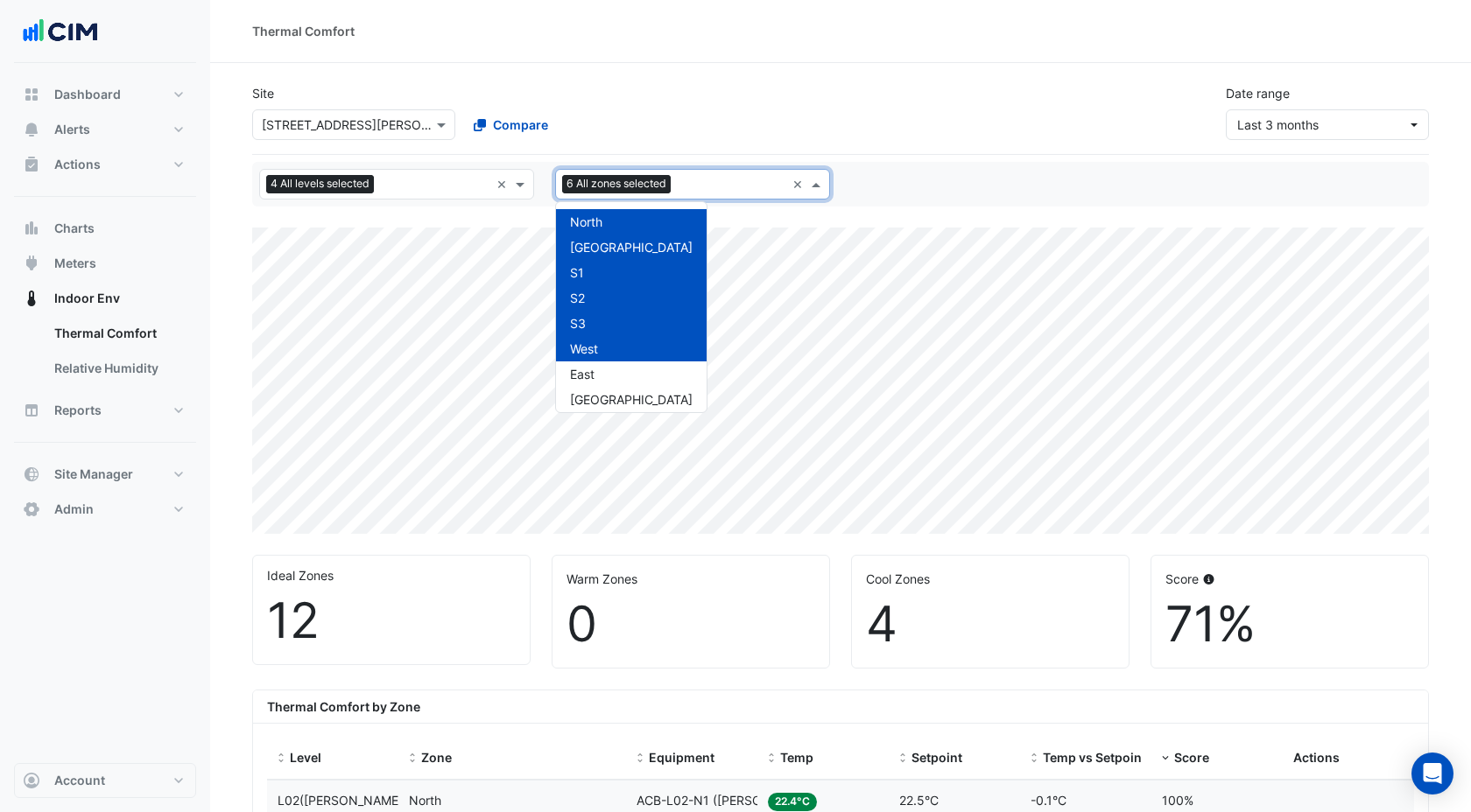
click at [592, 344] on span "West" at bounding box center [584, 349] width 28 height 15
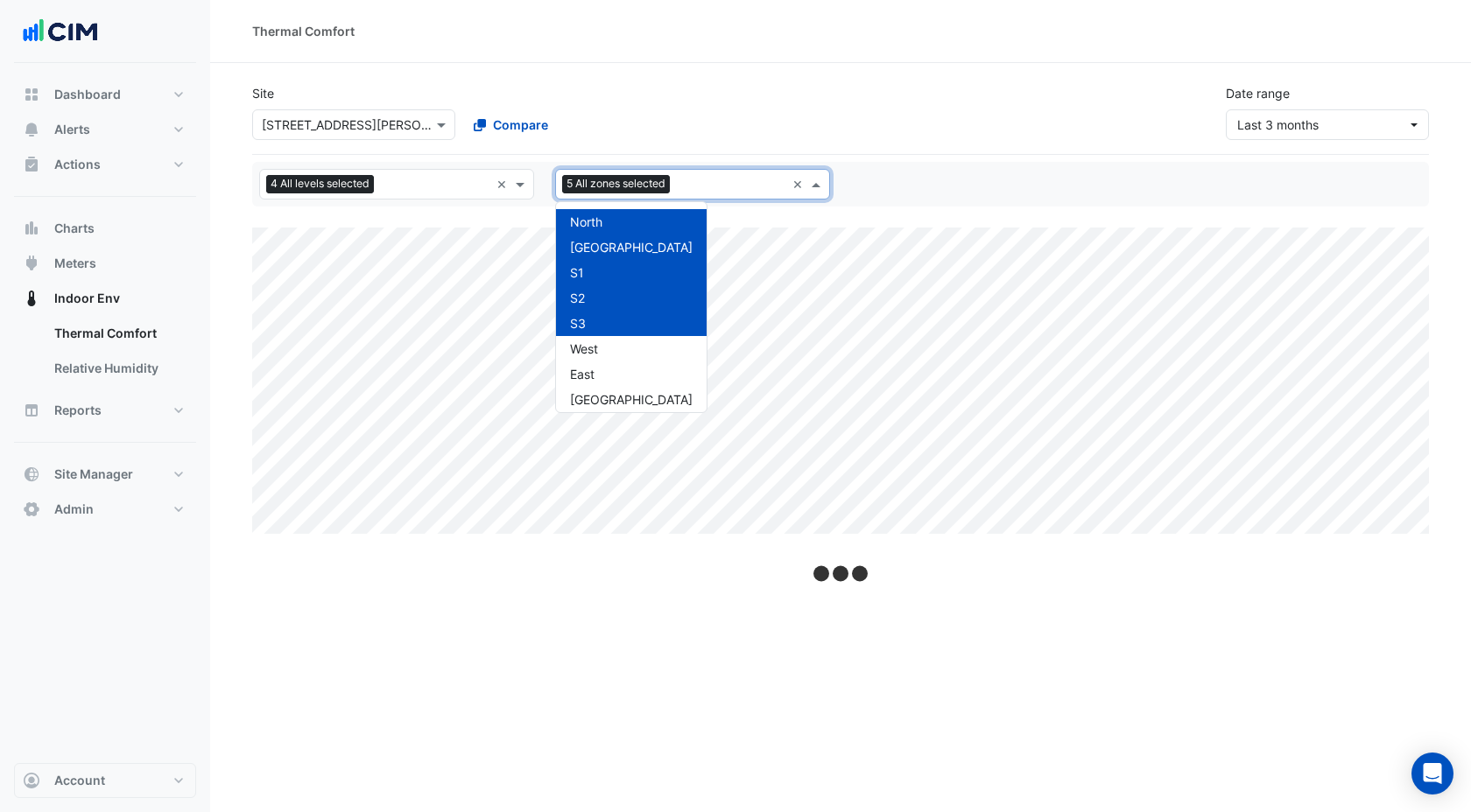
click at [718, 185] on input "text" at bounding box center [730, 186] width 108 height 19
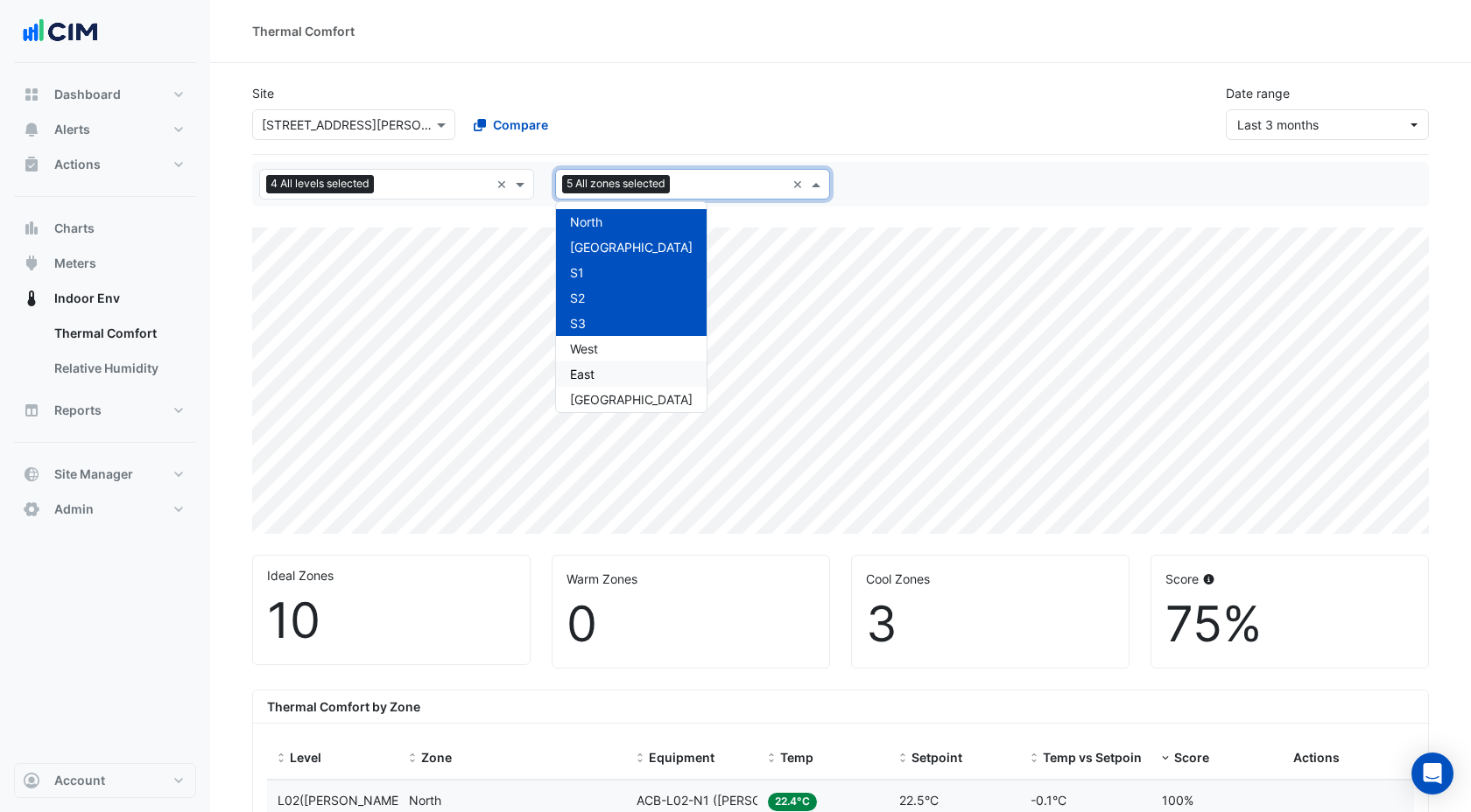
click at [584, 383] on div "East" at bounding box center [632, 374] width 151 height 25
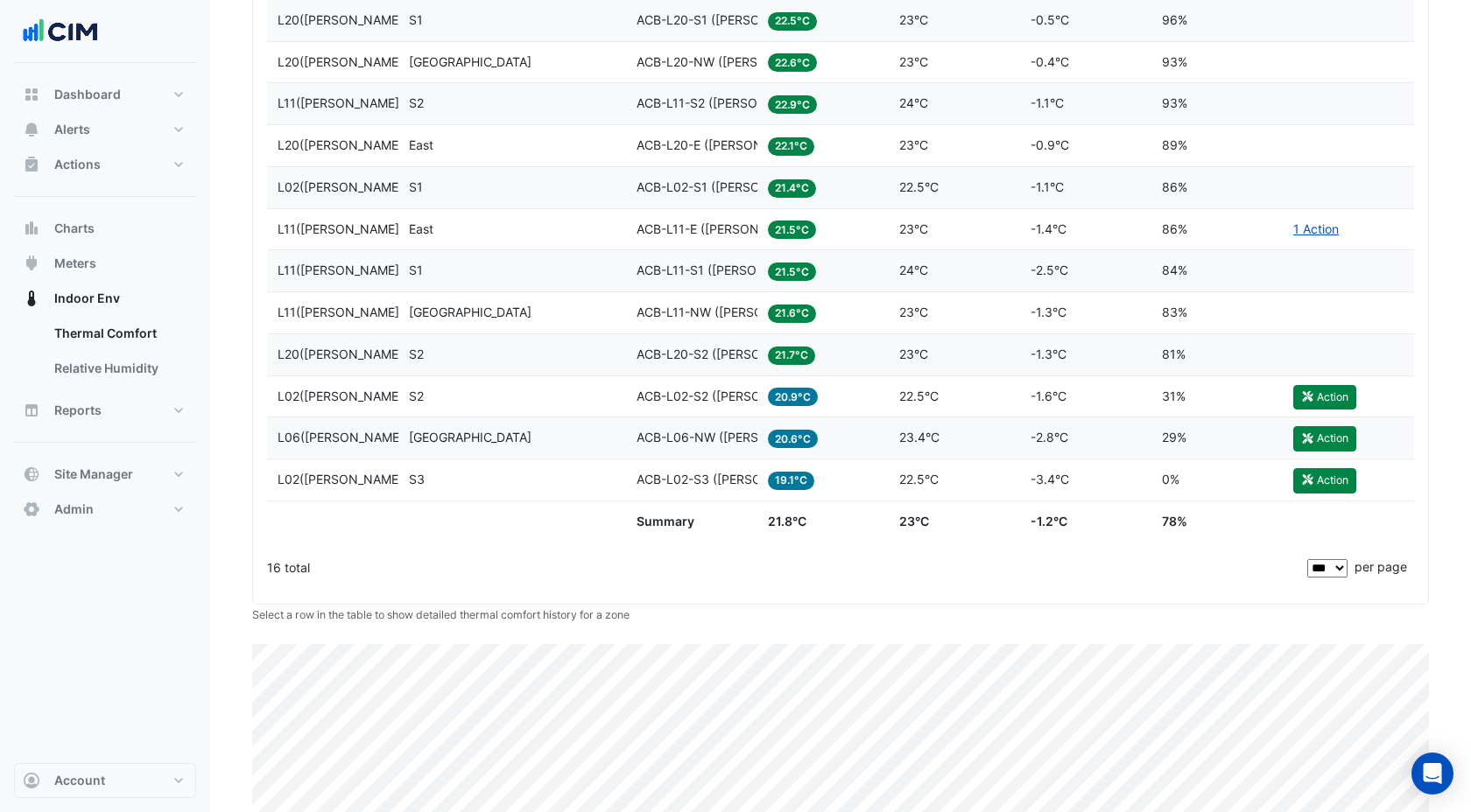
scroll to position [945, 0]
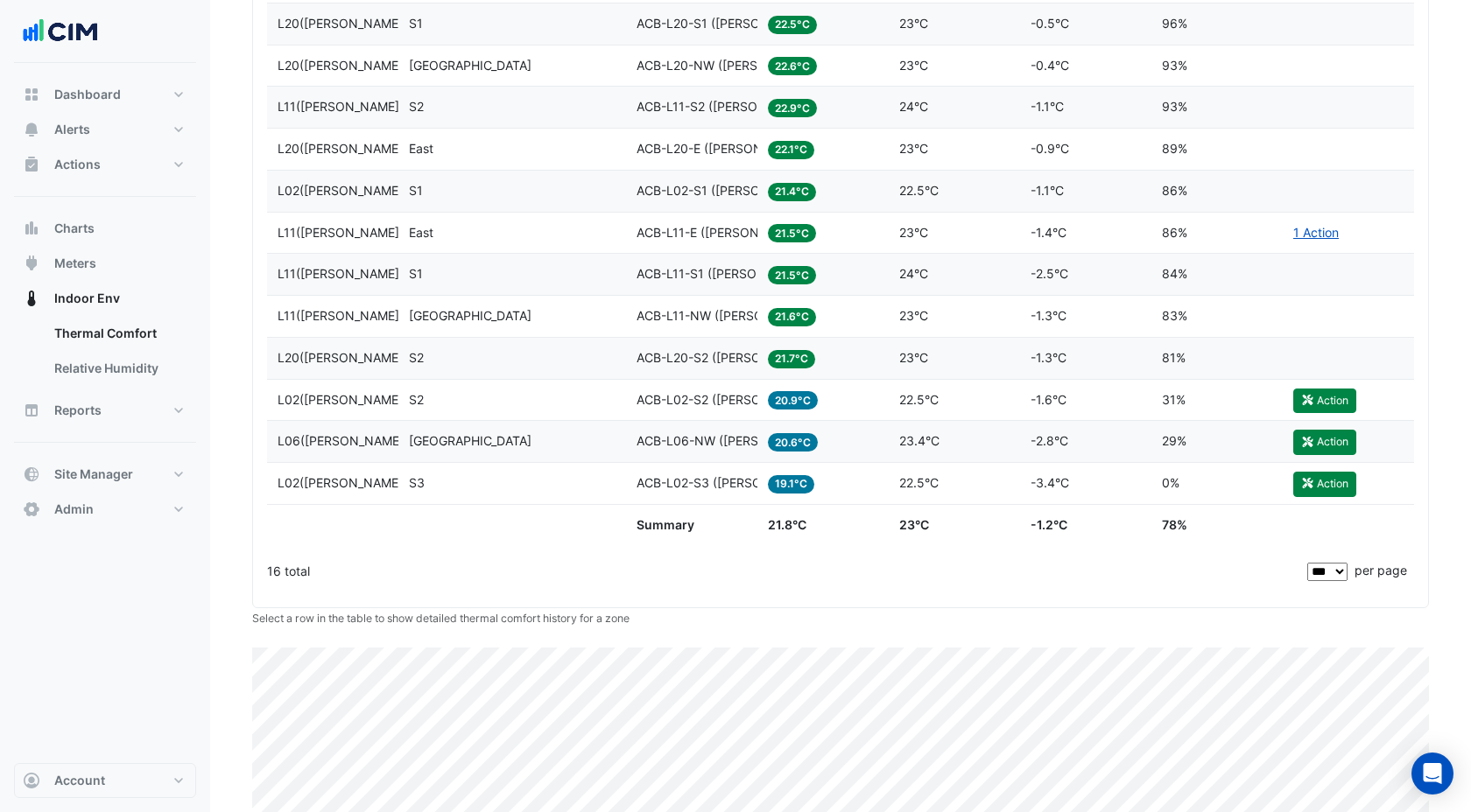
click at [370, 480] on span "L02(NABERS IE)" at bounding box center [349, 483] width 144 height 15
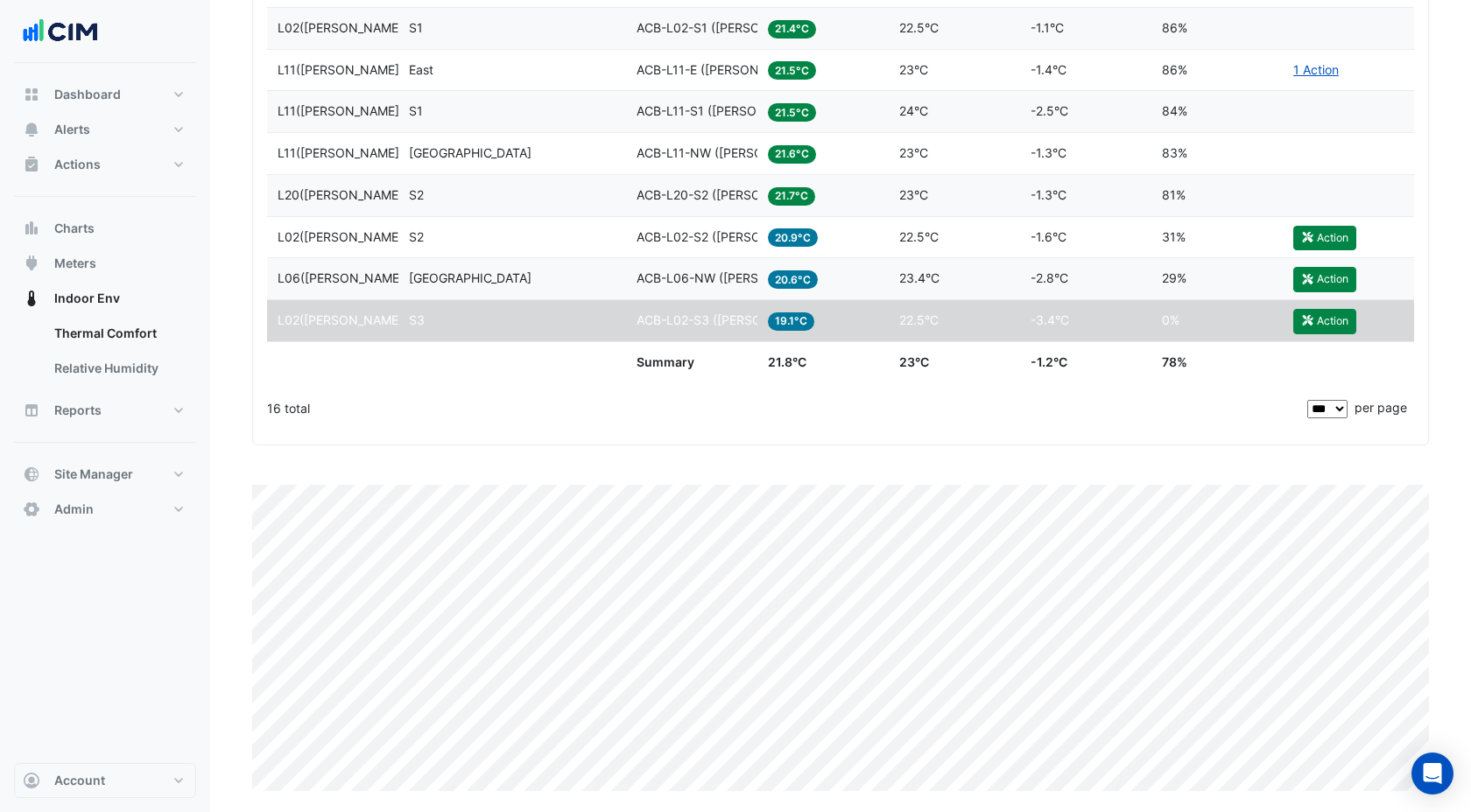
scroll to position [1107, 0]
click at [394, 283] on datatable-body-cell "Level L06(NABERS IE)" at bounding box center [333, 279] width 132 height 41
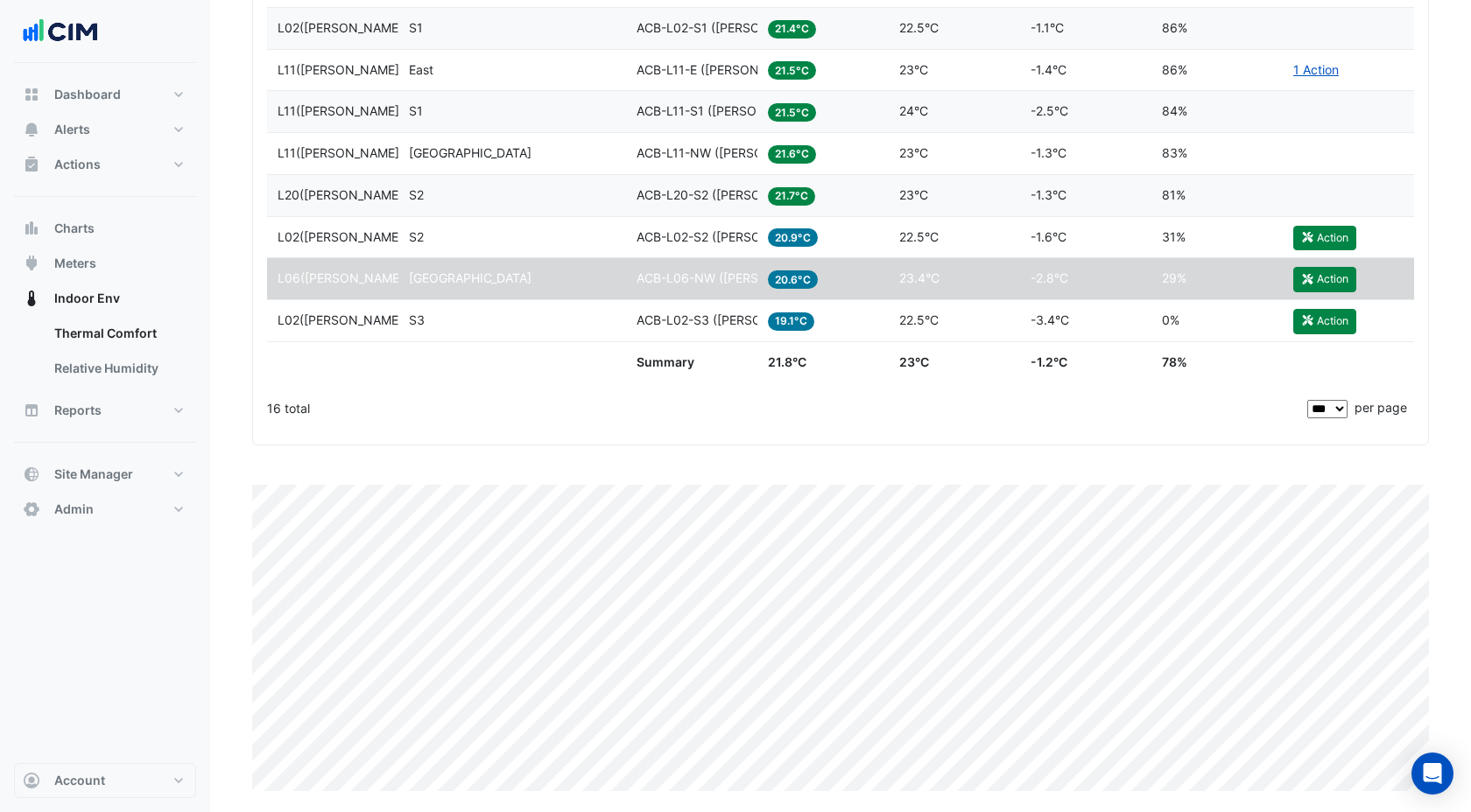
click at [350, 239] on span "L02(NABERS IE)" at bounding box center [349, 237] width 144 height 15
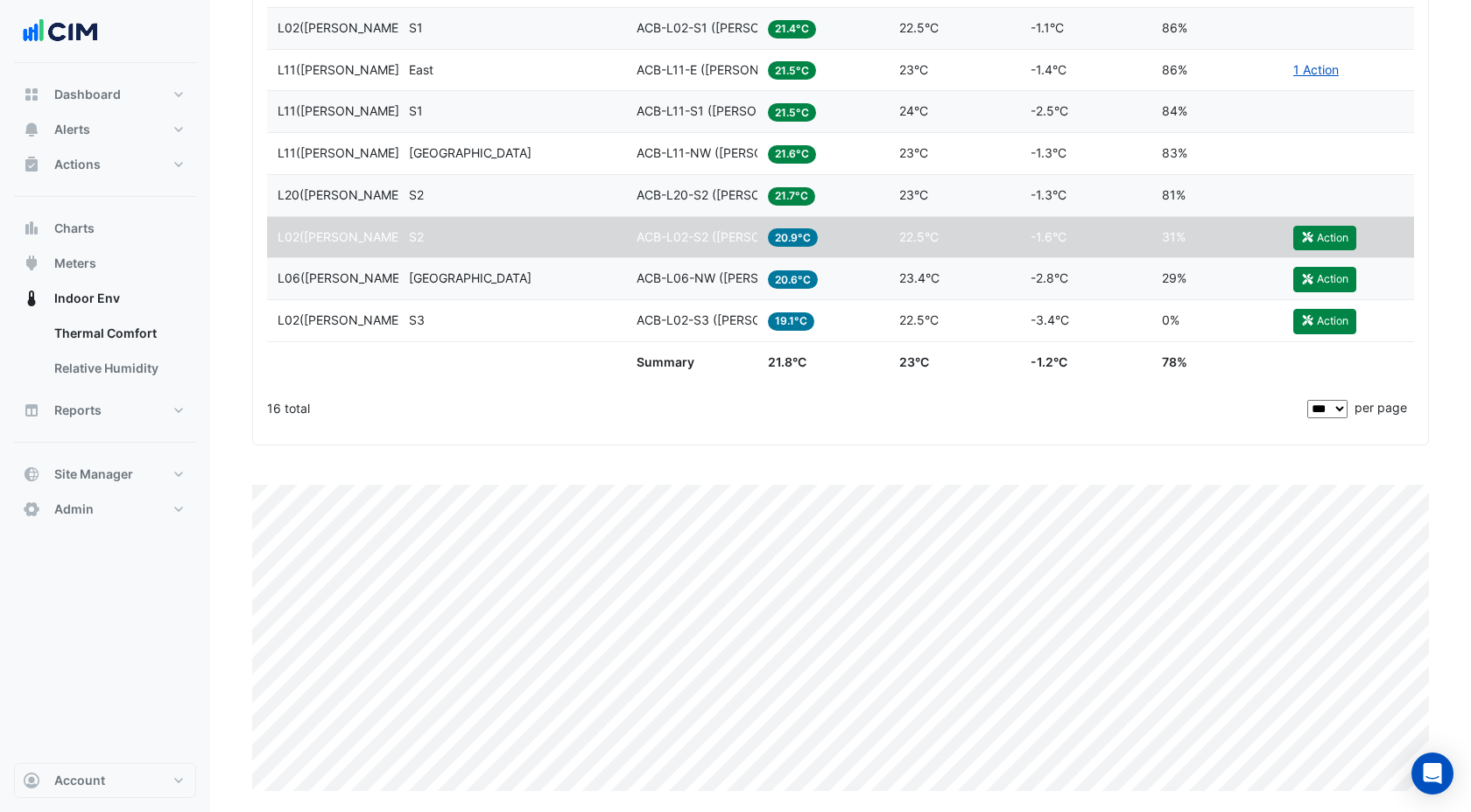
click at [310, 200] on span "L20(NABERS IE)" at bounding box center [349, 195] width 144 height 15
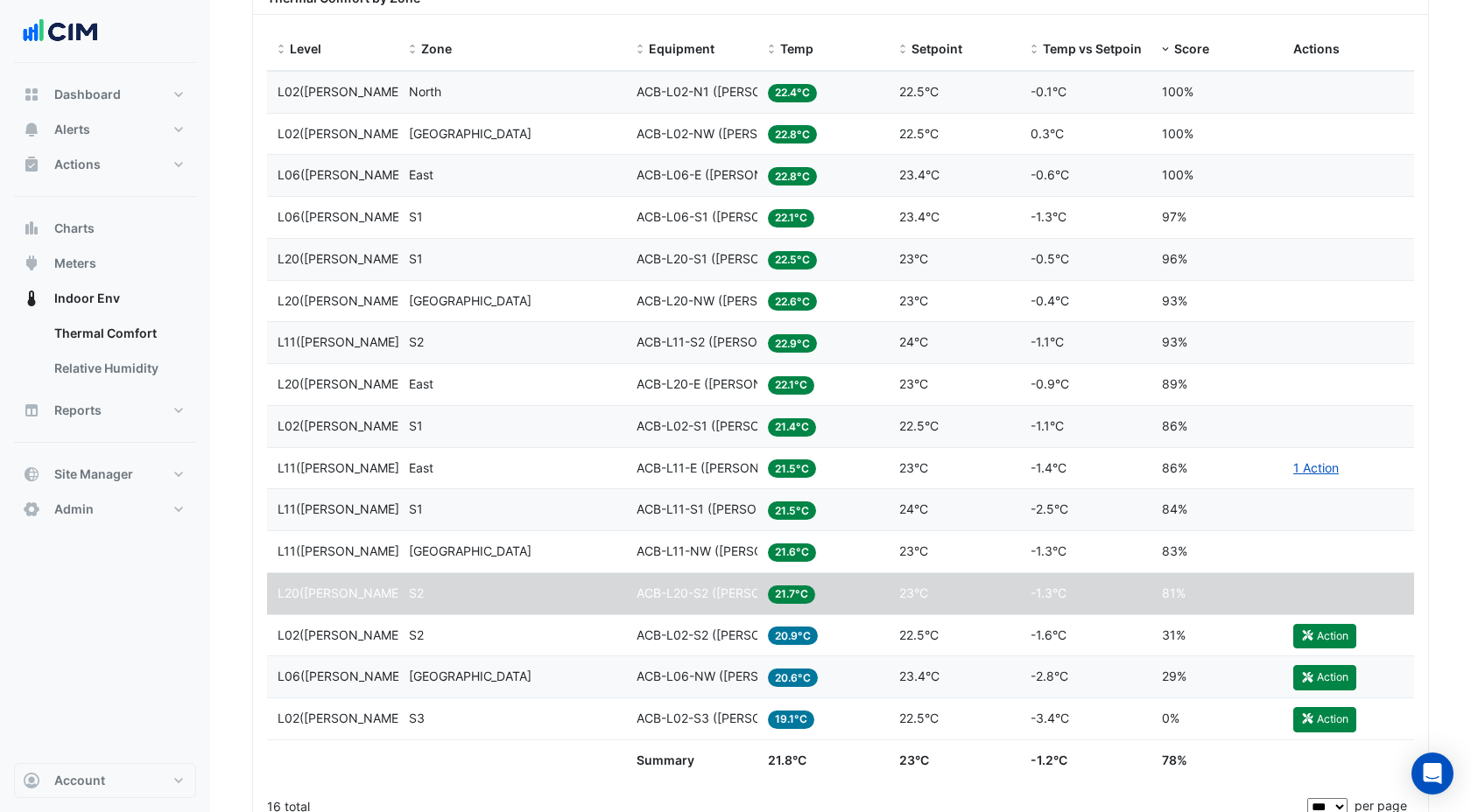
scroll to position [705, 0]
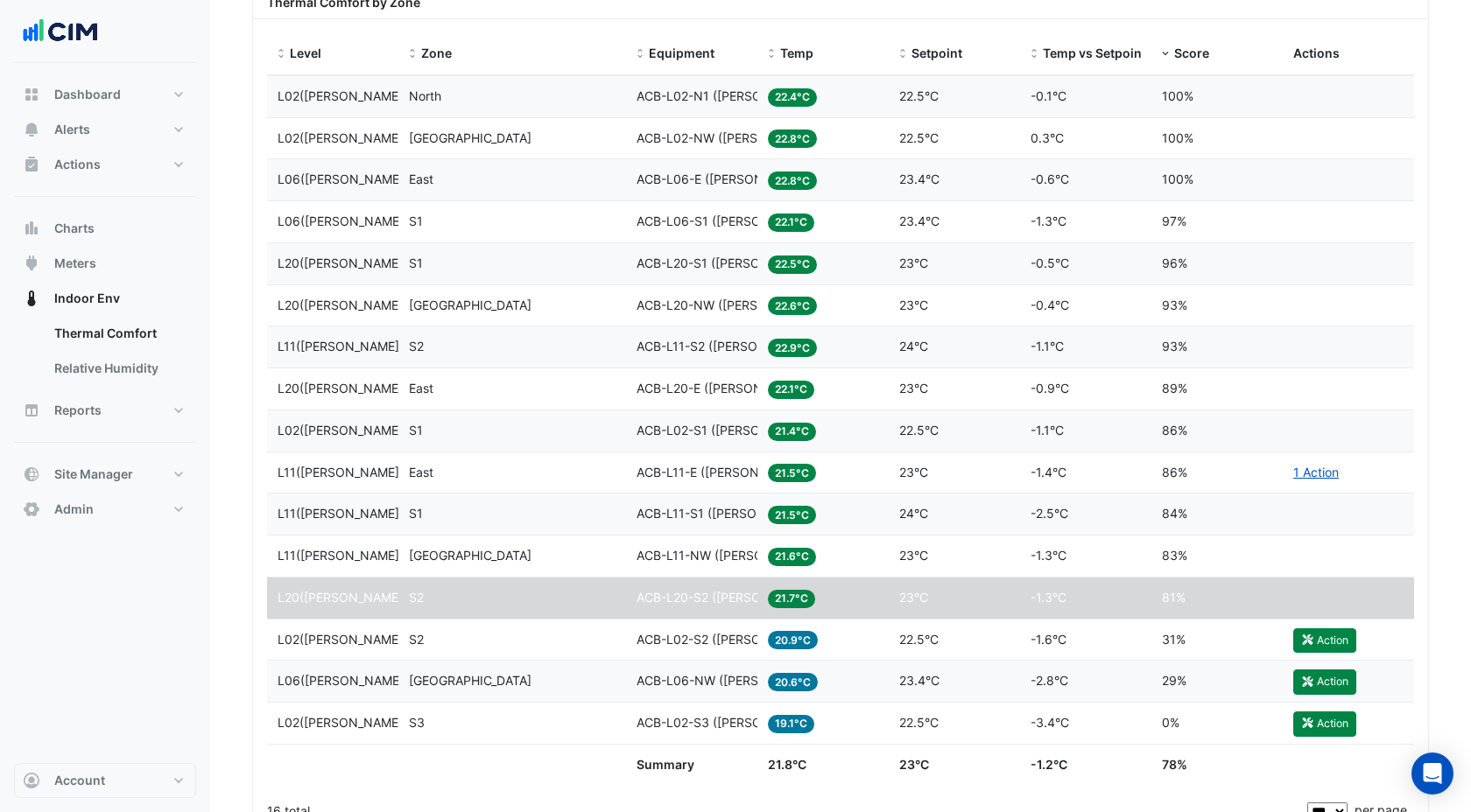
click at [199, 650] on nav "Dashboard Portfolio Ratings Performance Alerts Site Rules Templates Actions Sit…" at bounding box center [104, 406] width 210 height 812
click at [222, 634] on section "Site Select a Site × 20 Martin Place Compare Date range Last 3 months All level…" at bounding box center [840, 276] width 1261 height 1836
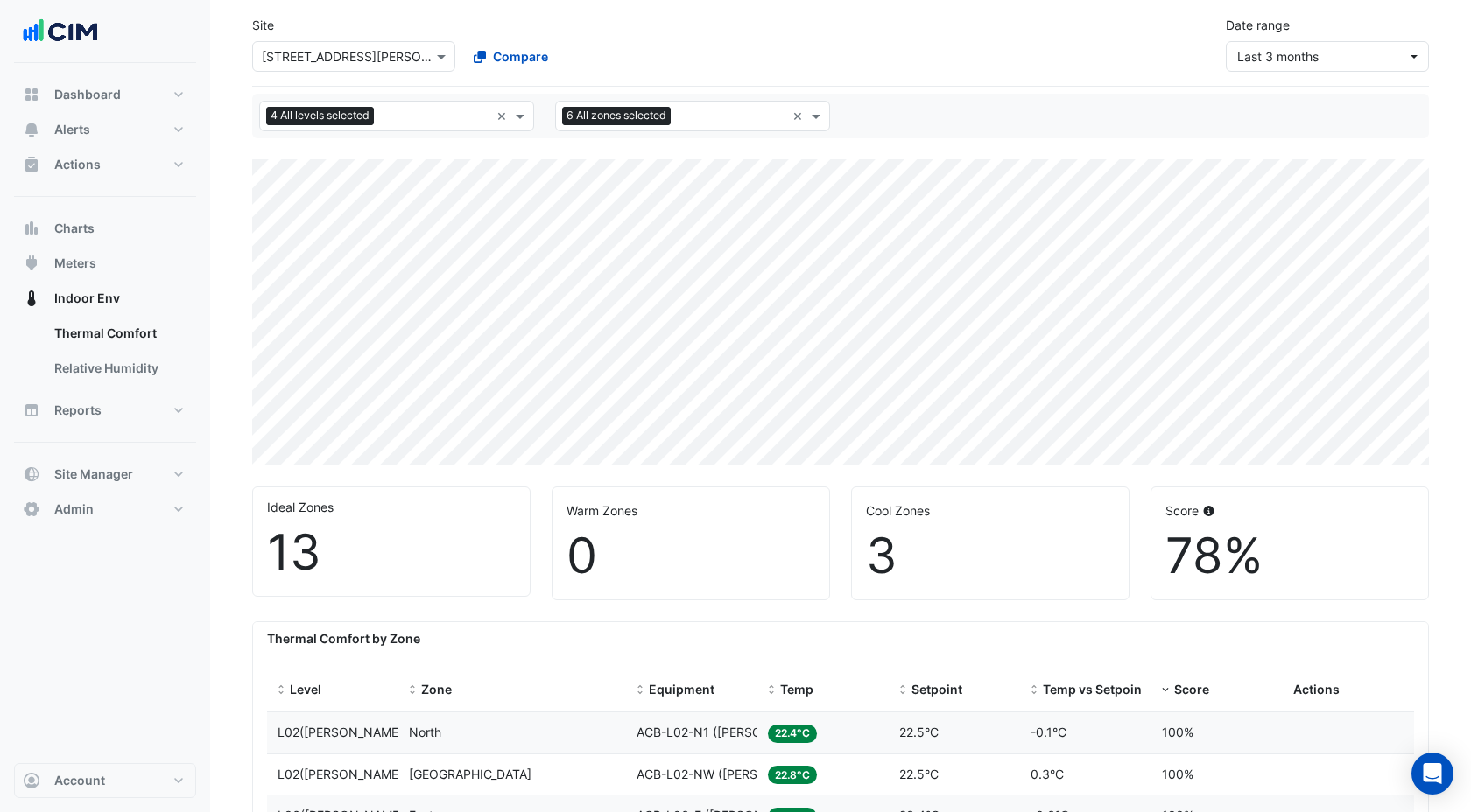
scroll to position [60, 0]
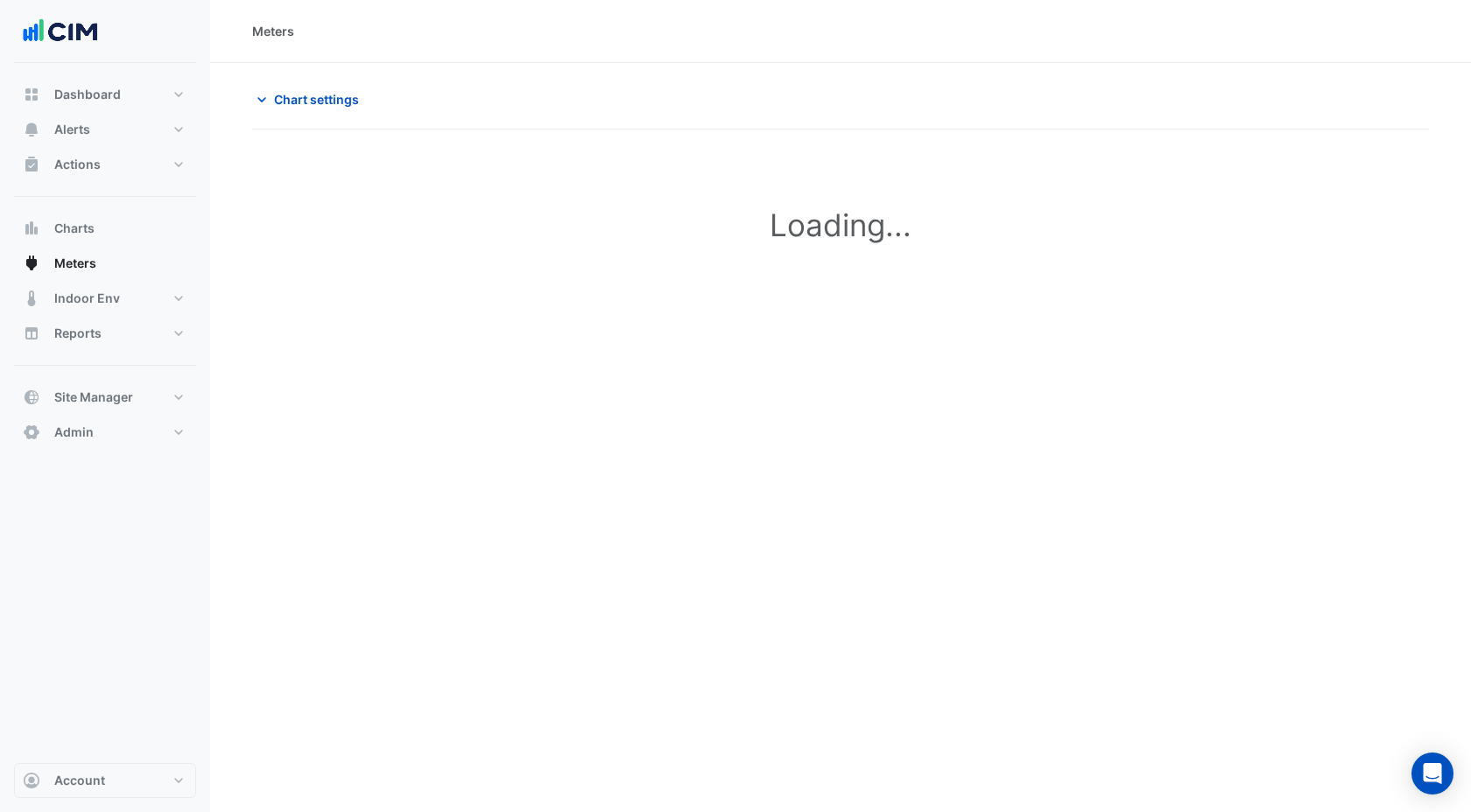
type input "**********"
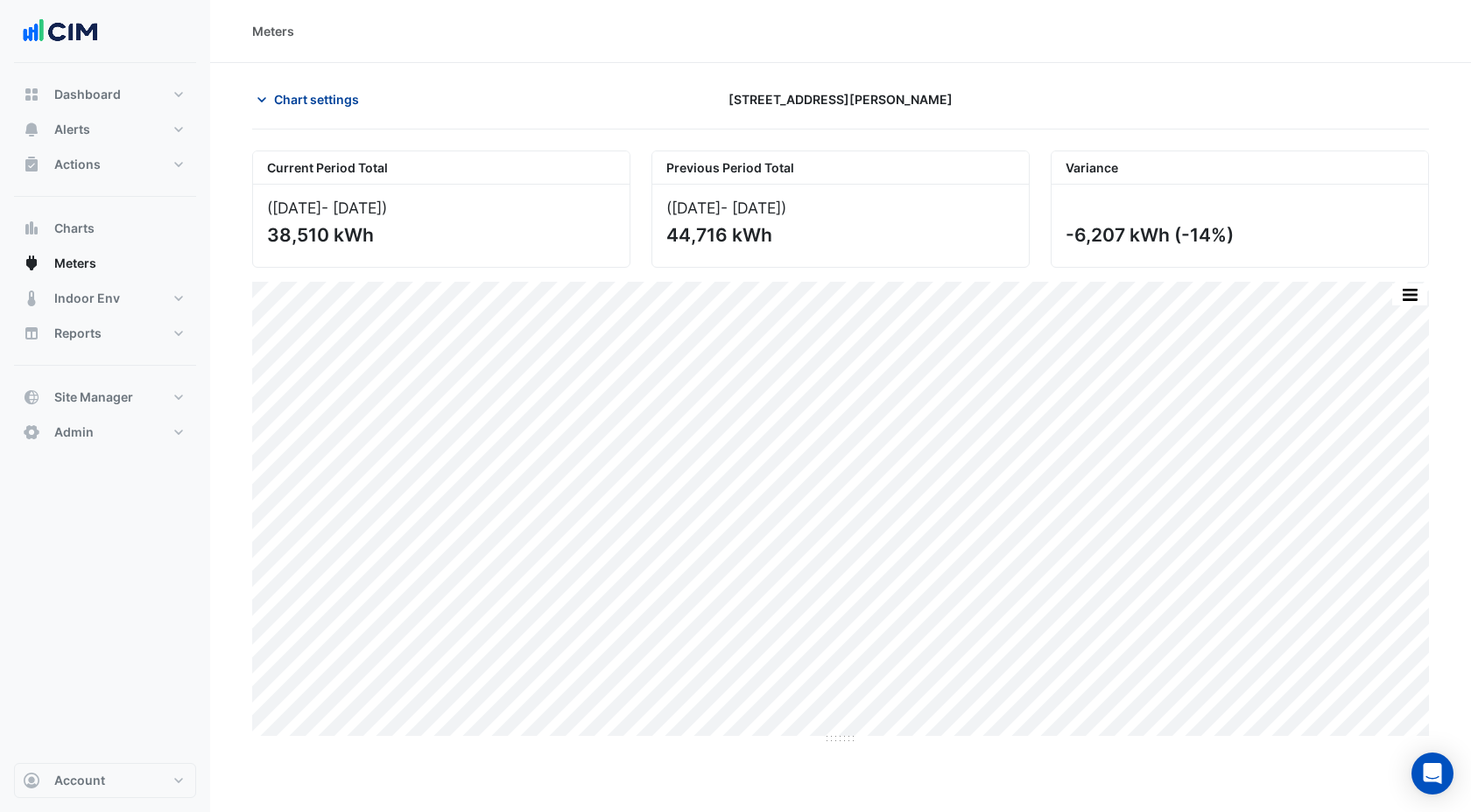
click at [296, 97] on span "Chart settings" at bounding box center [316, 100] width 85 height 19
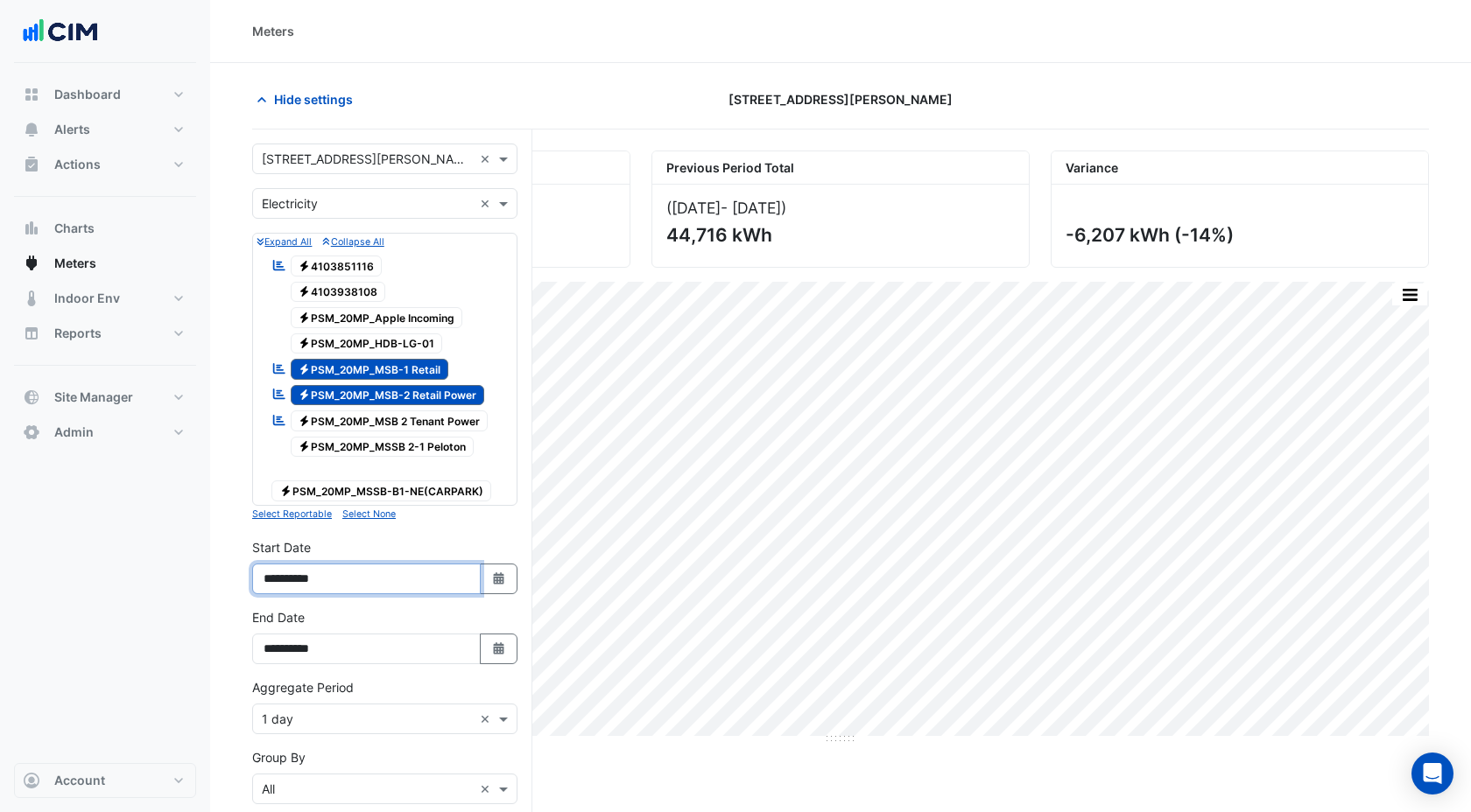
click at [308, 564] on input "**********" at bounding box center [366, 579] width 229 height 31
type input "**********"
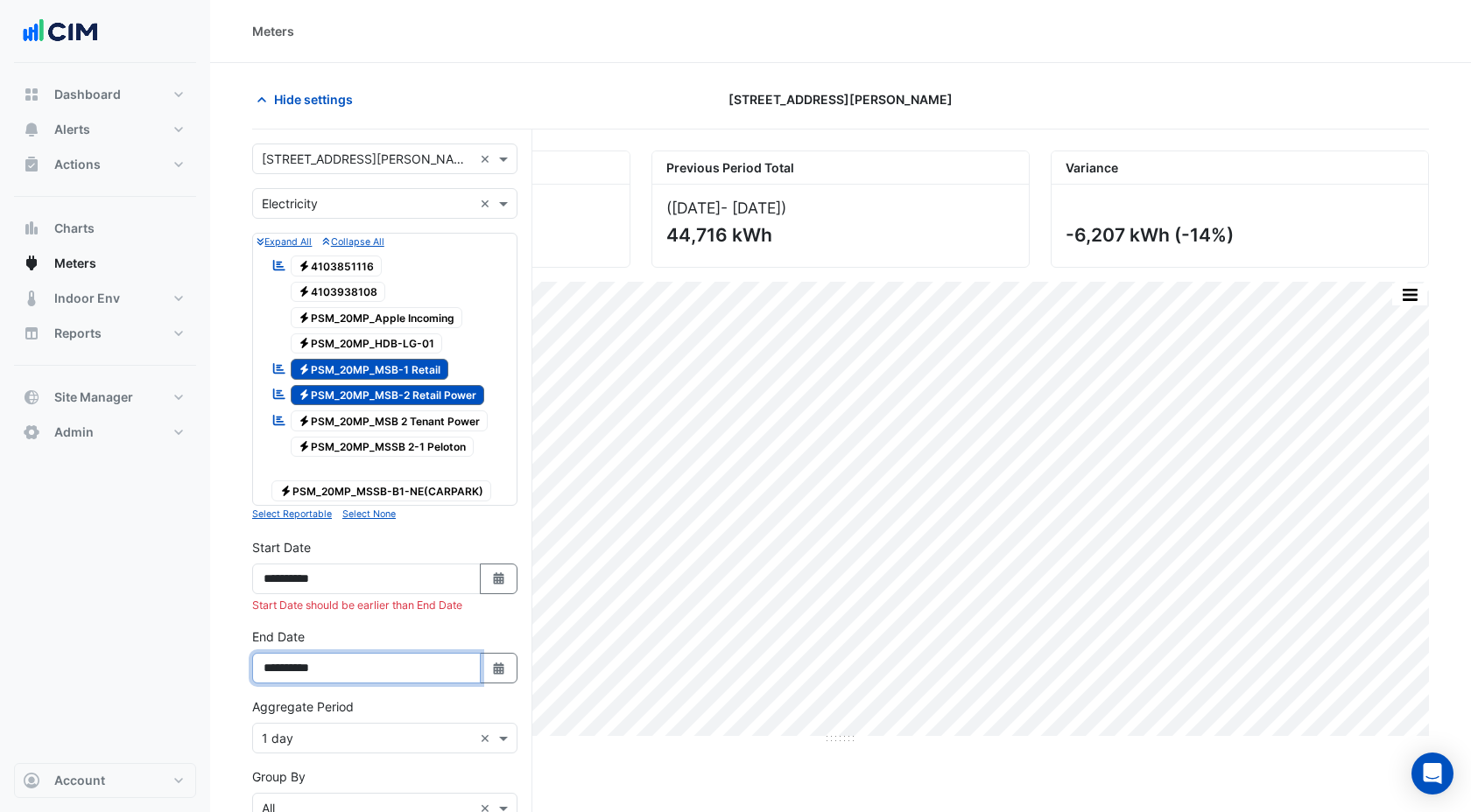
click at [309, 649] on div "**********" at bounding box center [385, 662] width 286 height 70
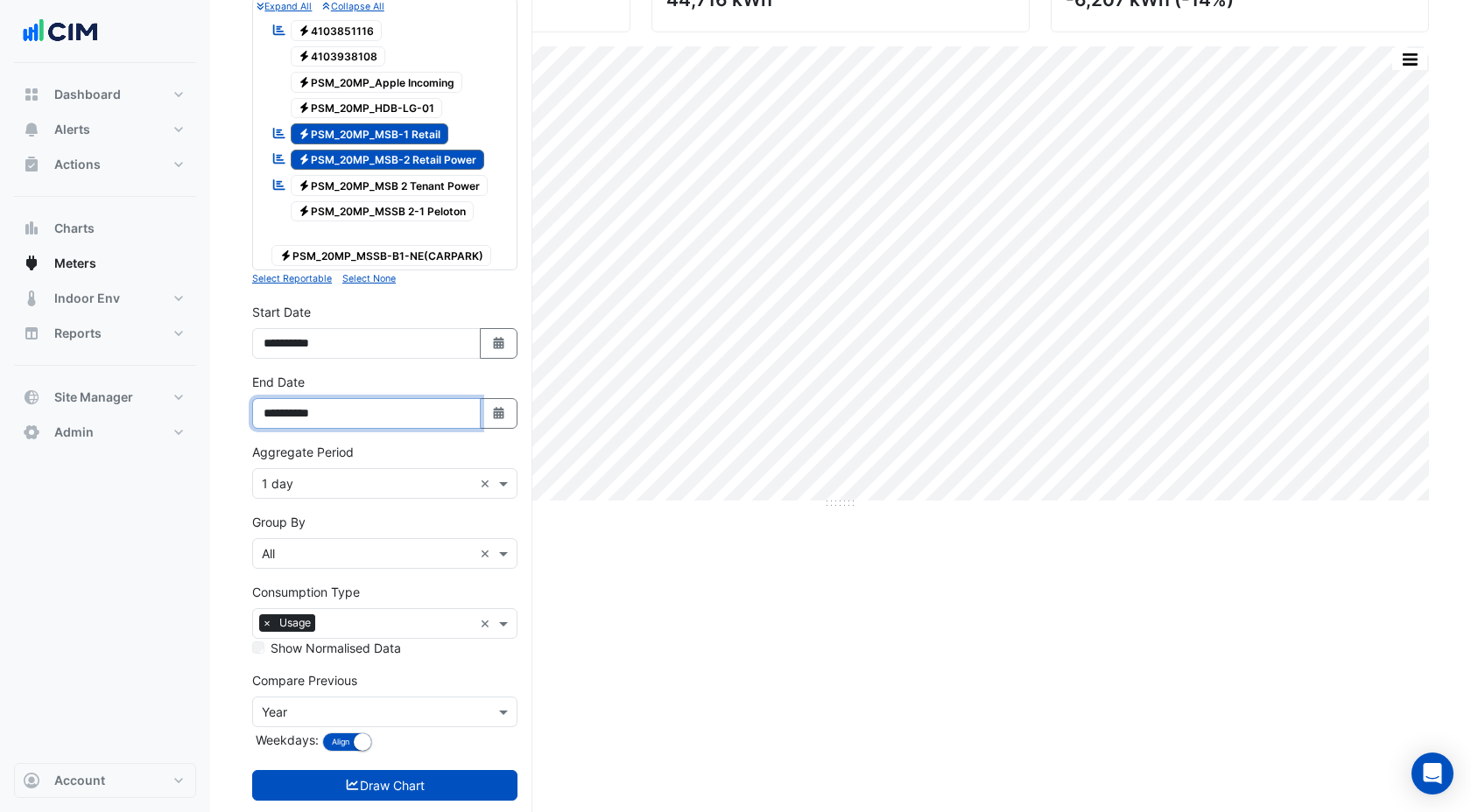
scroll to position [253, 0]
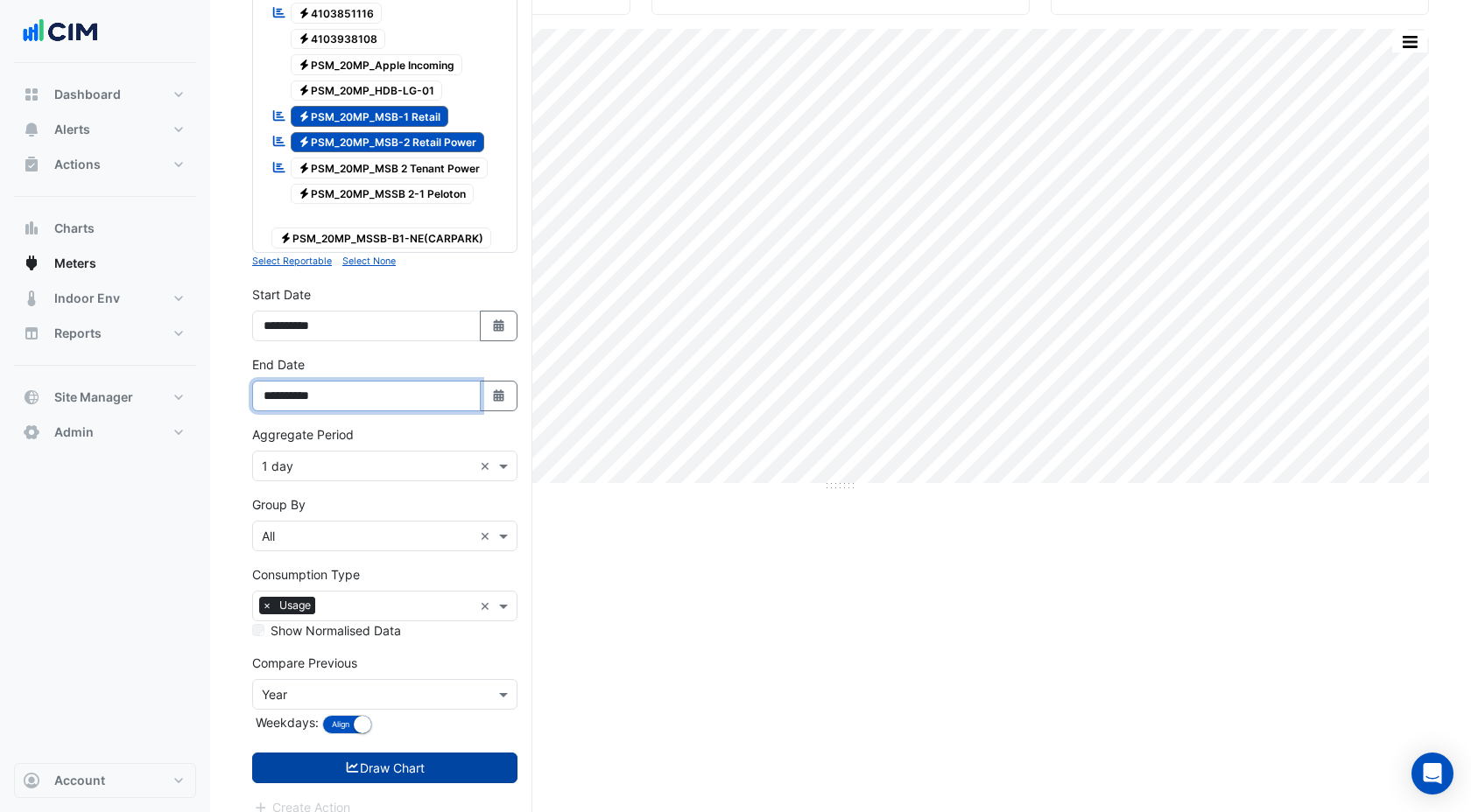
type input "**********"
click at [340, 753] on button "Draw Chart" at bounding box center [385, 768] width 265 height 31
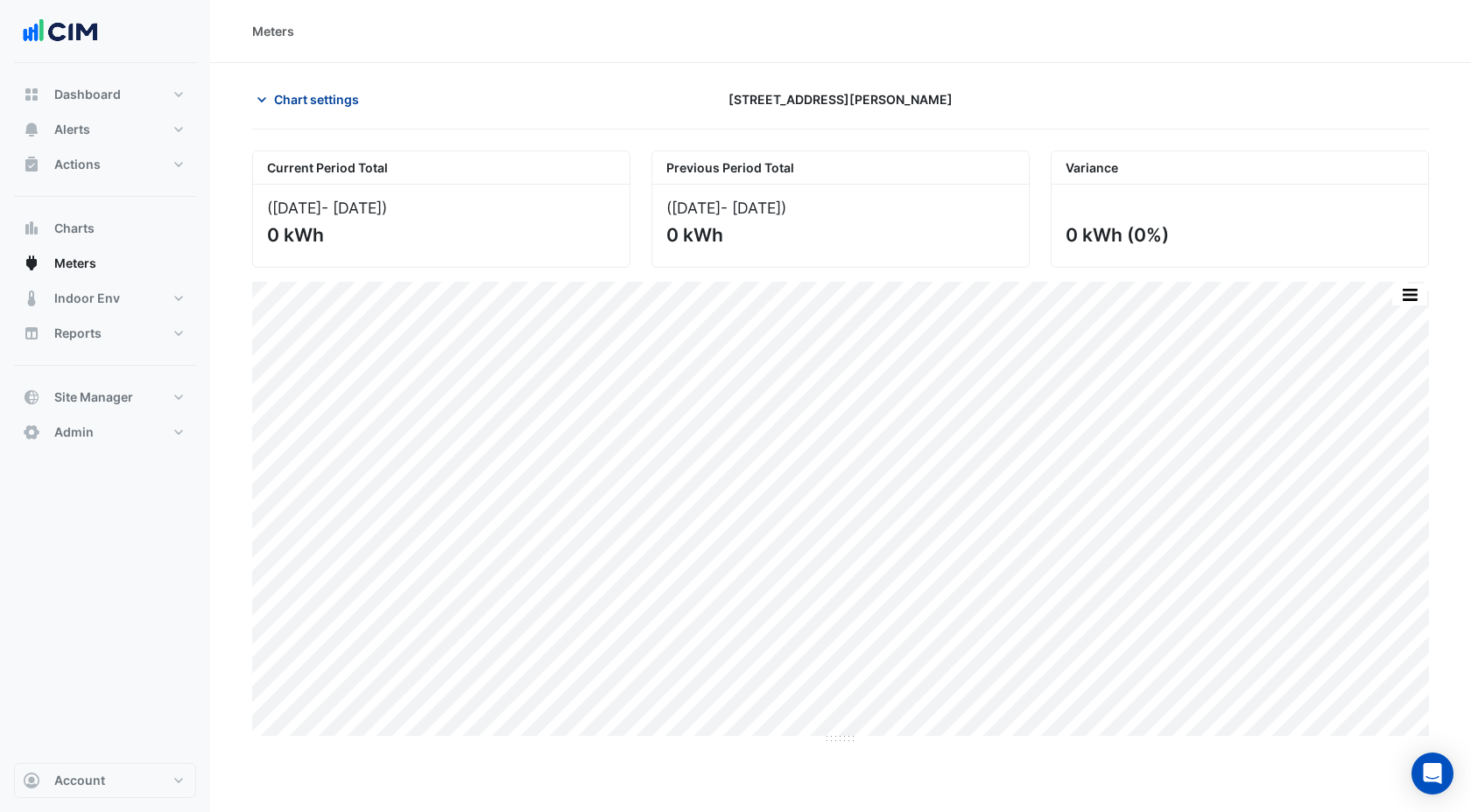
click at [296, 94] on span "Chart settings" at bounding box center [316, 100] width 85 height 19
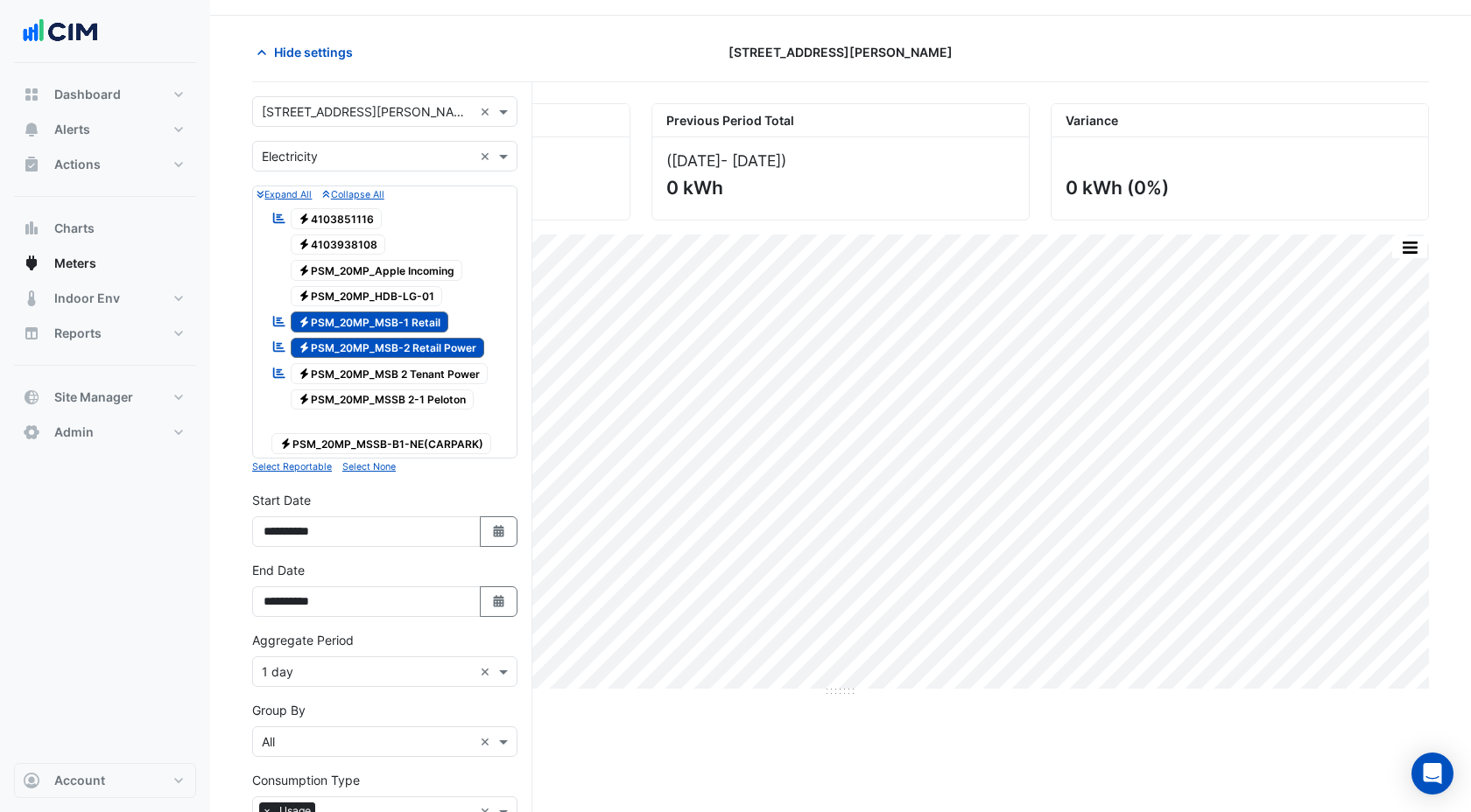
scroll to position [49, 0]
click at [491, 515] on button "Select Date" at bounding box center [499, 530] width 39 height 31
select select "*"
select select "****"
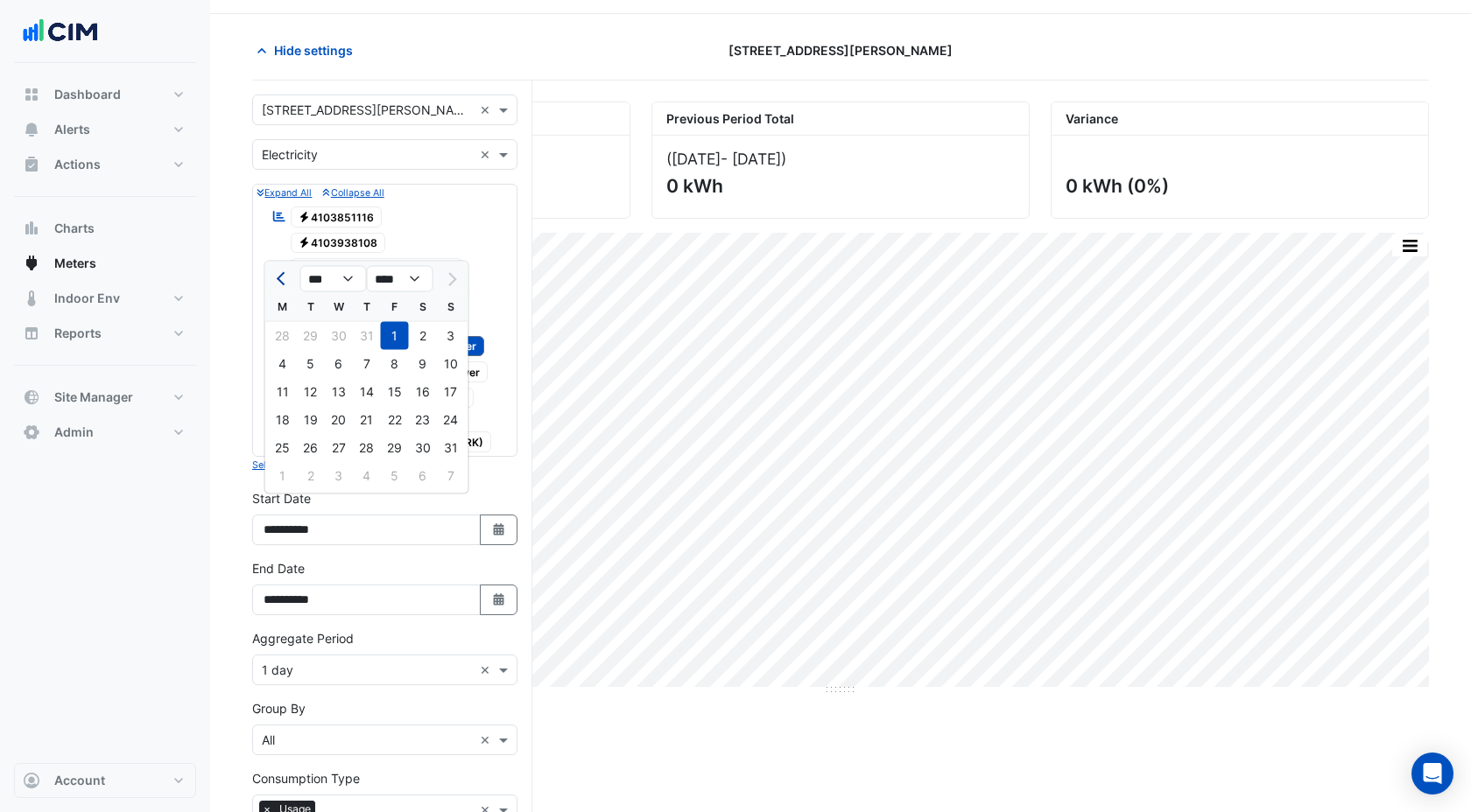
click at [281, 275] on span "Previous month" at bounding box center [283, 279] width 13 height 13
select select "*"
click at [308, 322] on div "1" at bounding box center [311, 336] width 28 height 28
type input "**********"
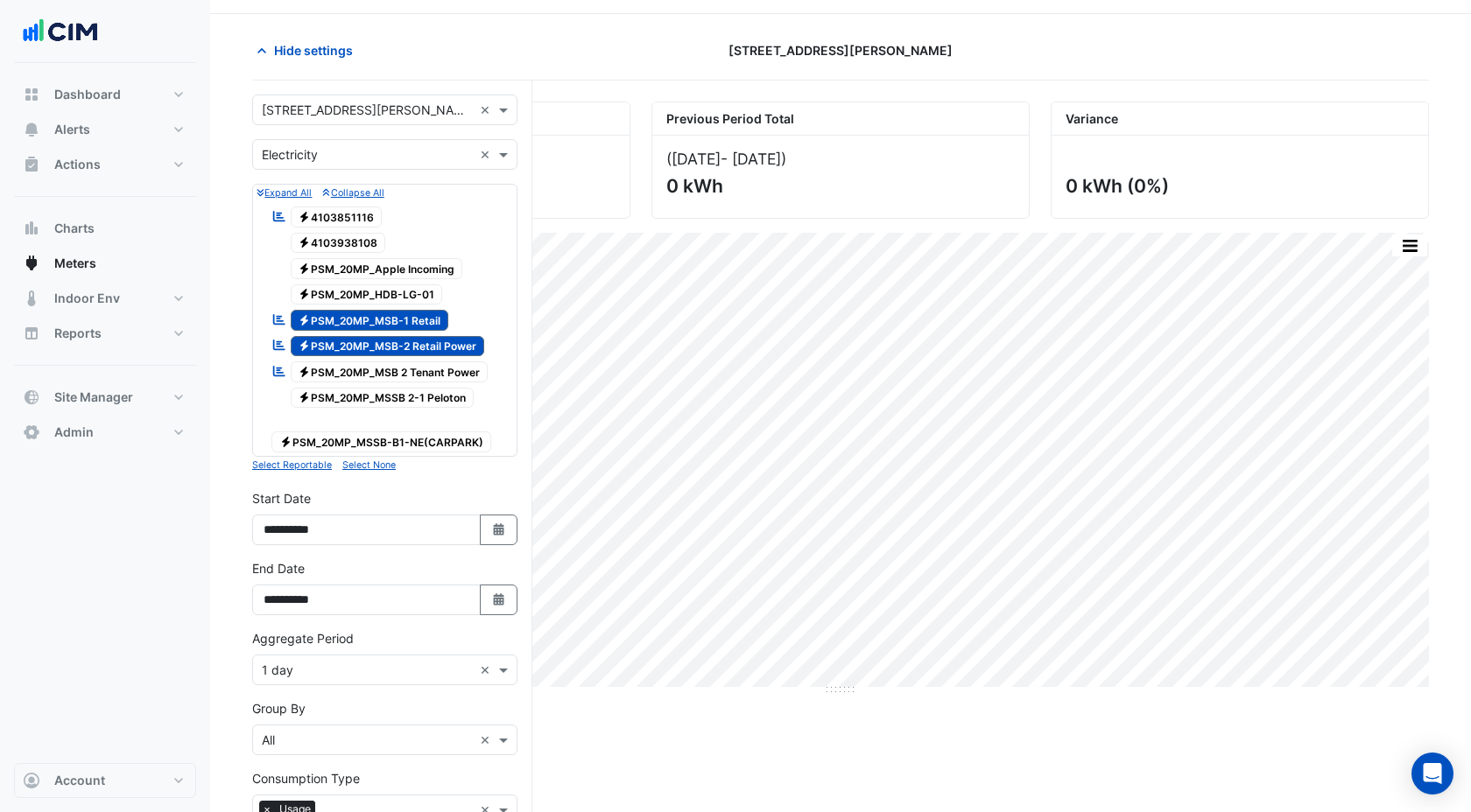
scroll to position [253, 0]
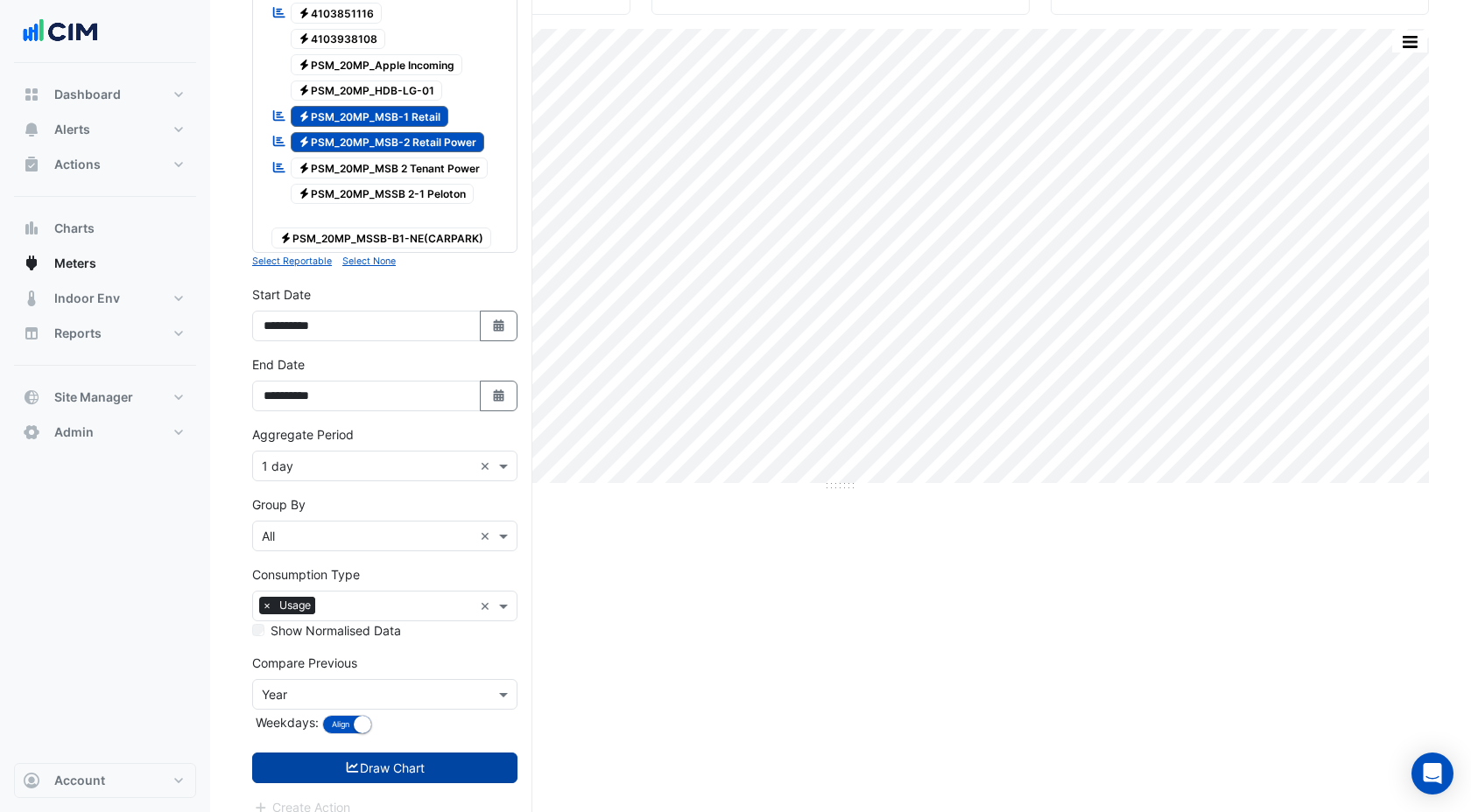
click at [373, 753] on button "Draw Chart" at bounding box center [385, 768] width 265 height 31
